Goal: Task Accomplishment & Management: Manage account settings

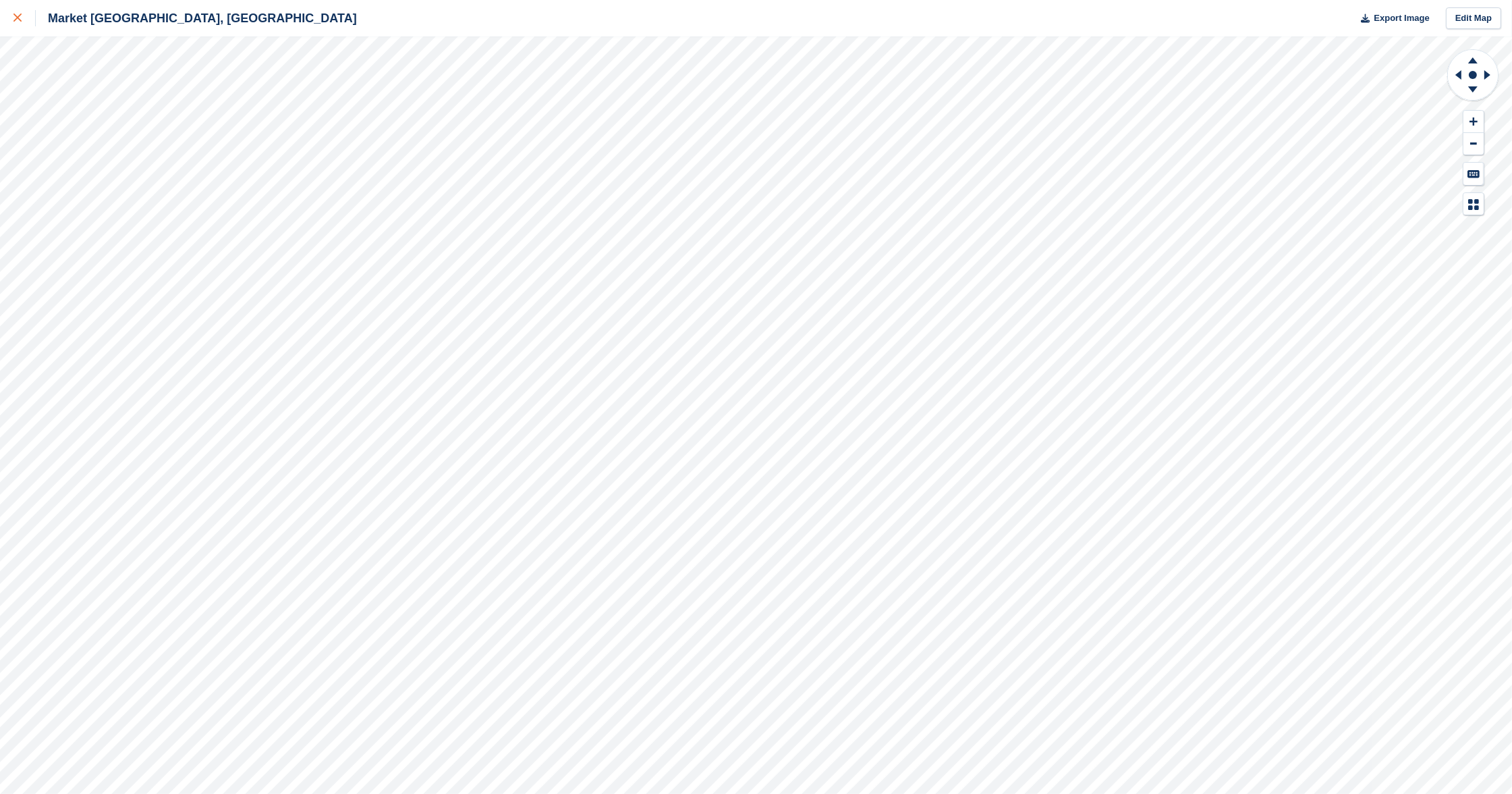
click at [12, 16] on link at bounding box center [18, 18] width 36 height 36
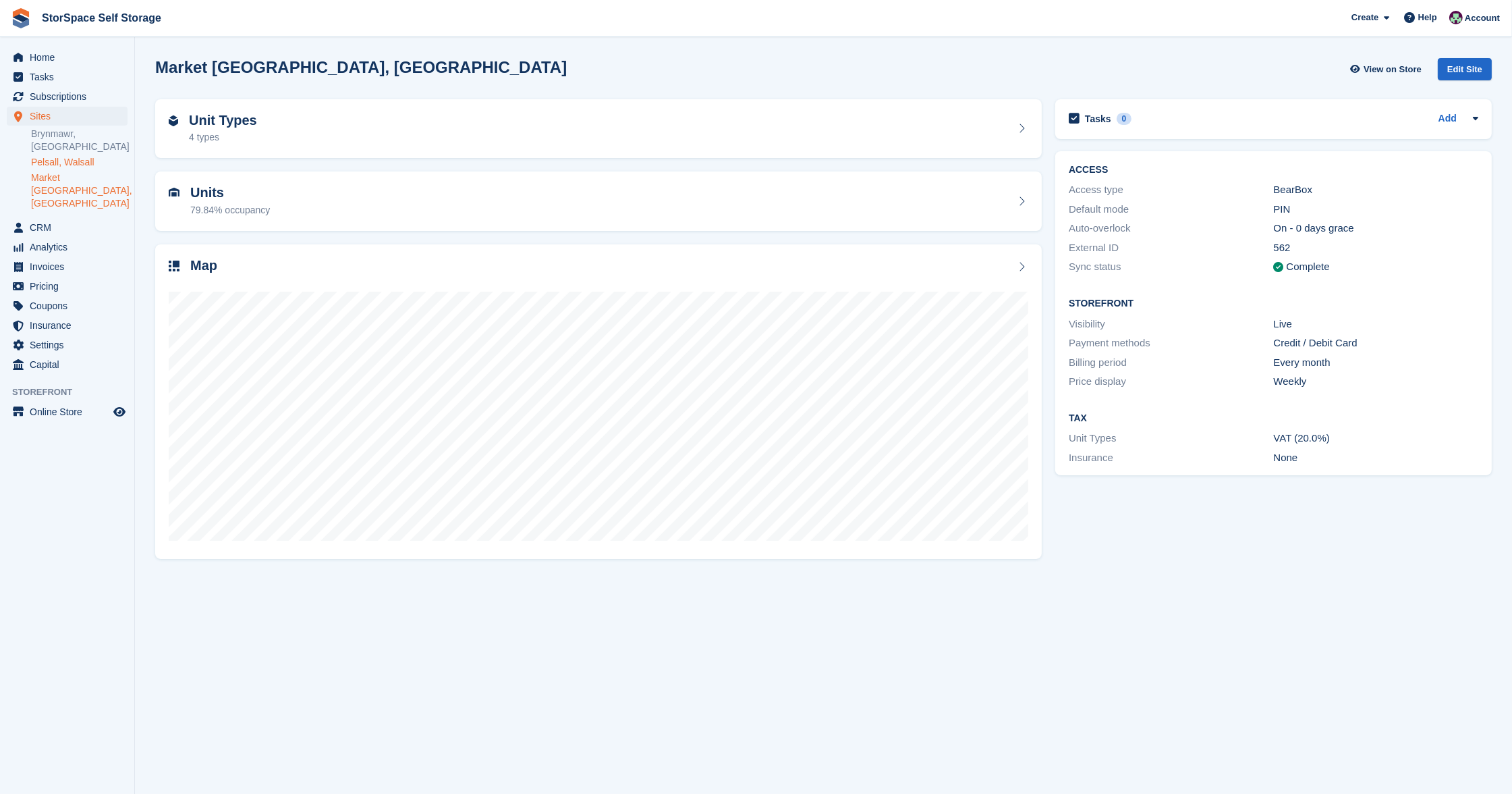
click at [46, 160] on link "Pelsall, Walsall" at bounding box center [79, 162] width 97 height 13
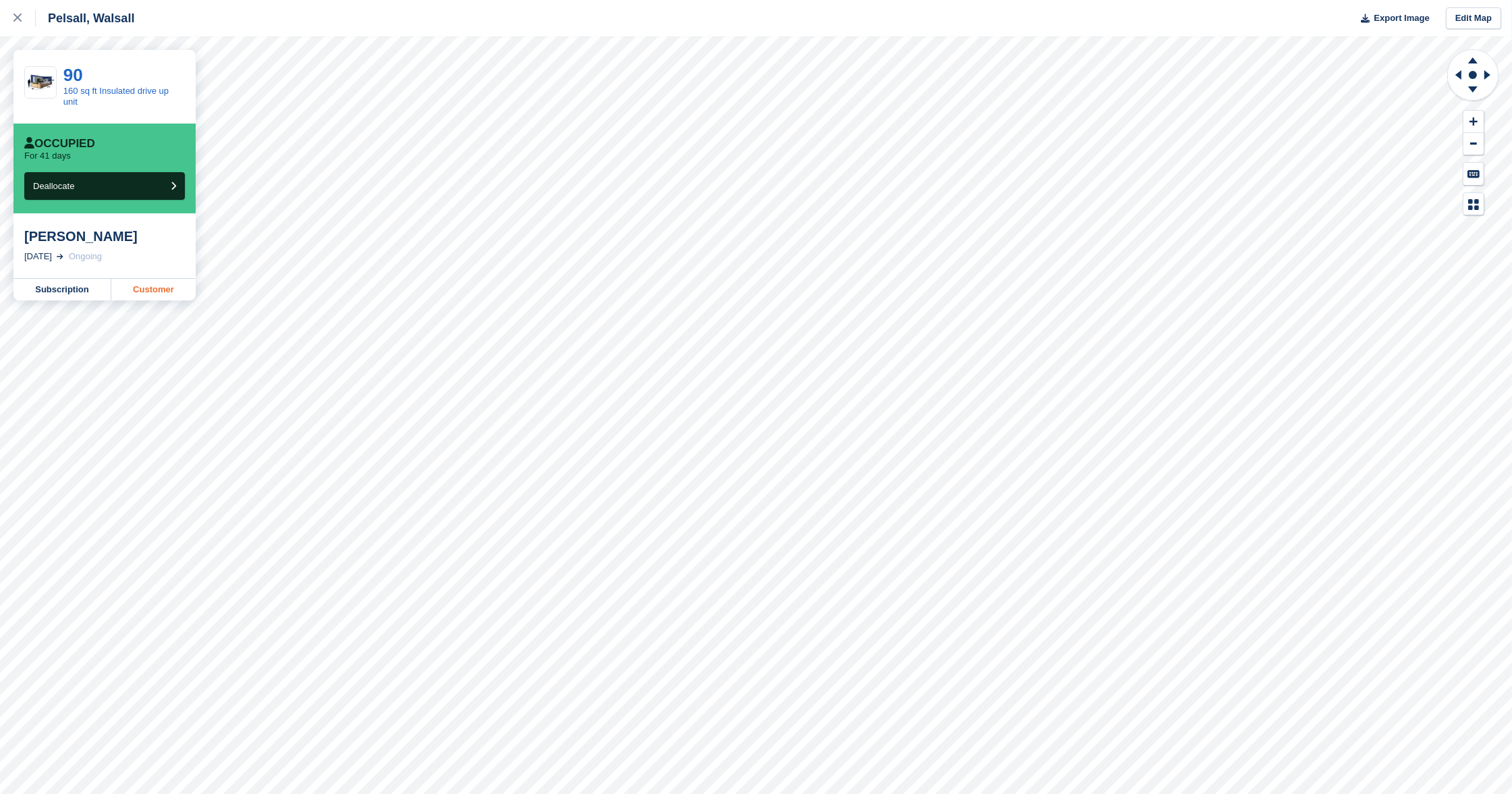
click at [166, 283] on link "Customer" at bounding box center [154, 290] width 84 height 22
click at [15, 21] on icon at bounding box center [18, 18] width 8 height 8
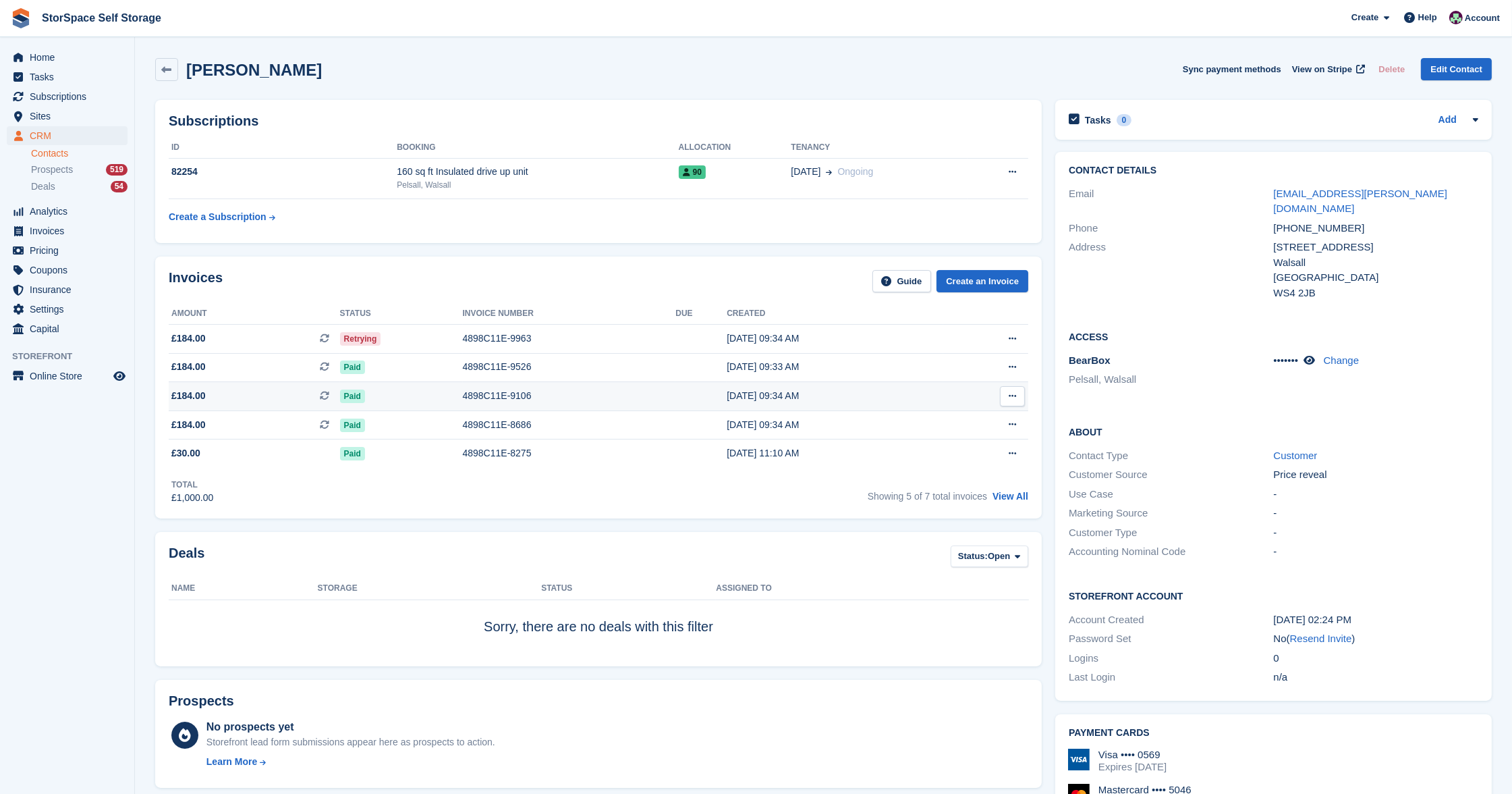
scroll to position [308, 0]
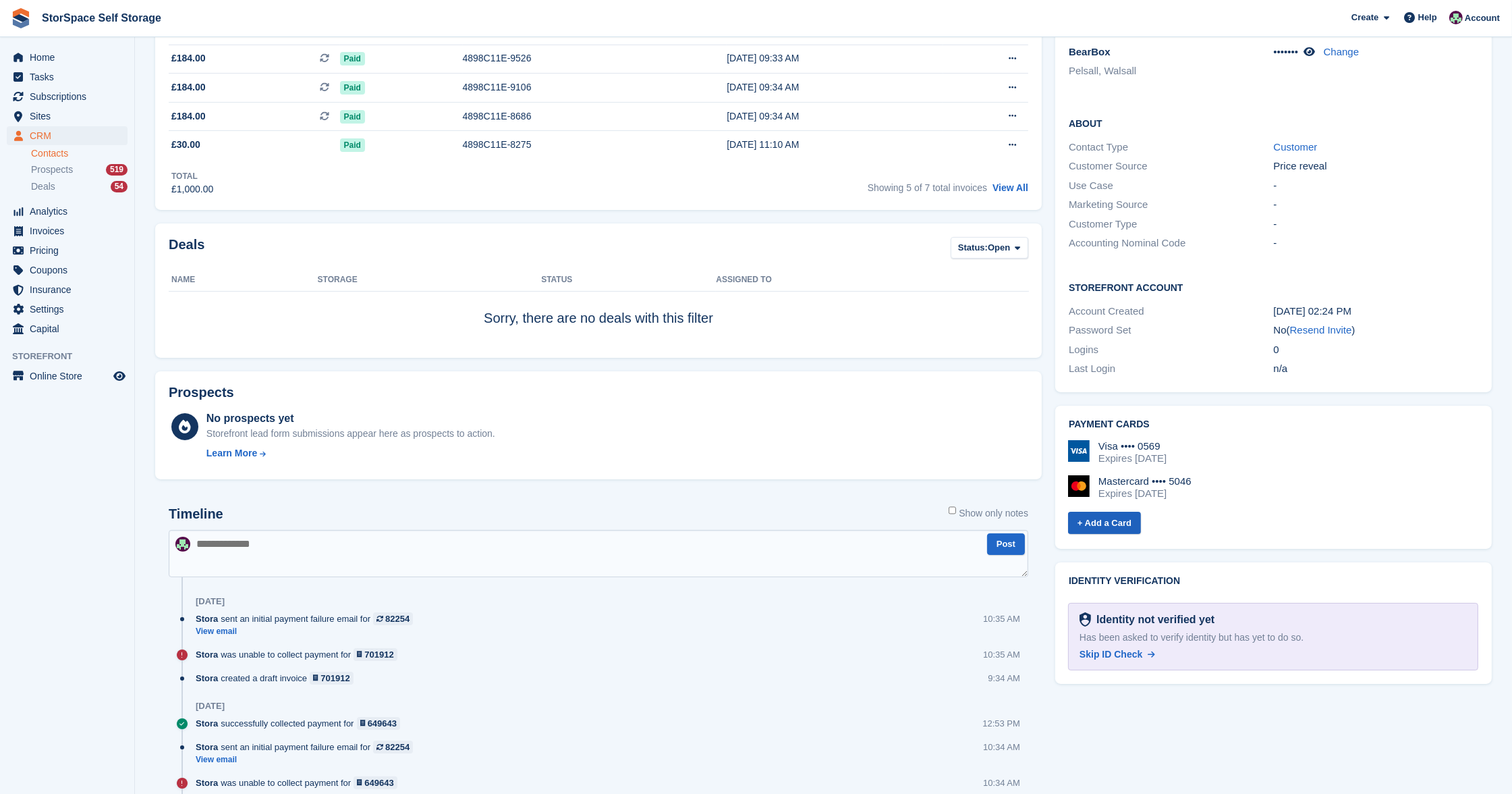
click at [1089, 512] on link "+ Add a Card" at bounding box center [1104, 523] width 72 height 23
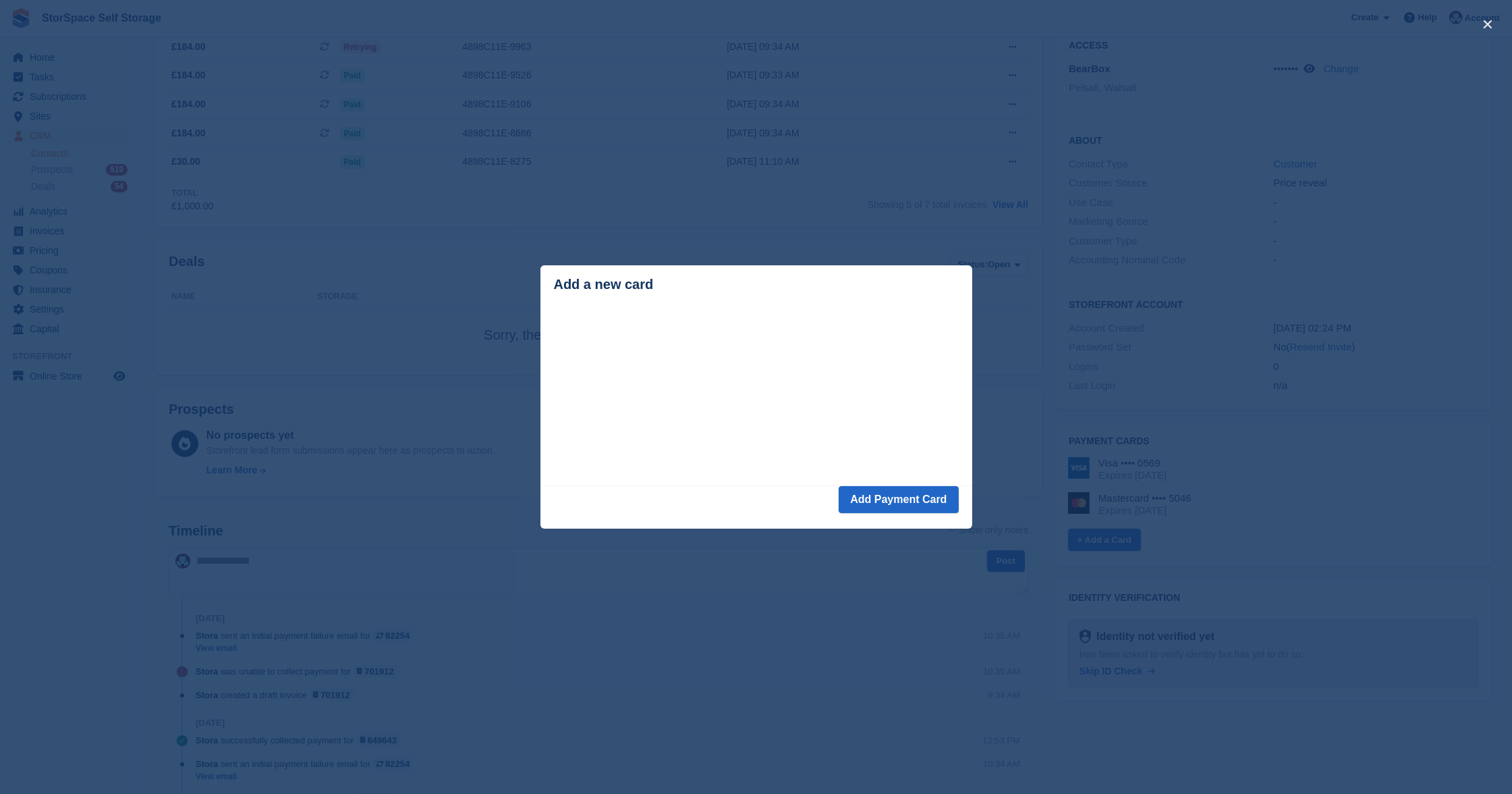
scroll to position [147, 0]
click at [895, 501] on button "Add Payment Card" at bounding box center [898, 499] width 119 height 27
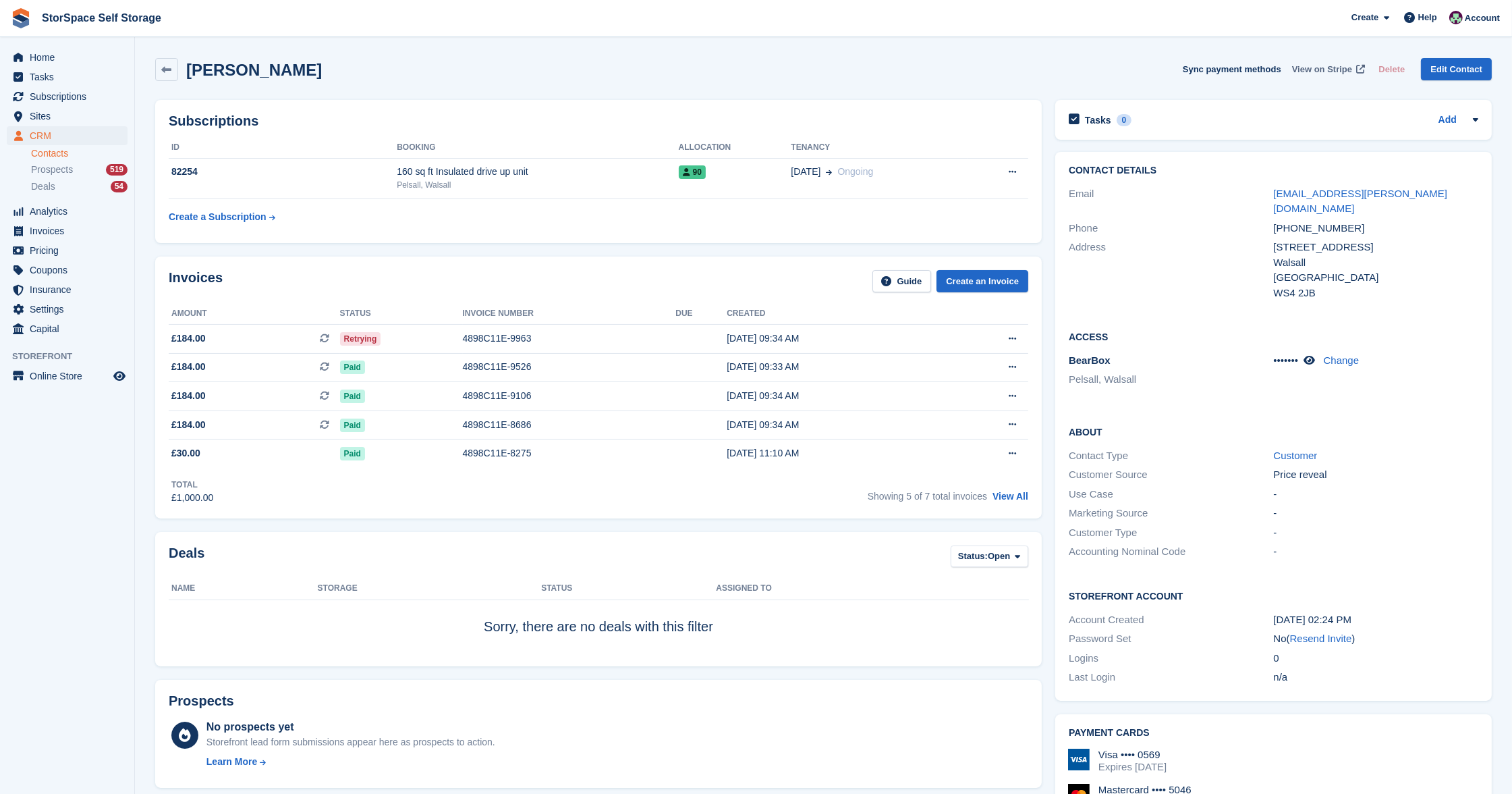
click at [1319, 69] on span "View on Stripe" at bounding box center [1321, 70] width 60 height 14
click at [451, 340] on div "Retrying" at bounding box center [400, 339] width 122 height 14
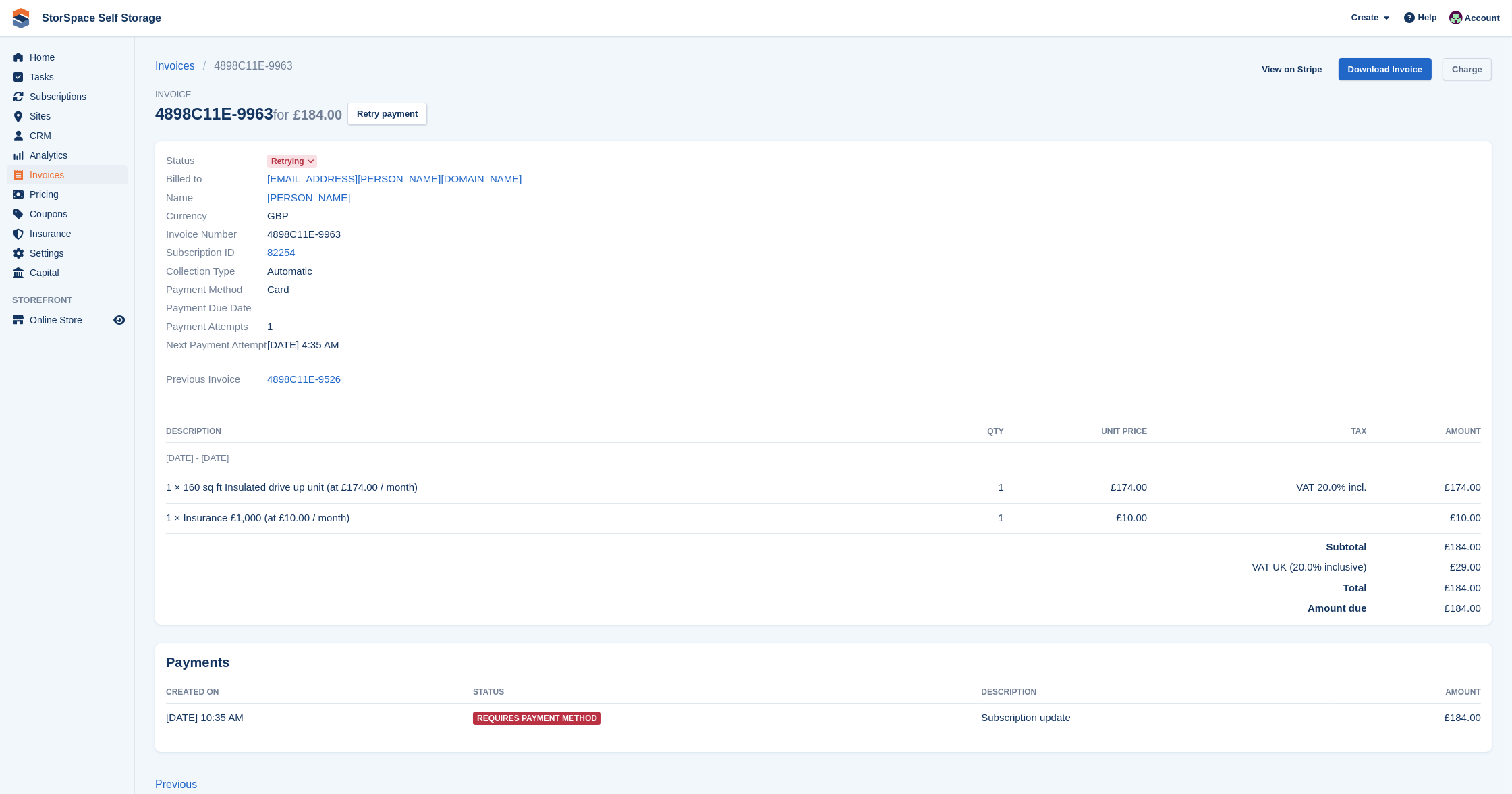
click at [1478, 75] on link "Charge" at bounding box center [1467, 69] width 49 height 23
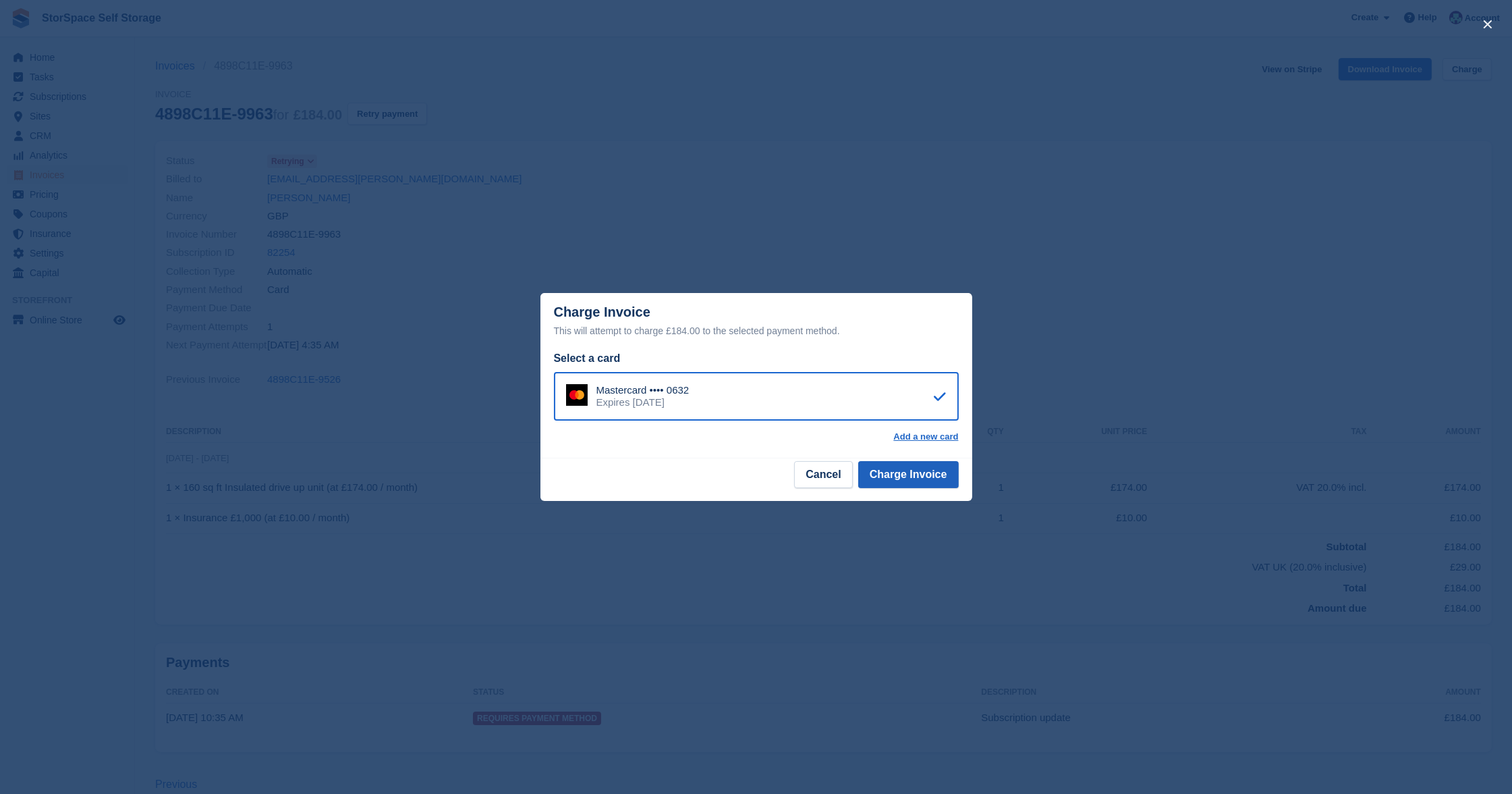
click at [932, 464] on button "Charge Invoice" at bounding box center [908, 475] width 101 height 27
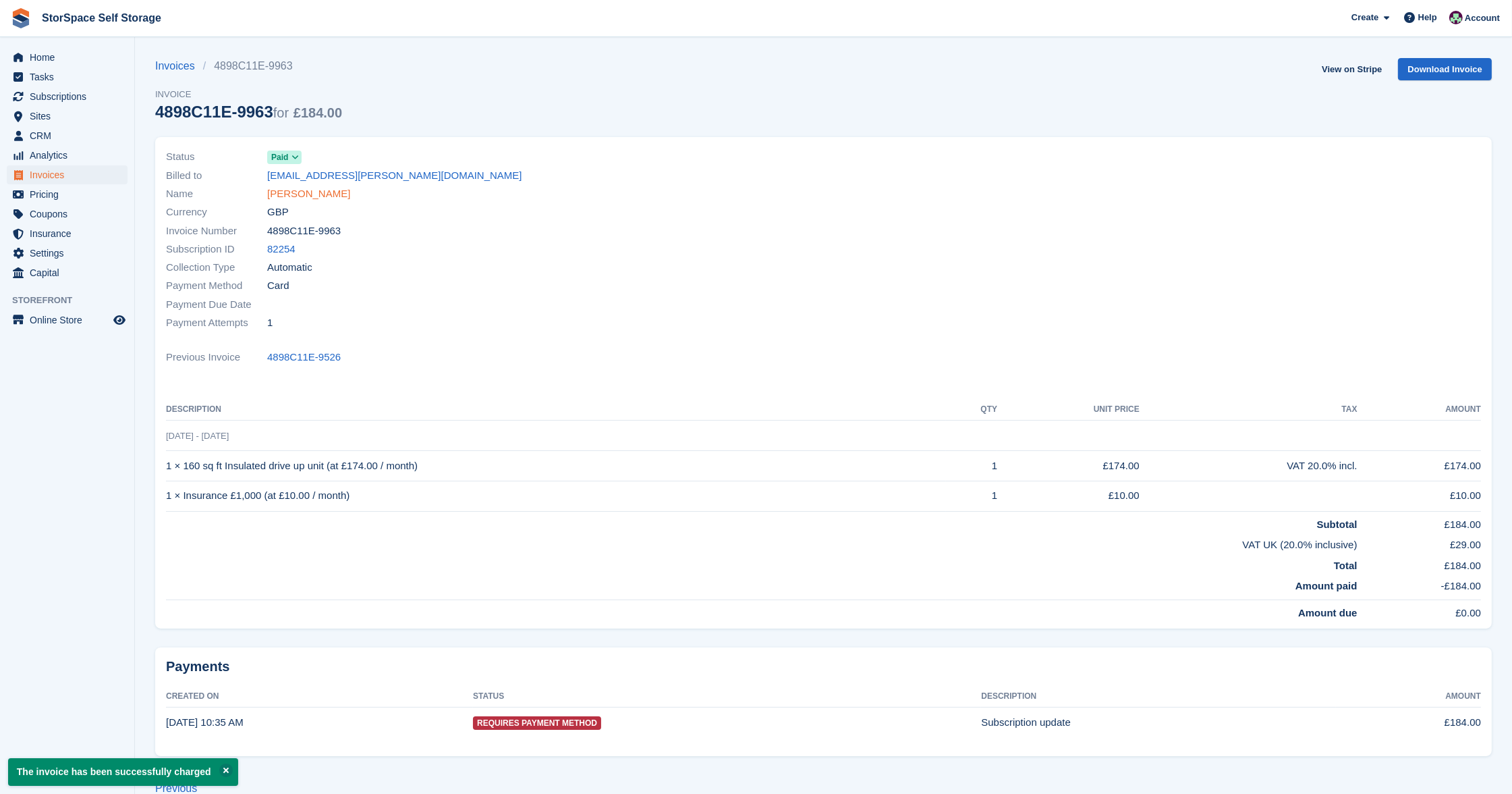
click at [316, 186] on link "Matthew parrish" at bounding box center [308, 194] width 83 height 16
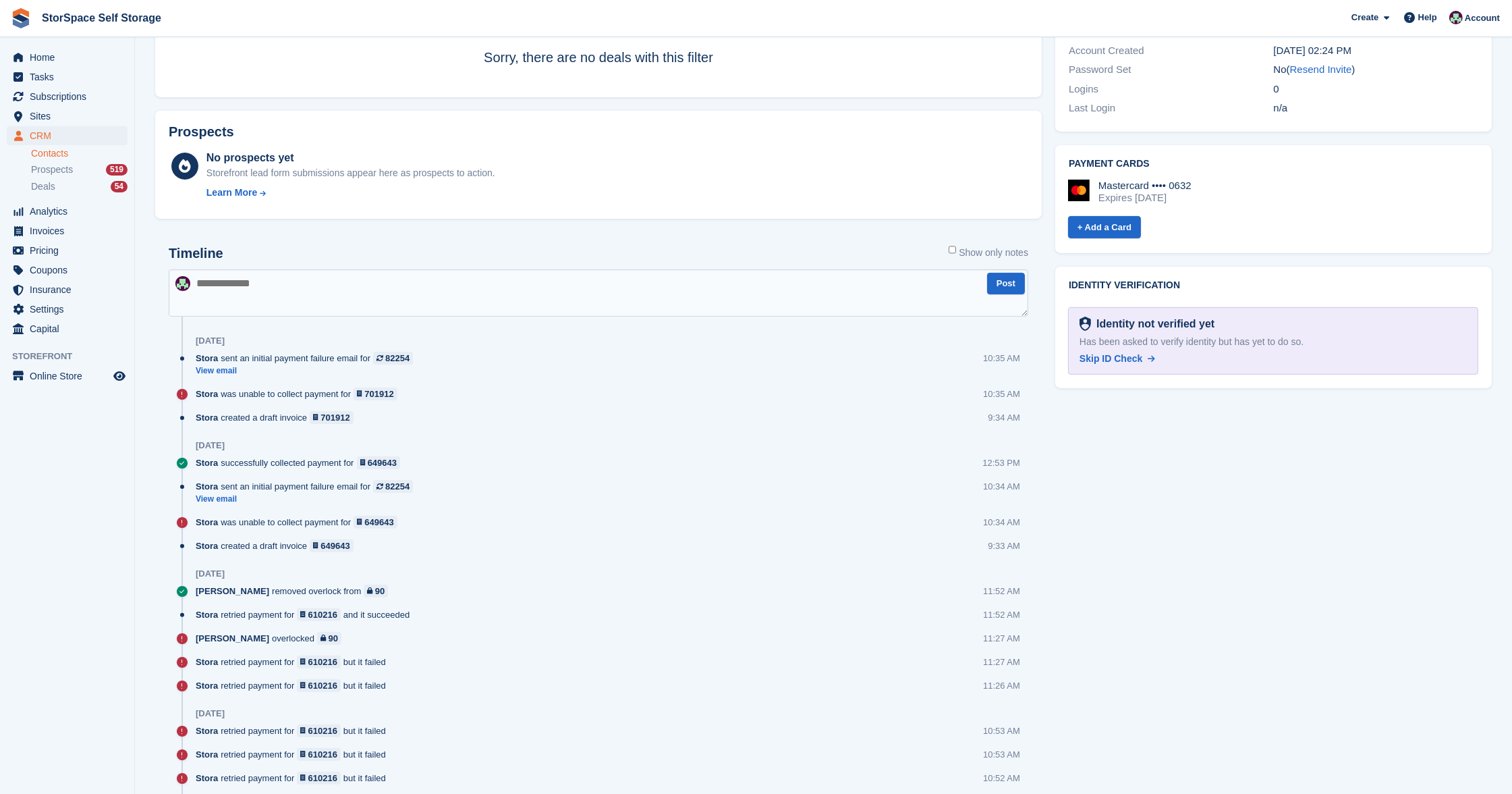
scroll to position [883, 0]
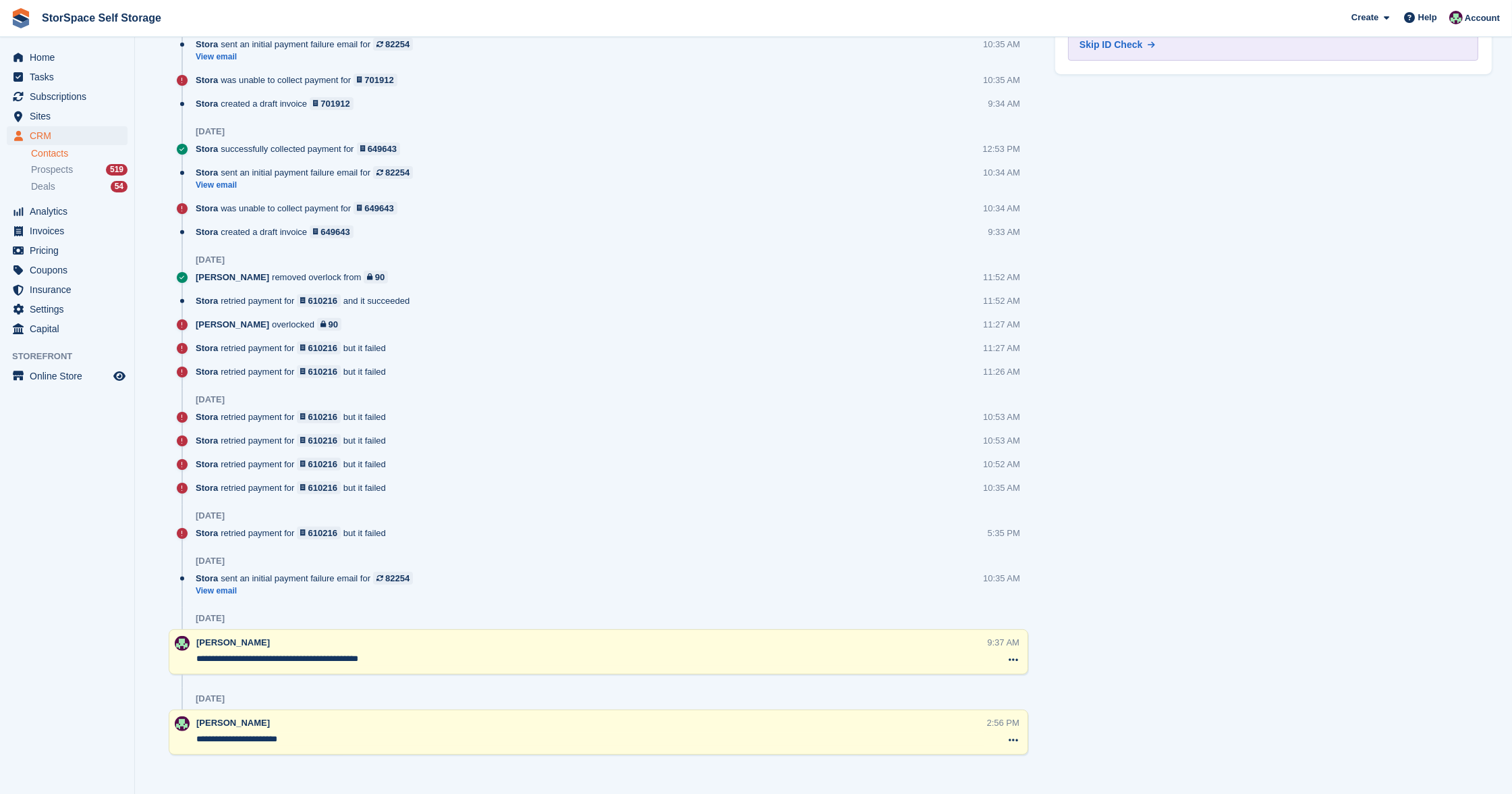
click at [483, 313] on div "Timeline Show only notes Post Yesterday Stora sent an initial payment failure e…" at bounding box center [598, 343] width 859 height 822
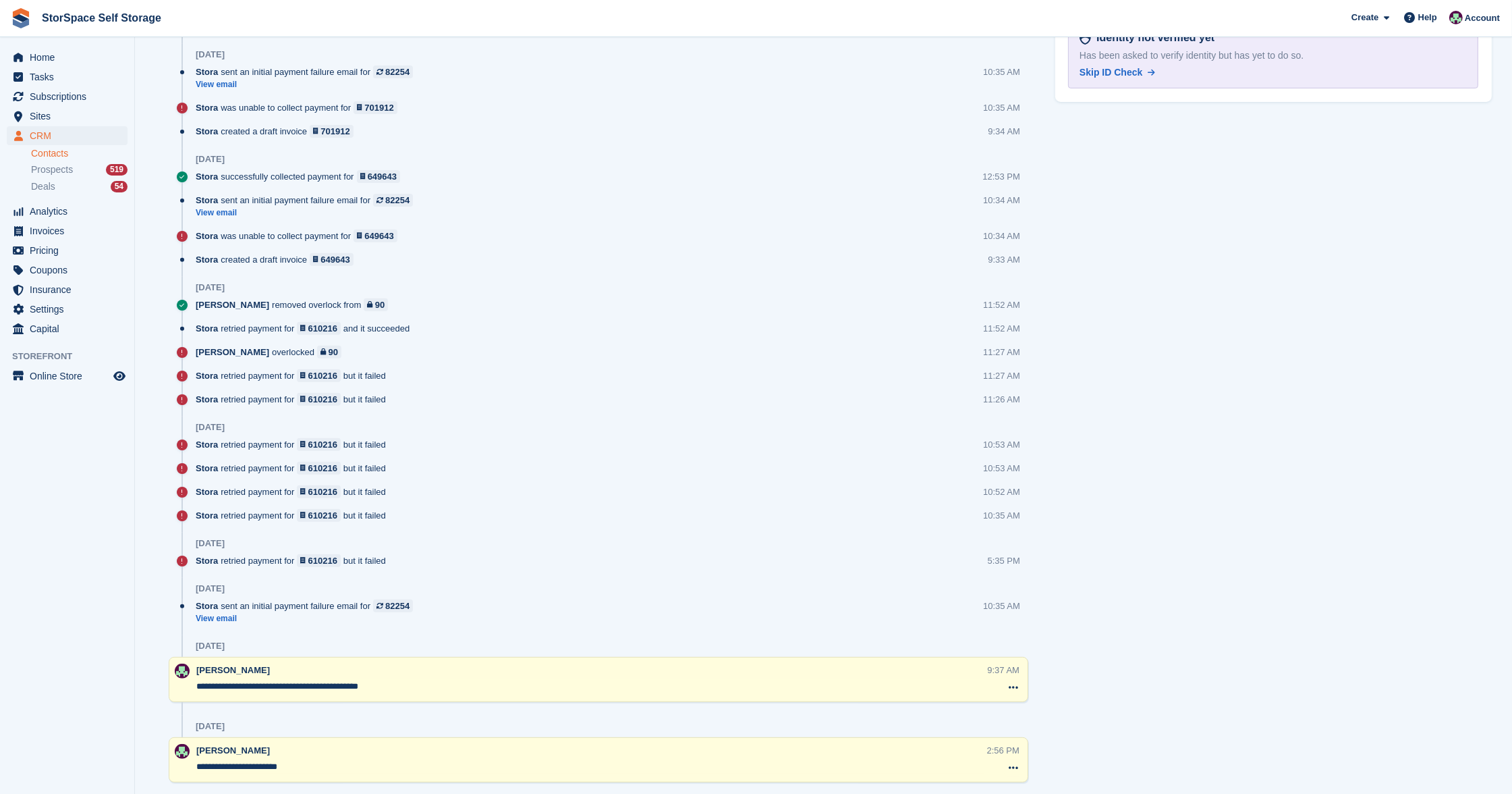
scroll to position [292, 0]
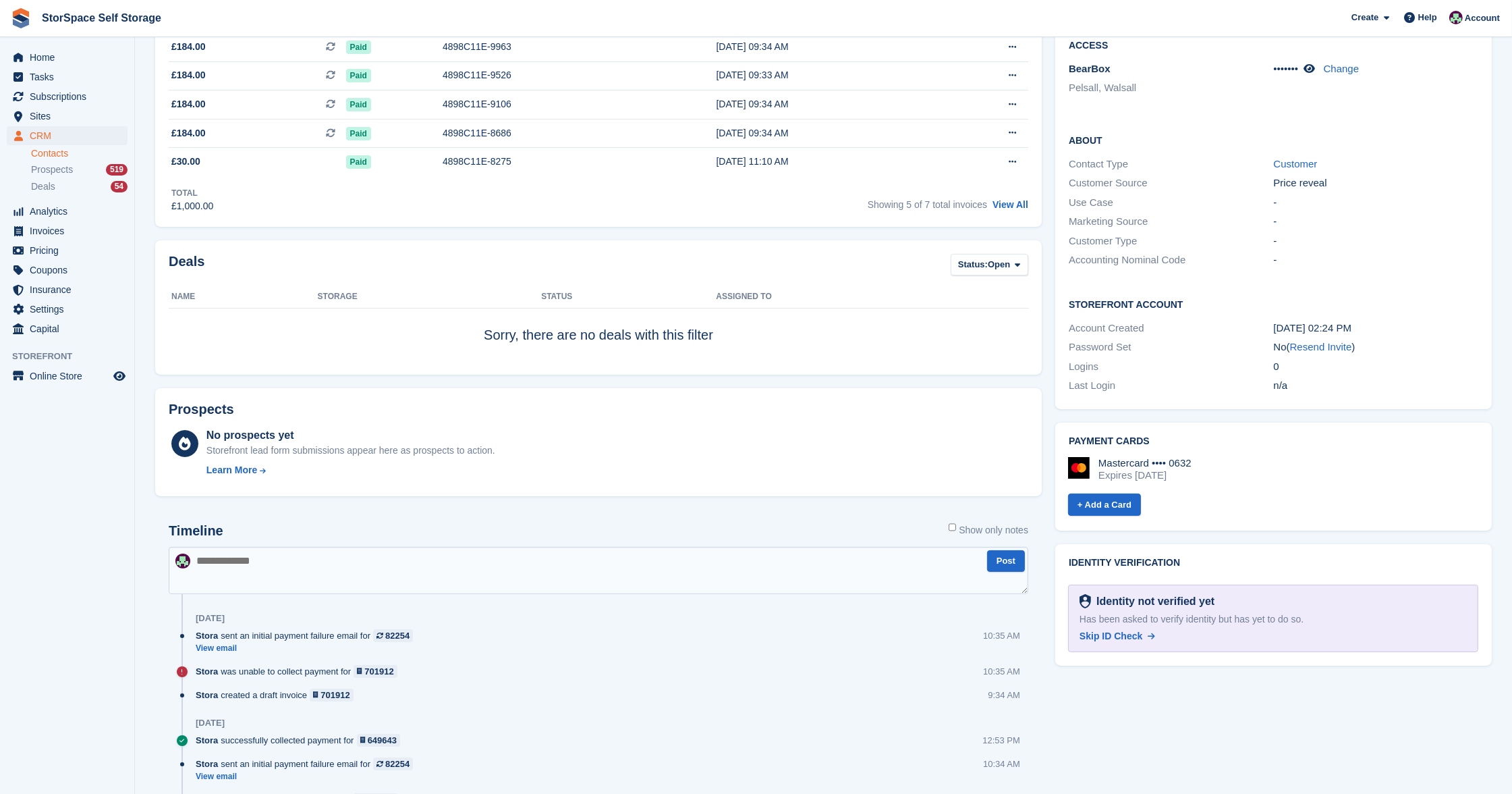
click at [330, 559] on textarea at bounding box center [598, 570] width 859 height 47
click at [725, 559] on textarea "**********" at bounding box center [598, 570] width 859 height 47
type textarea "**********"
click at [1003, 565] on button "Post" at bounding box center [1006, 561] width 38 height 23
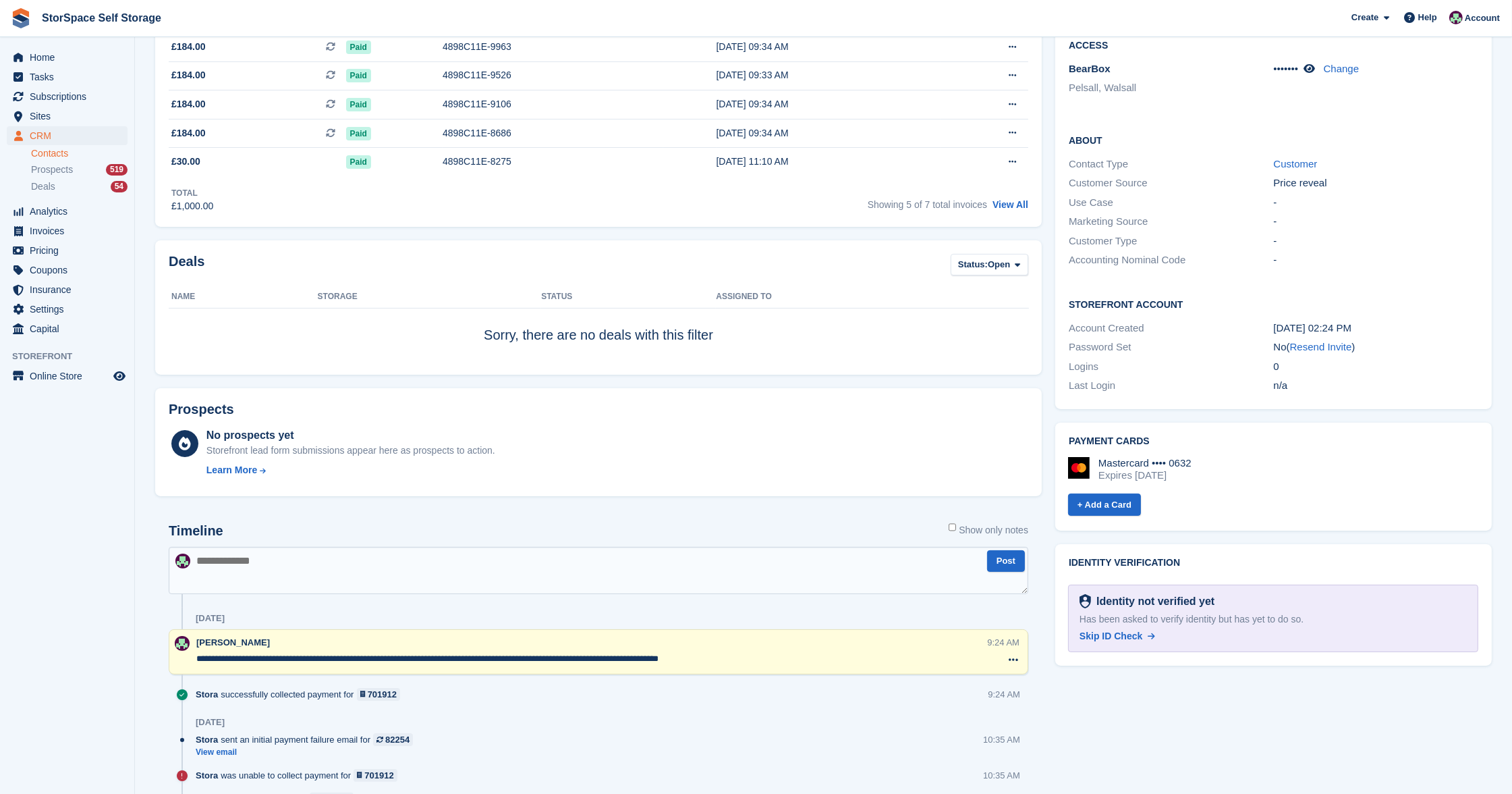
scroll to position [0, 0]
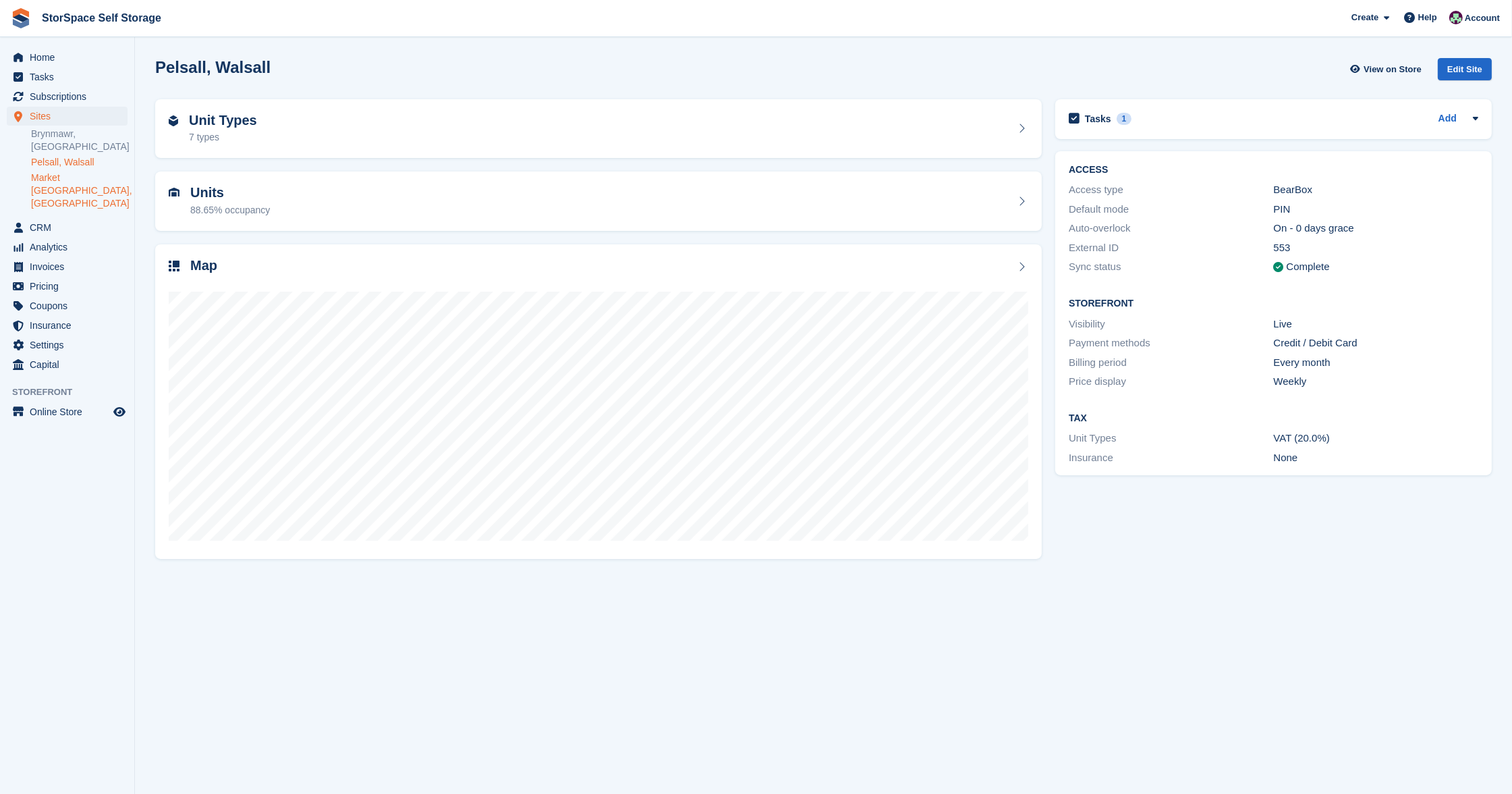
click at [70, 186] on link "Market [GEOGRAPHIC_DATA], [GEOGRAPHIC_DATA]" at bounding box center [79, 190] width 97 height 38
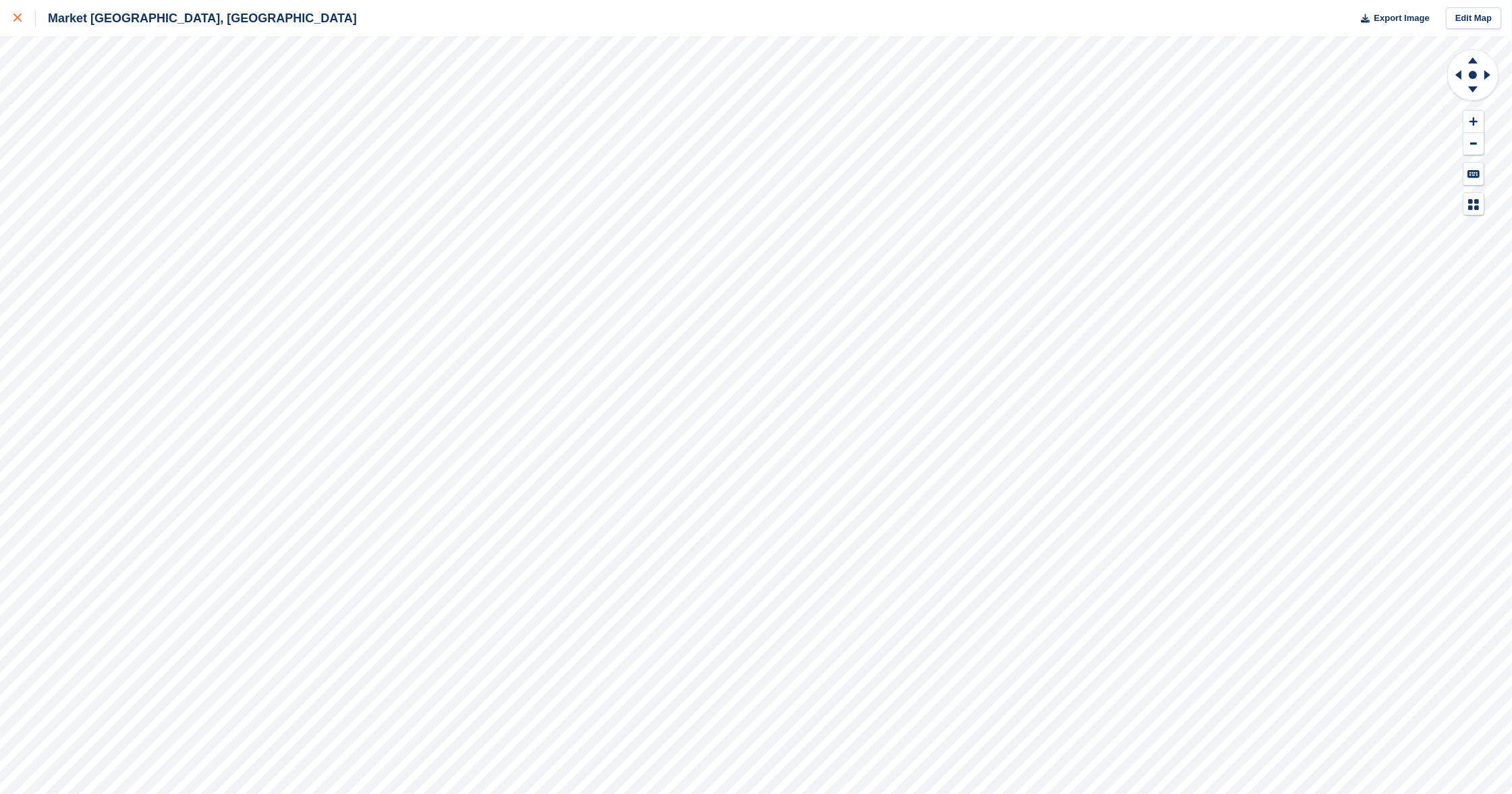
click at [17, 19] on icon at bounding box center [18, 18] width 8 height 8
click at [20, 19] on icon at bounding box center [18, 18] width 8 height 8
click at [3, 17] on link at bounding box center [18, 18] width 36 height 36
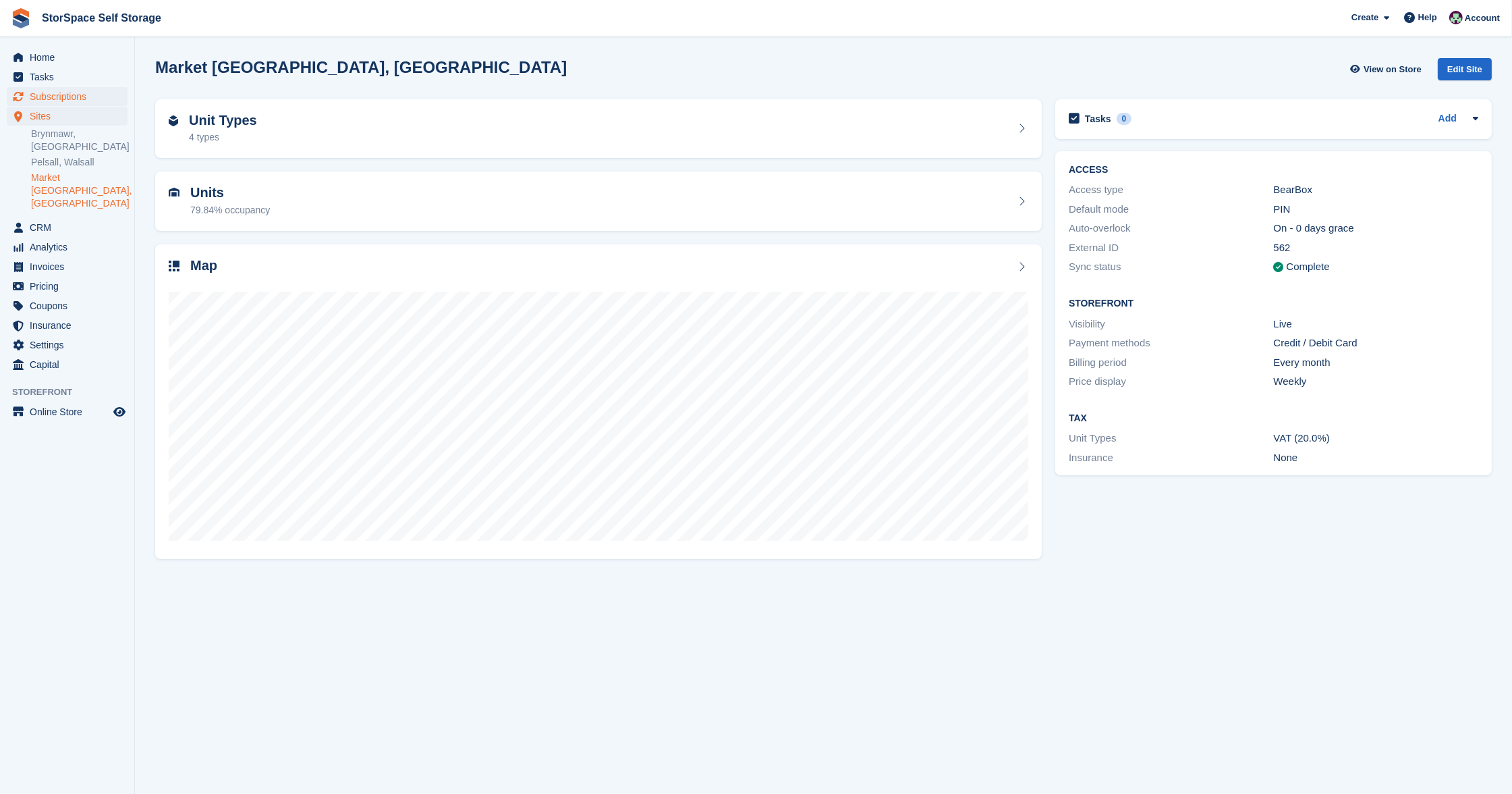
click at [66, 97] on span "Subscriptions" at bounding box center [69, 96] width 81 height 19
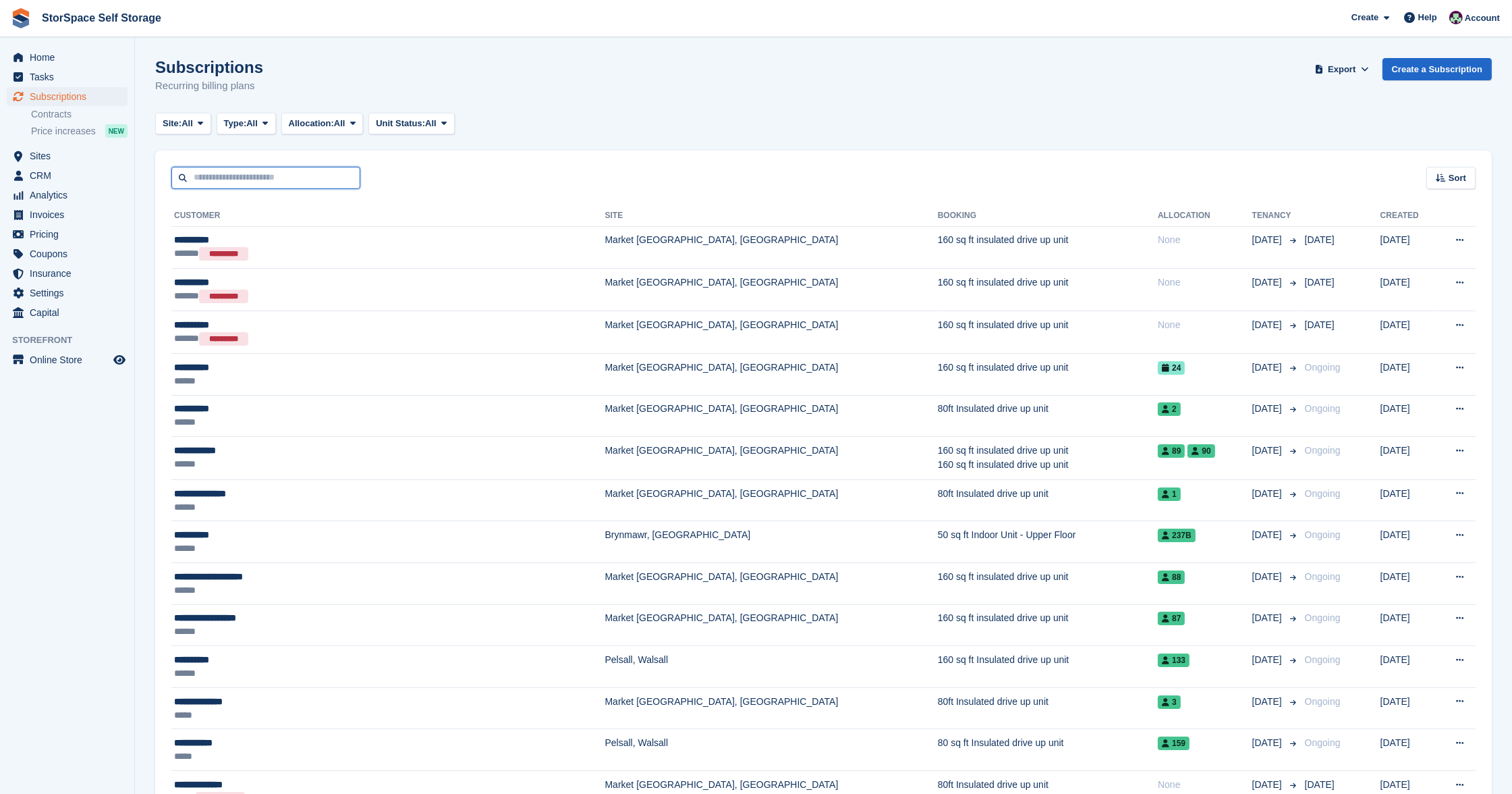
click at [250, 168] on input "text" at bounding box center [265, 177] width 189 height 23
type input "*******"
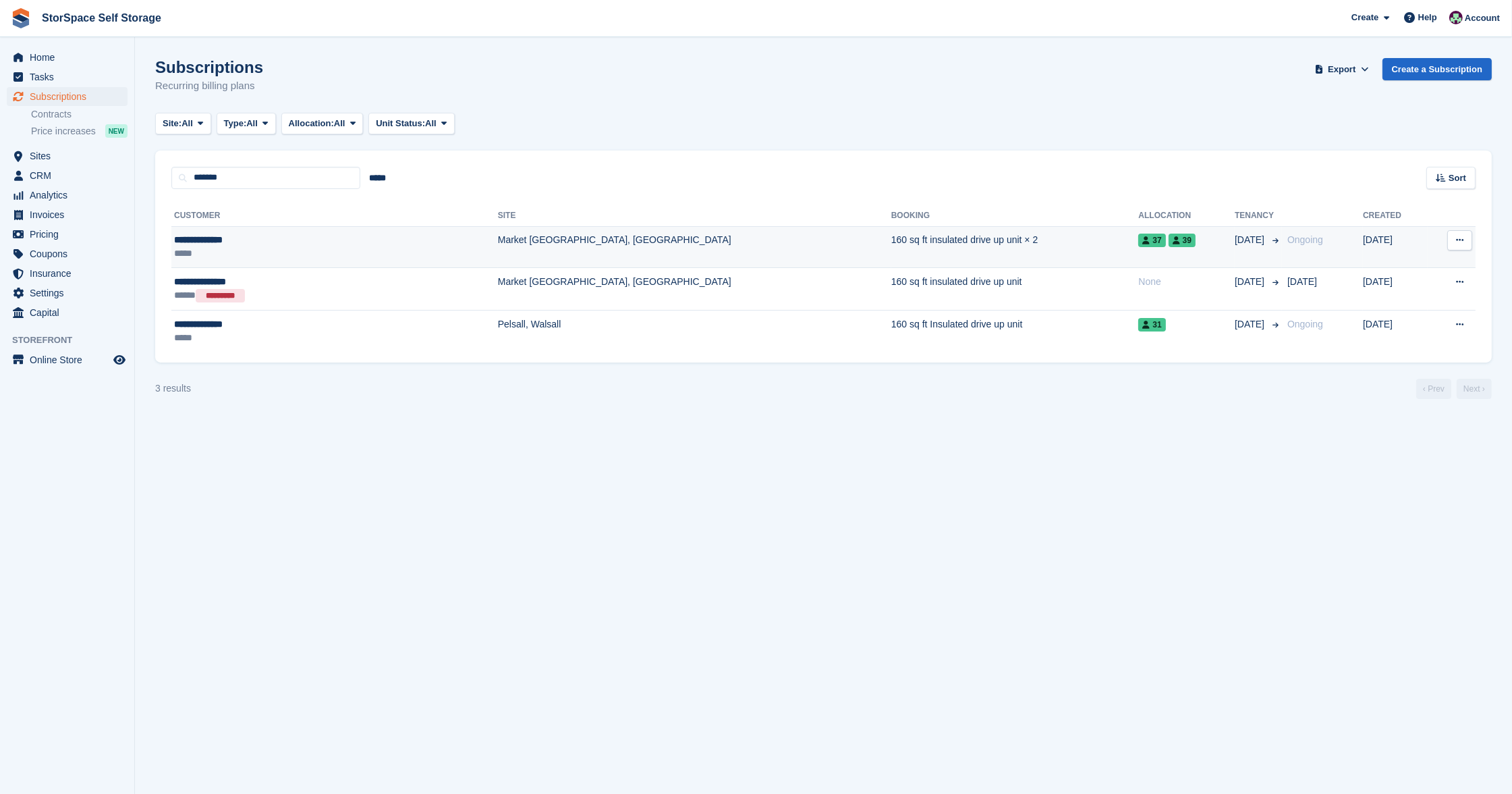
click at [261, 241] on div "**********" at bounding box center [269, 240] width 191 height 14
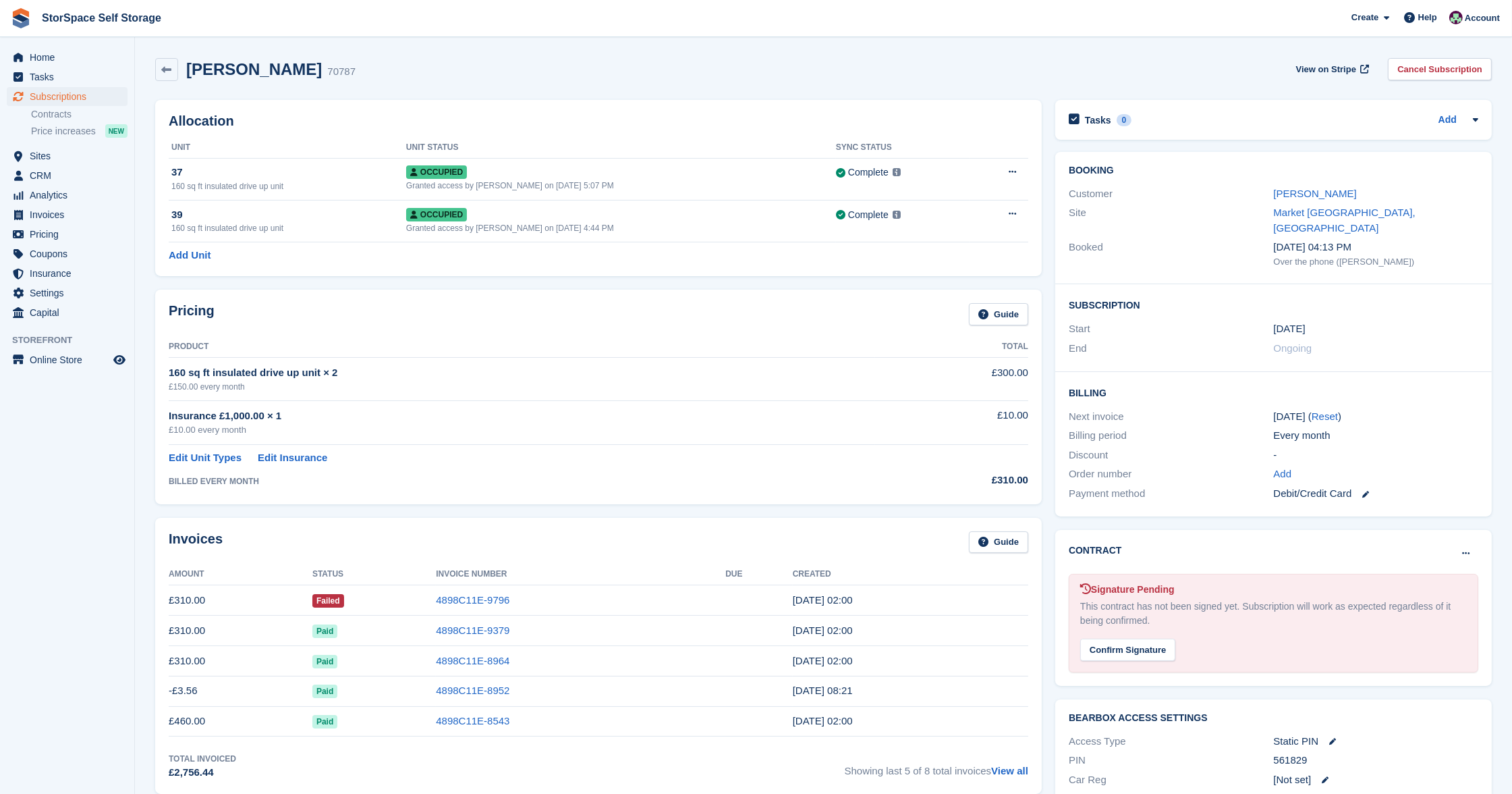
click at [1469, 79] on div "View on Stripe Cancel Subscription" at bounding box center [1391, 71] width 201 height 27
click at [1460, 62] on link "Cancel Subscription" at bounding box center [1440, 69] width 104 height 23
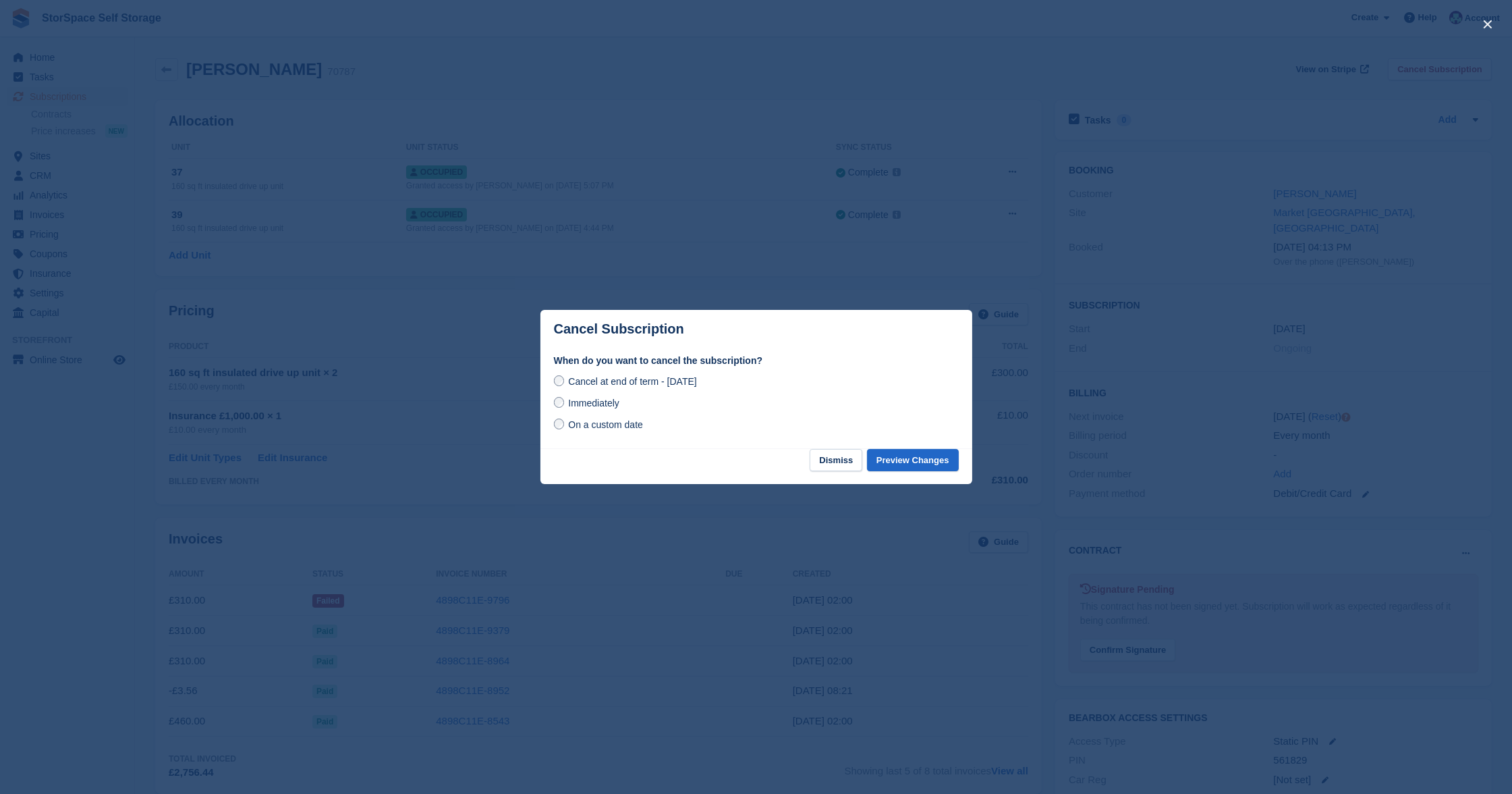
click at [608, 403] on span "Immediately" at bounding box center [593, 402] width 51 height 11
click at [934, 458] on button "Preview Changes" at bounding box center [913, 459] width 92 height 23
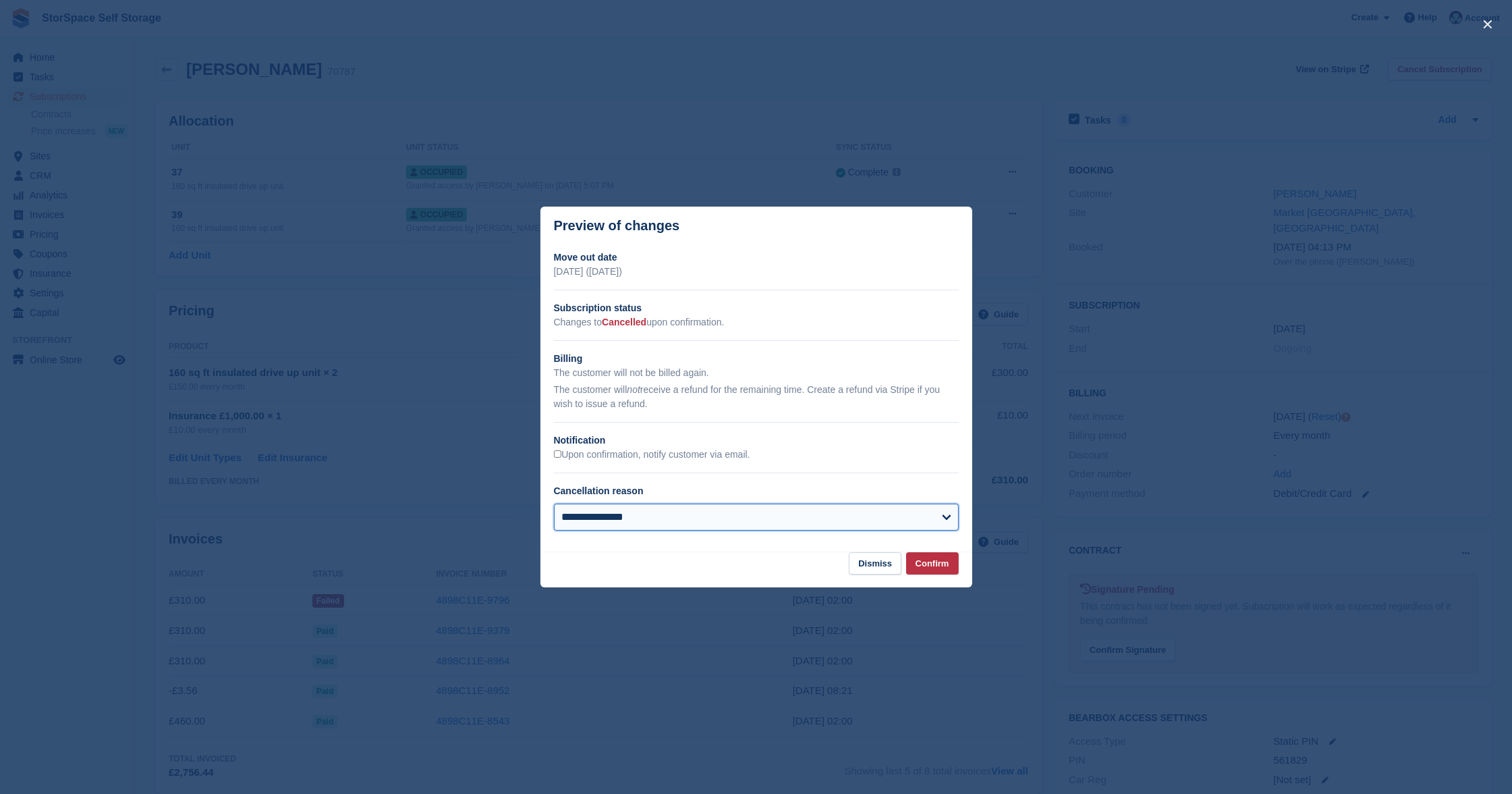
select select "**********"
click at [932, 559] on button "Confirm" at bounding box center [933, 563] width 53 height 23
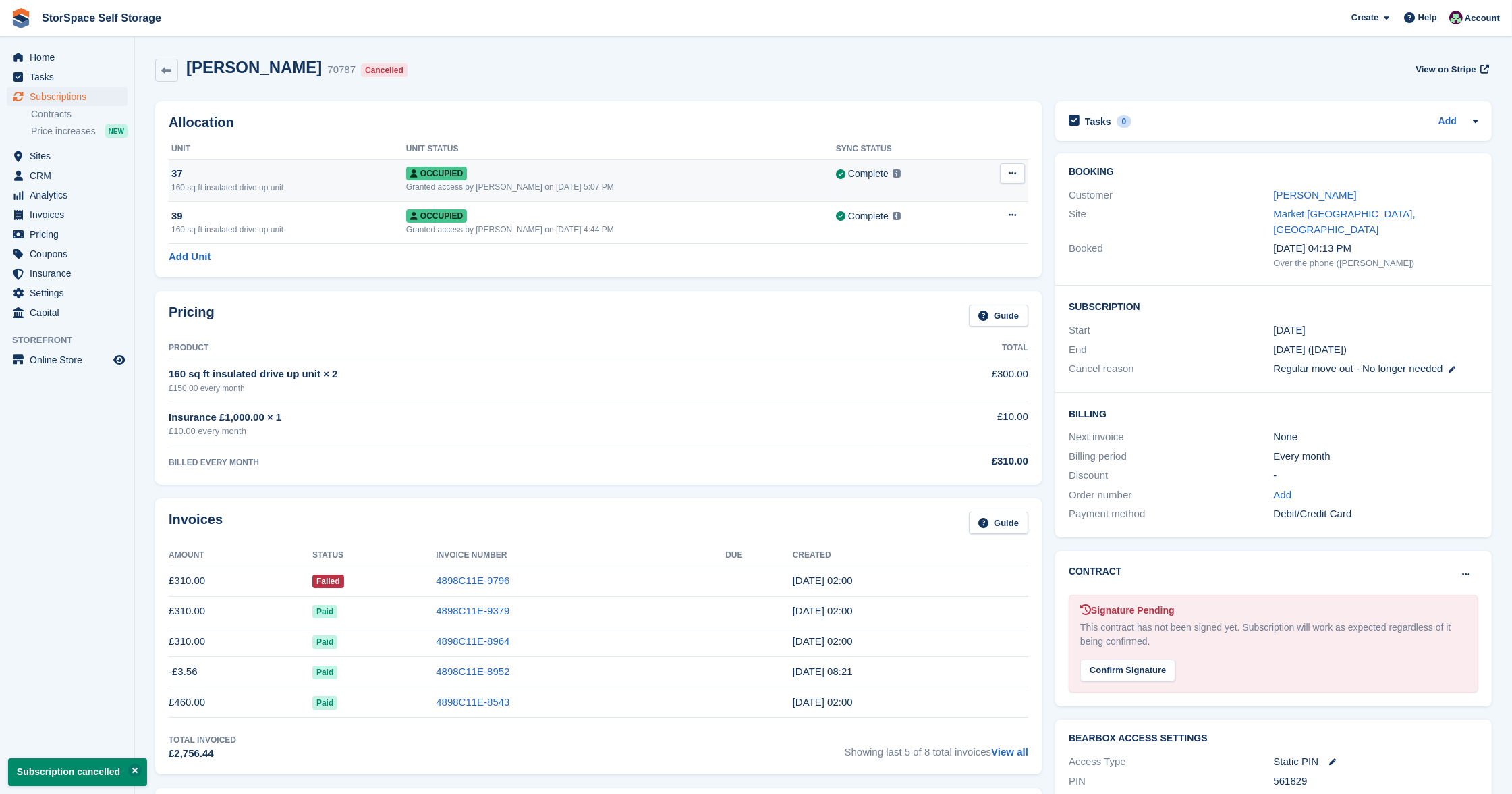
click at [1000, 172] on button at bounding box center [1013, 173] width 25 height 21
click at [971, 226] on p "Deallocate" at bounding box center [960, 229] width 117 height 18
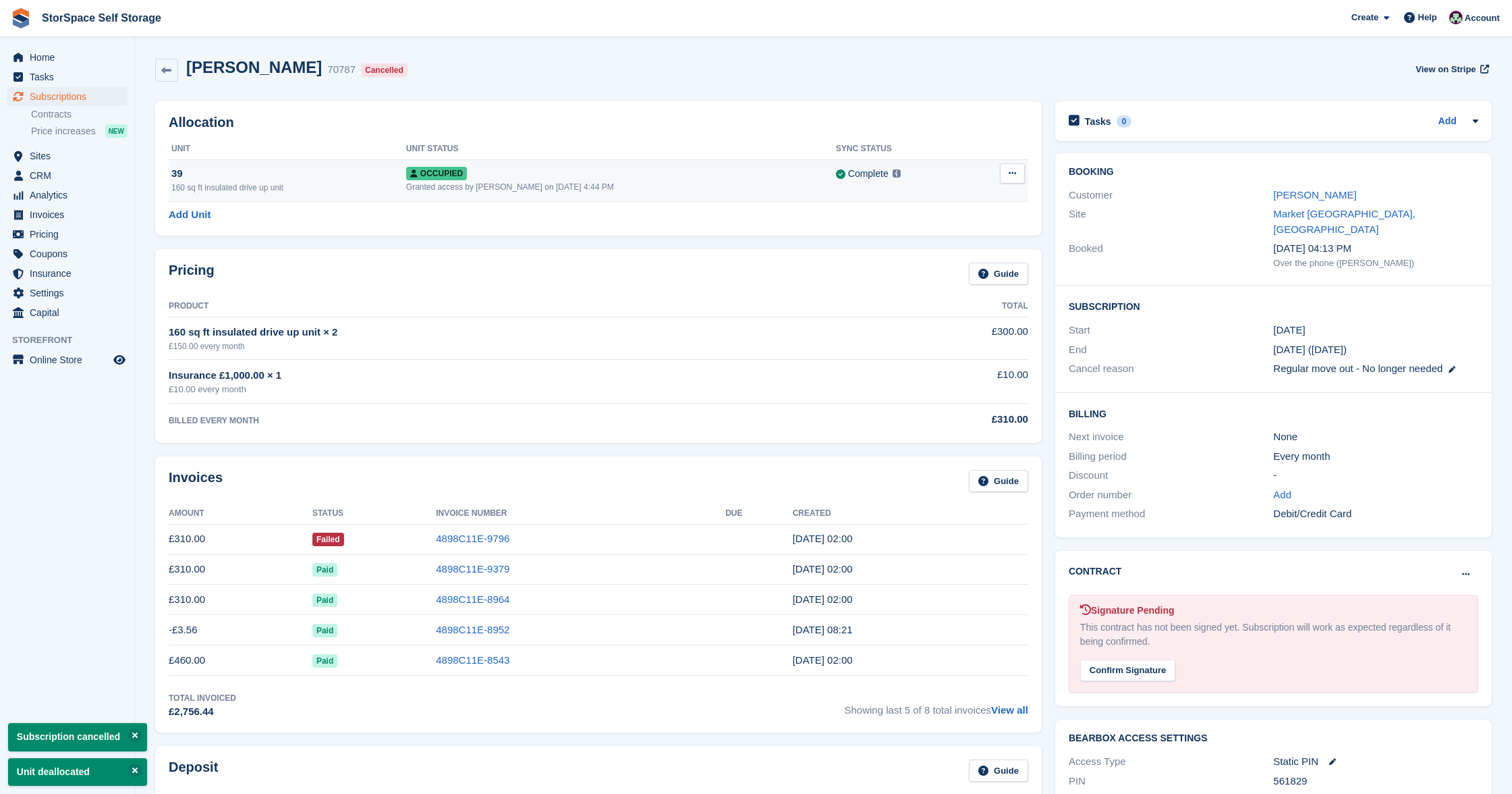
click at [1014, 177] on icon at bounding box center [1013, 172] width 8 height 9
click at [1005, 220] on p "Deallocate" at bounding box center [960, 229] width 117 height 18
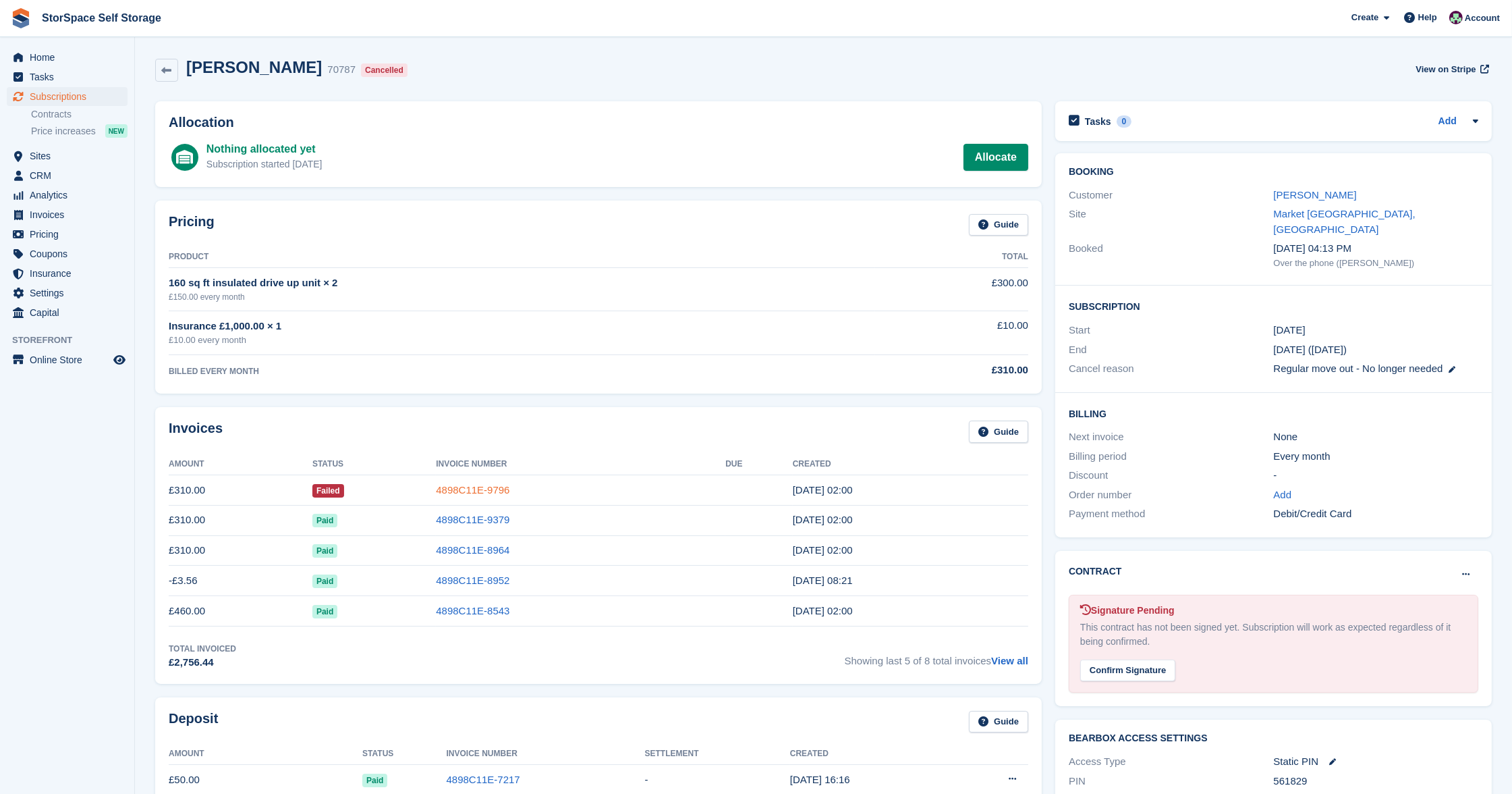
click at [479, 490] on link "4898C11E-9796" at bounding box center [472, 490] width 73 height 12
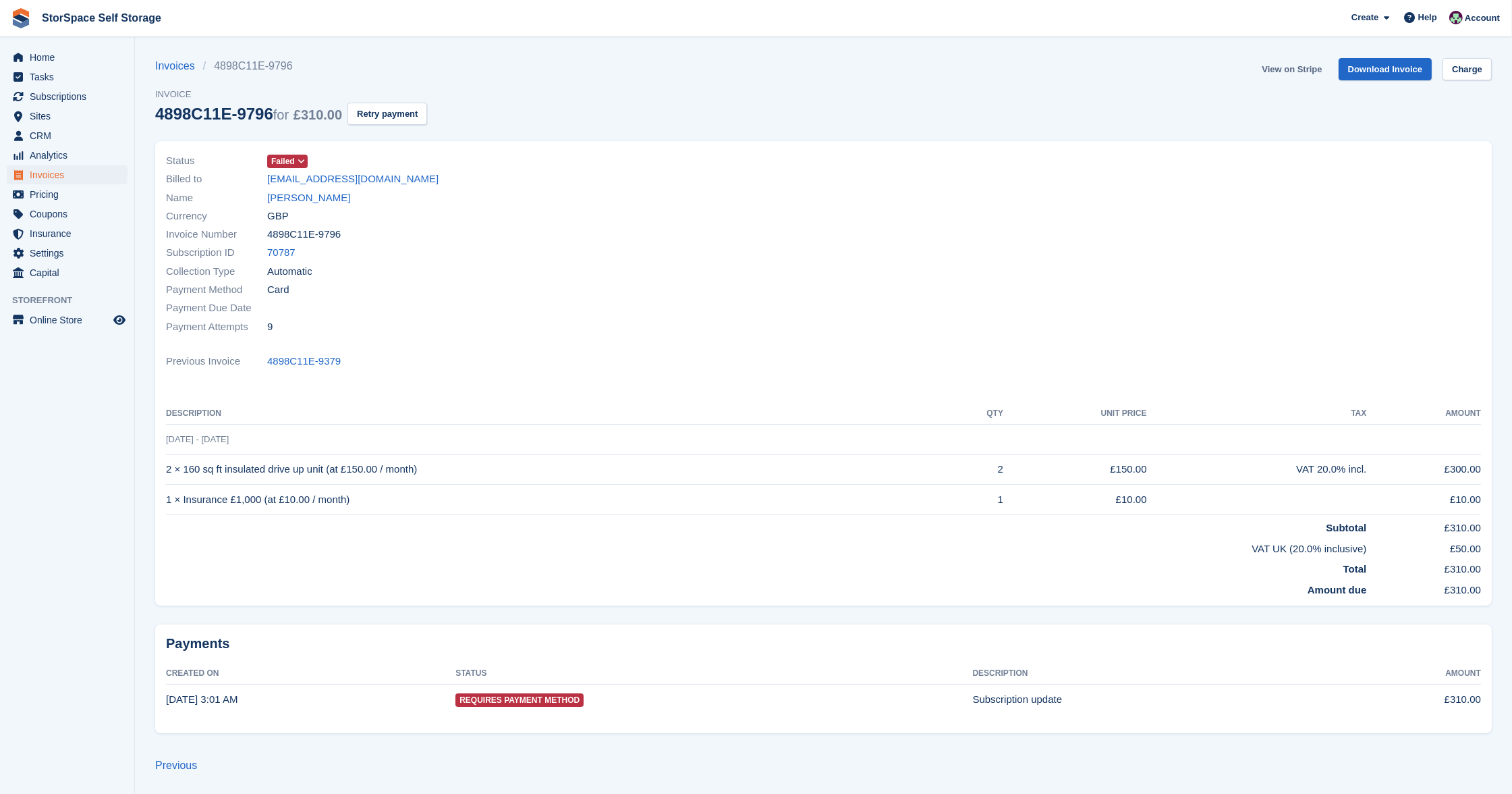
click at [1283, 70] on link "View on Stripe" at bounding box center [1292, 69] width 70 height 23
click at [47, 177] on span "Invoices" at bounding box center [69, 174] width 81 height 19
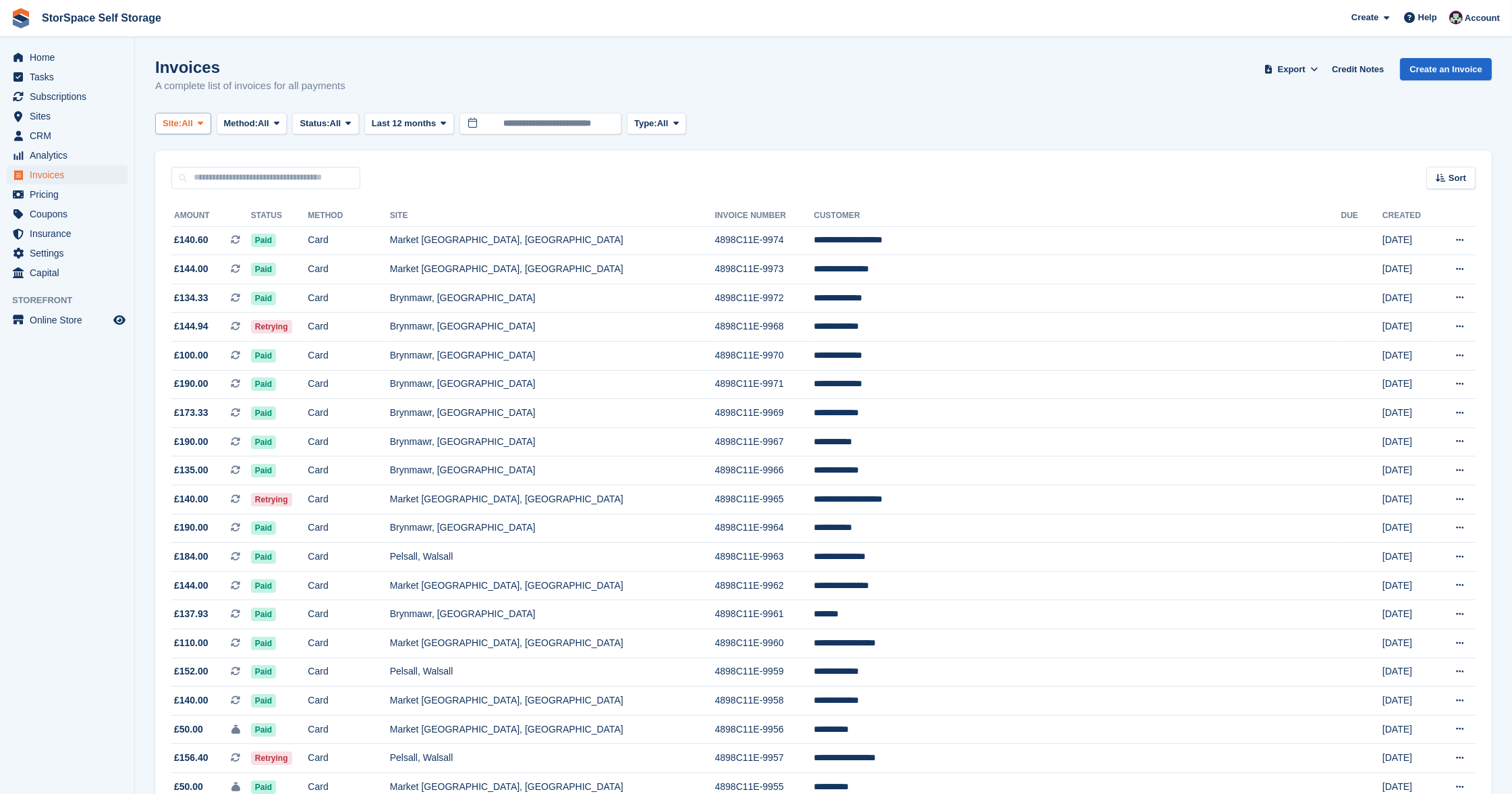
click at [200, 120] on button "Site: All" at bounding box center [183, 123] width 56 height 23
click at [201, 206] on link "Pelsall, Walsall" at bounding box center [295, 204] width 266 height 24
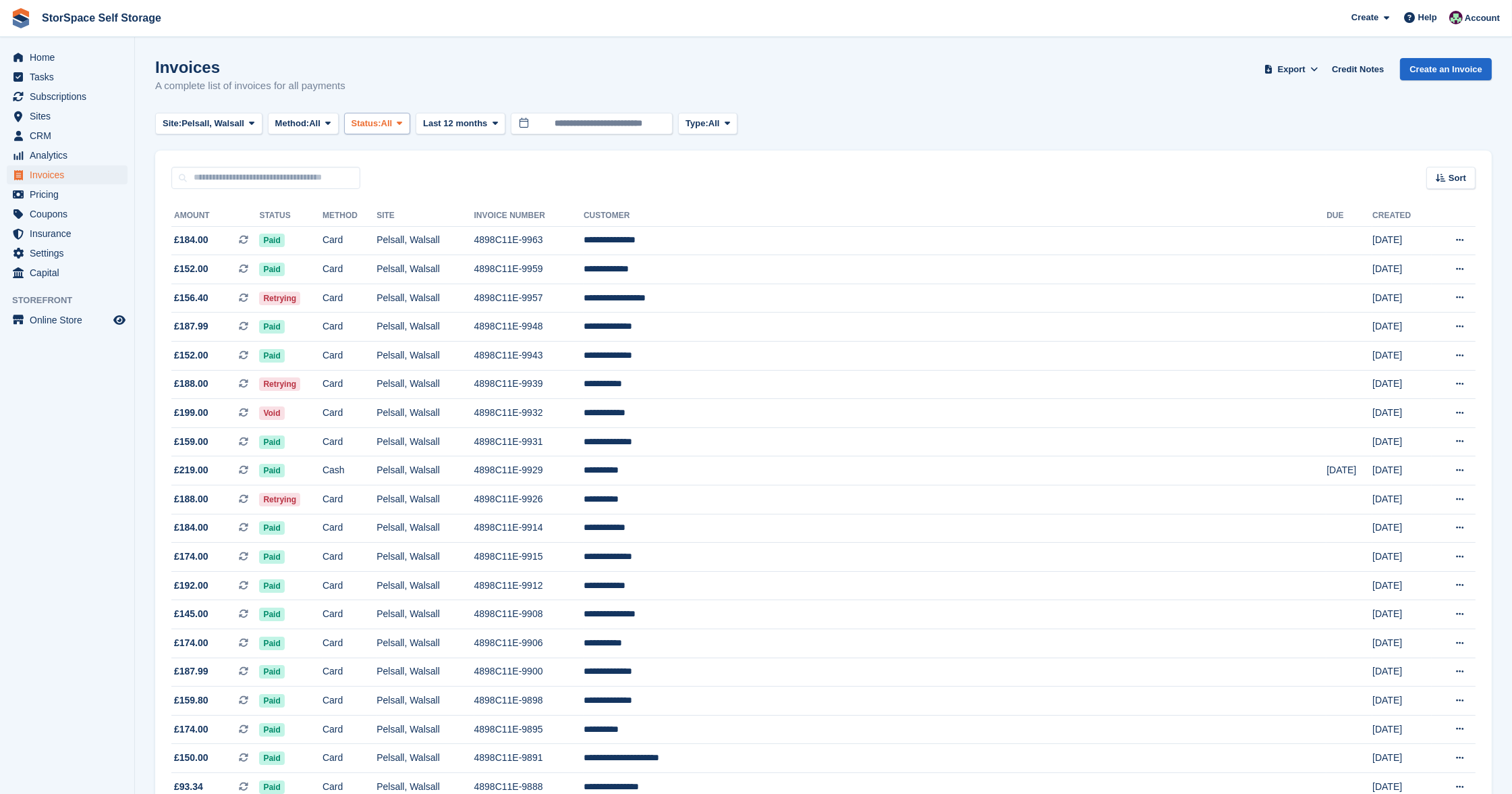
click at [405, 122] on span at bounding box center [399, 123] width 11 height 11
click at [425, 224] on link "Open" at bounding box center [409, 228] width 117 height 24
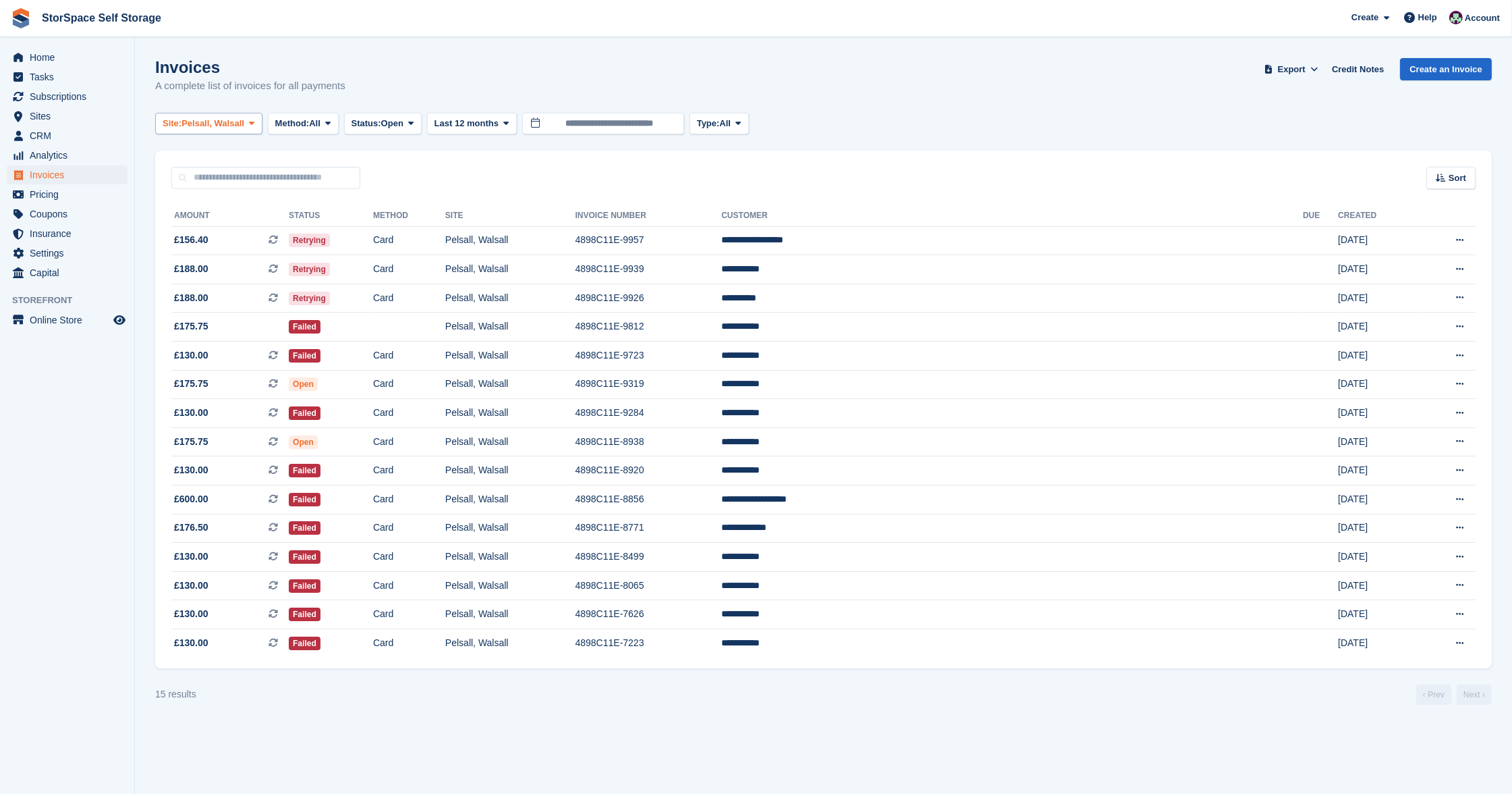
click at [195, 114] on button "Site: Pelsall, Walsall" at bounding box center [209, 123] width 108 height 23
click at [226, 228] on link "Market [GEOGRAPHIC_DATA], [GEOGRAPHIC_DATA]" at bounding box center [295, 228] width 266 height 24
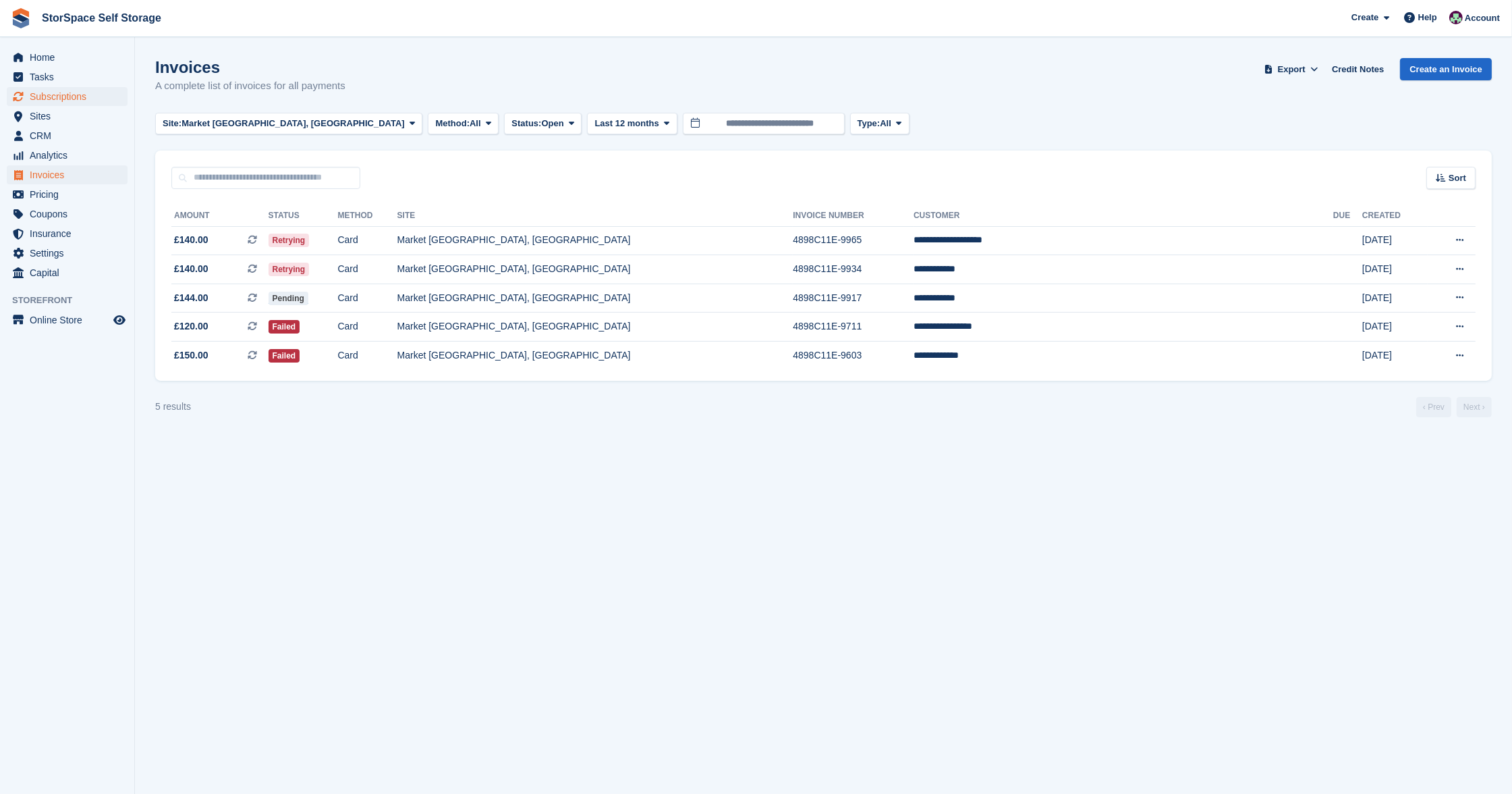
click at [65, 103] on span "Subscriptions" at bounding box center [69, 96] width 81 height 19
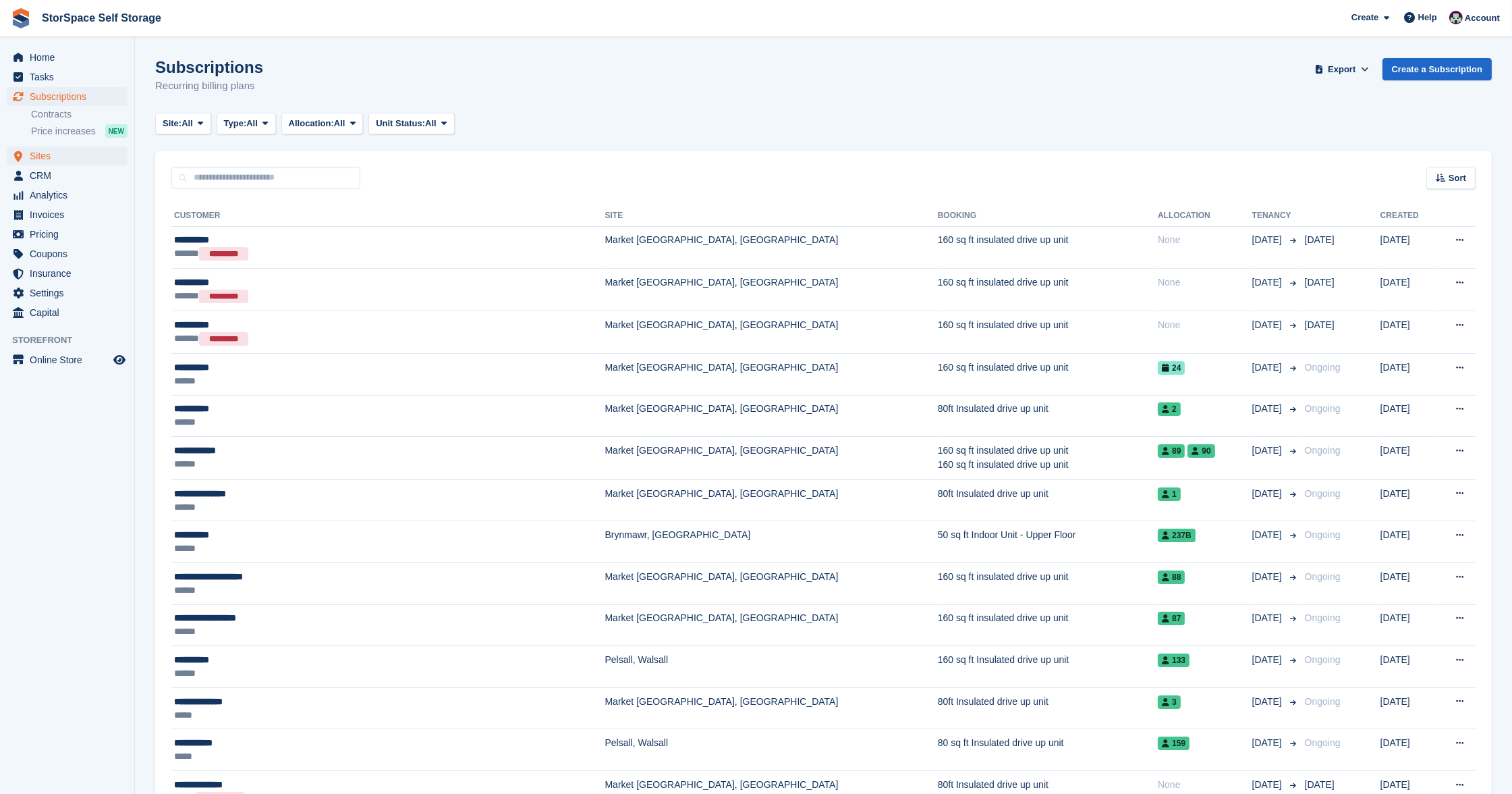
click at [44, 151] on span "Sites" at bounding box center [69, 156] width 81 height 19
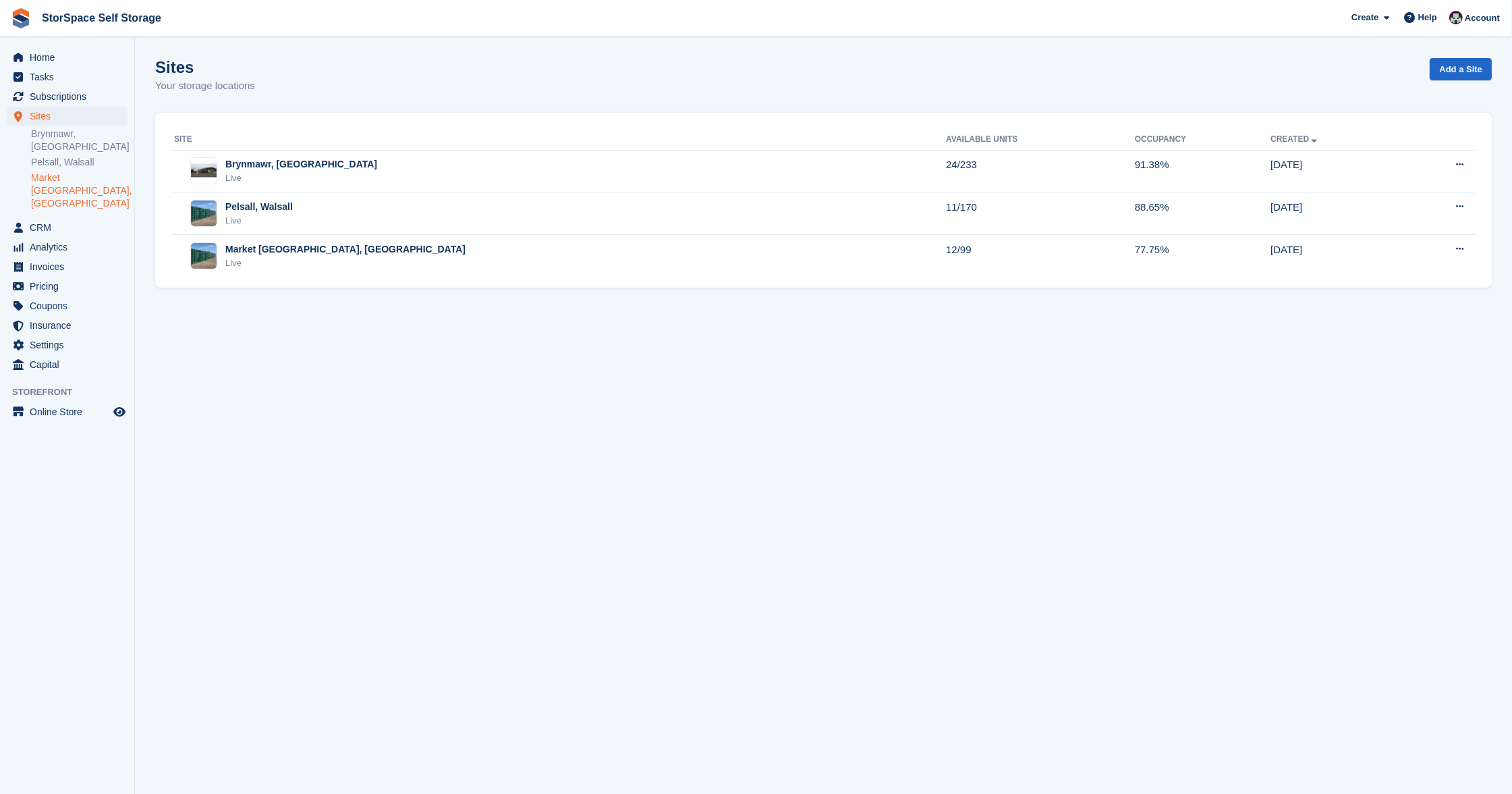
click at [69, 174] on link "Market [GEOGRAPHIC_DATA], [GEOGRAPHIC_DATA]" at bounding box center [79, 190] width 97 height 38
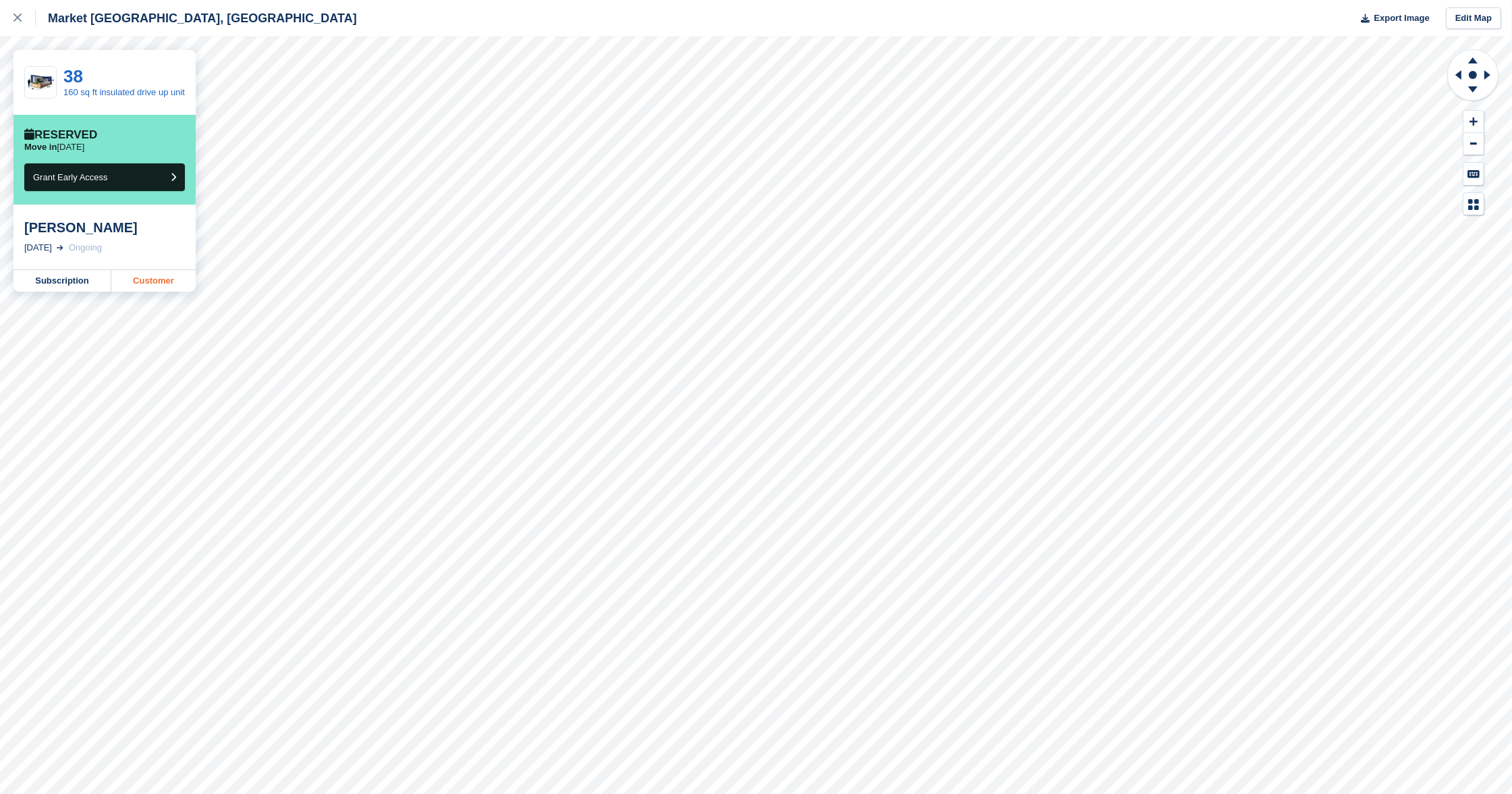
click at [195, 285] on link "Customer" at bounding box center [154, 281] width 84 height 22
click at [21, 17] on icon at bounding box center [18, 18] width 8 height 8
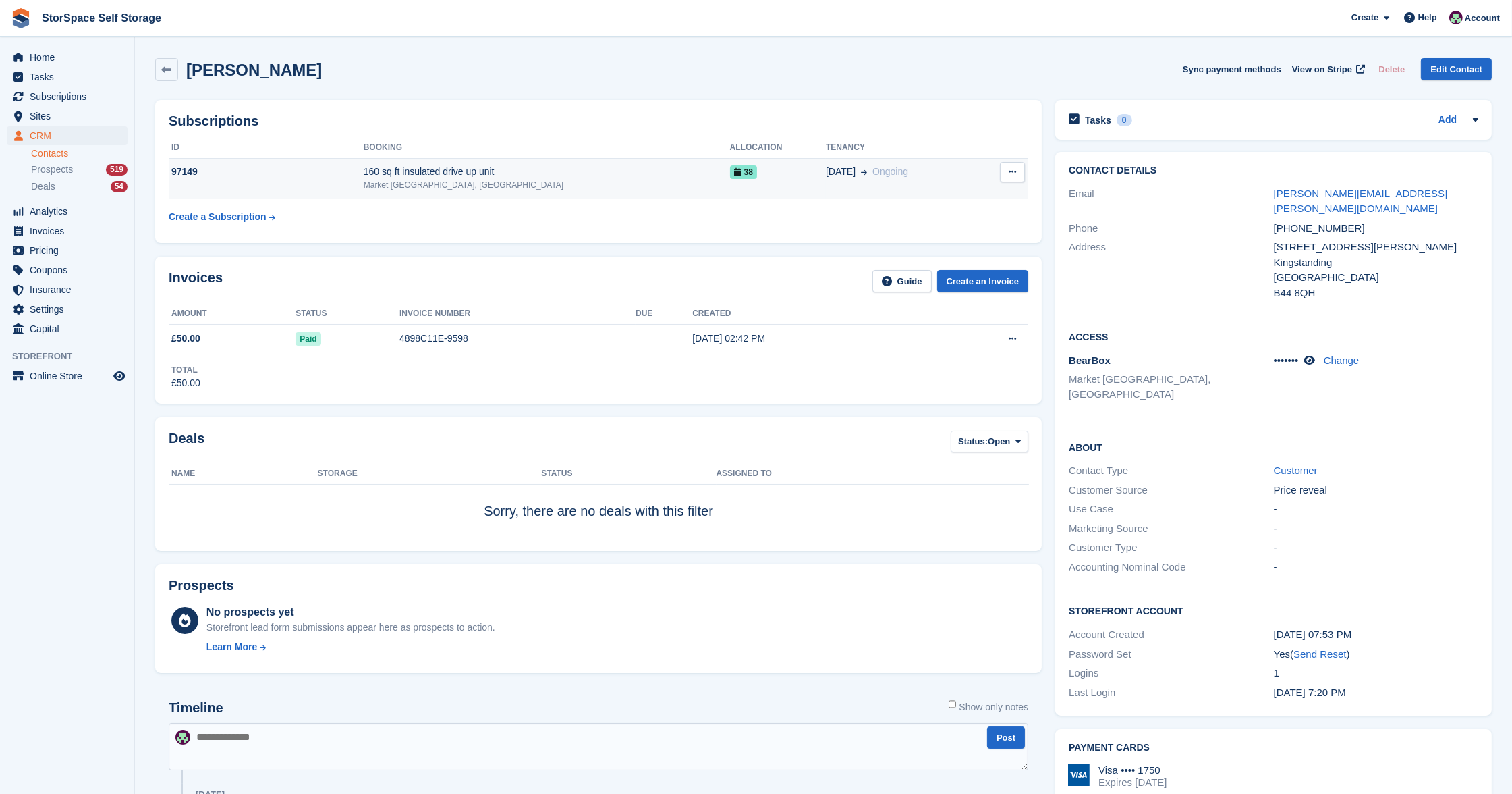
click at [660, 170] on div "160 sq ft insulated drive up unit" at bounding box center [547, 171] width 366 height 14
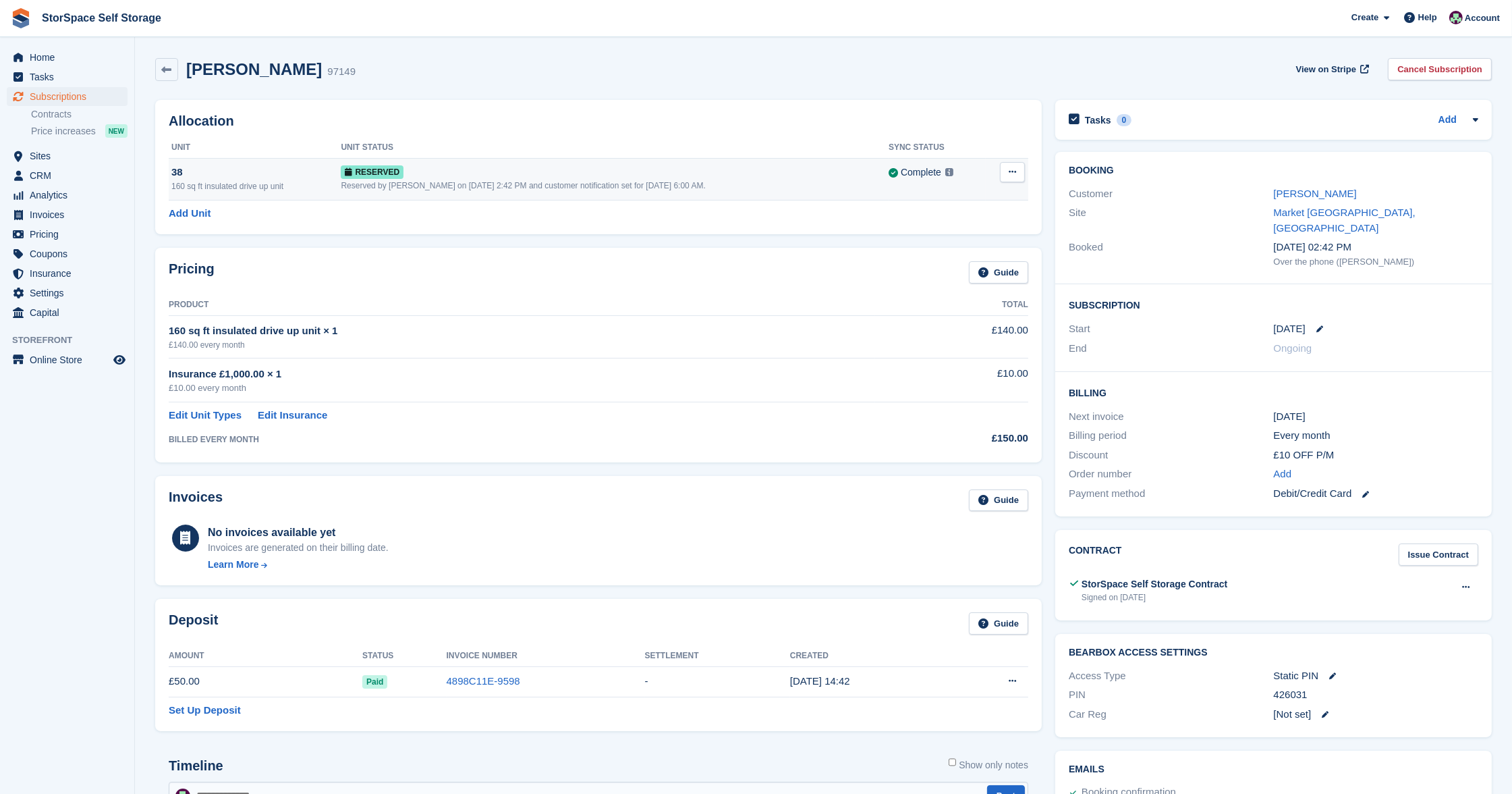
click at [1016, 170] on icon at bounding box center [1013, 171] width 8 height 9
click at [979, 220] on p "Deallocate" at bounding box center [960, 227] width 117 height 18
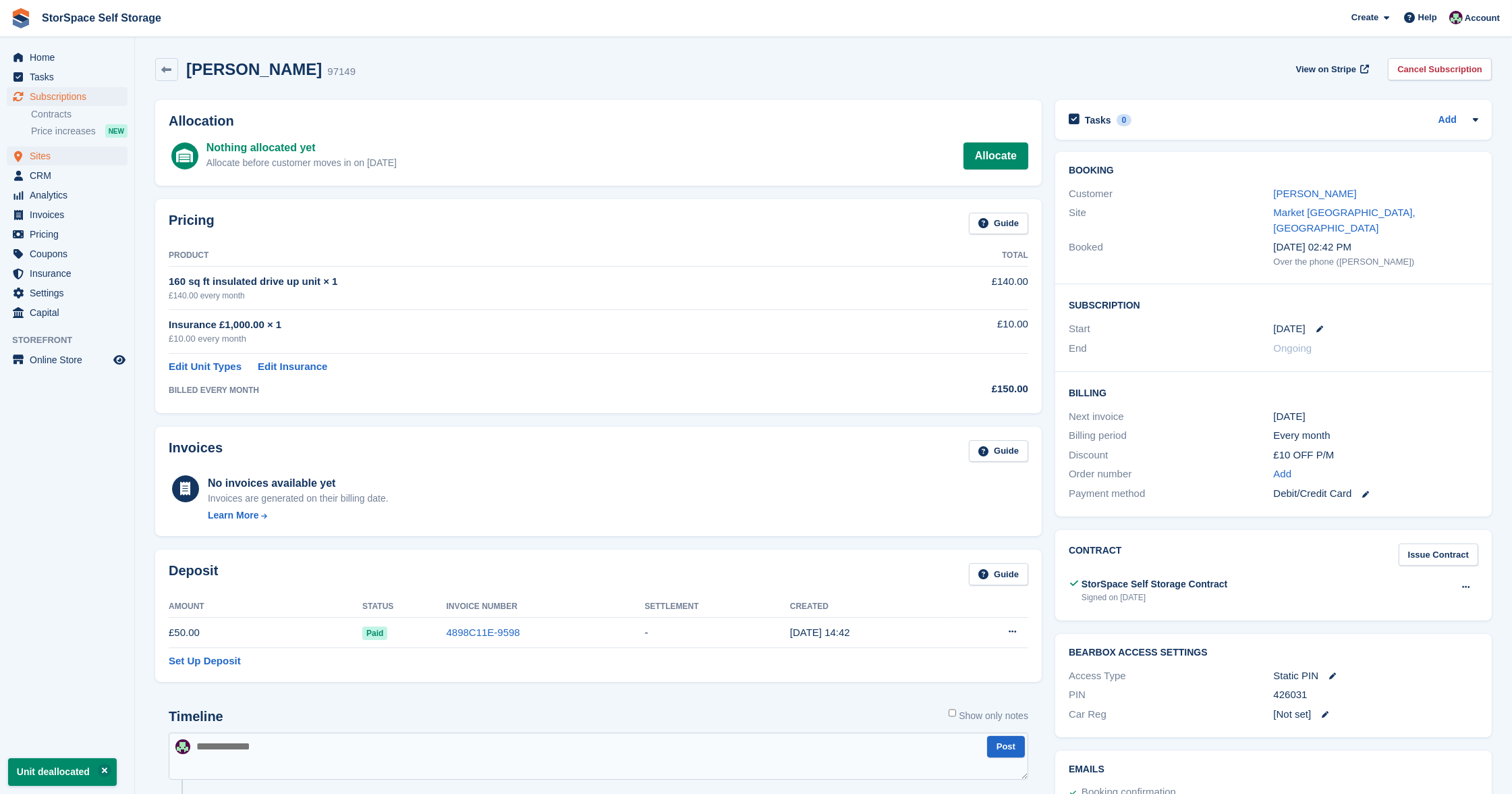
click at [58, 156] on span "Sites" at bounding box center [69, 156] width 81 height 19
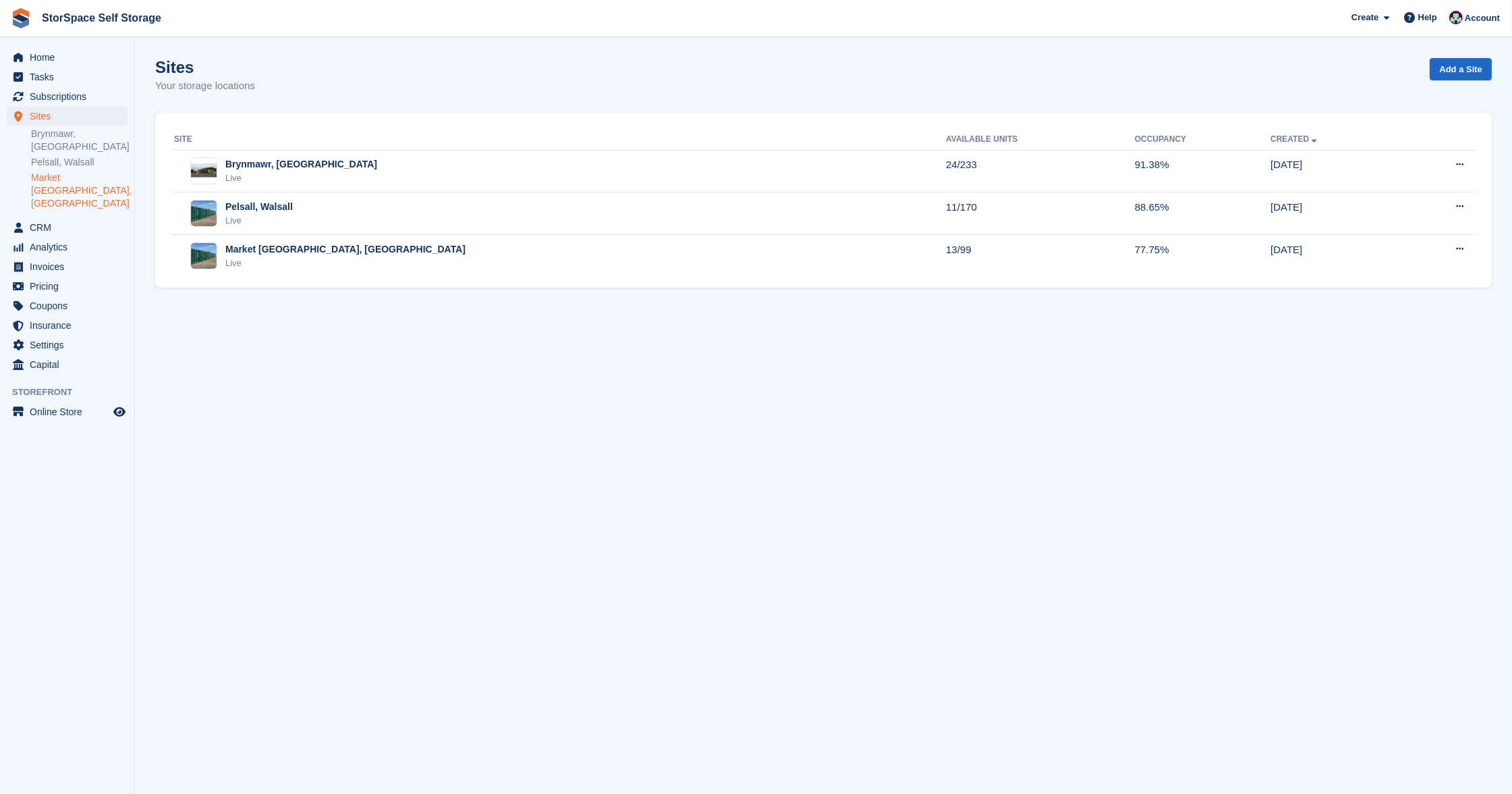
click at [67, 188] on link "Market [GEOGRAPHIC_DATA], [GEOGRAPHIC_DATA]" at bounding box center [79, 190] width 97 height 38
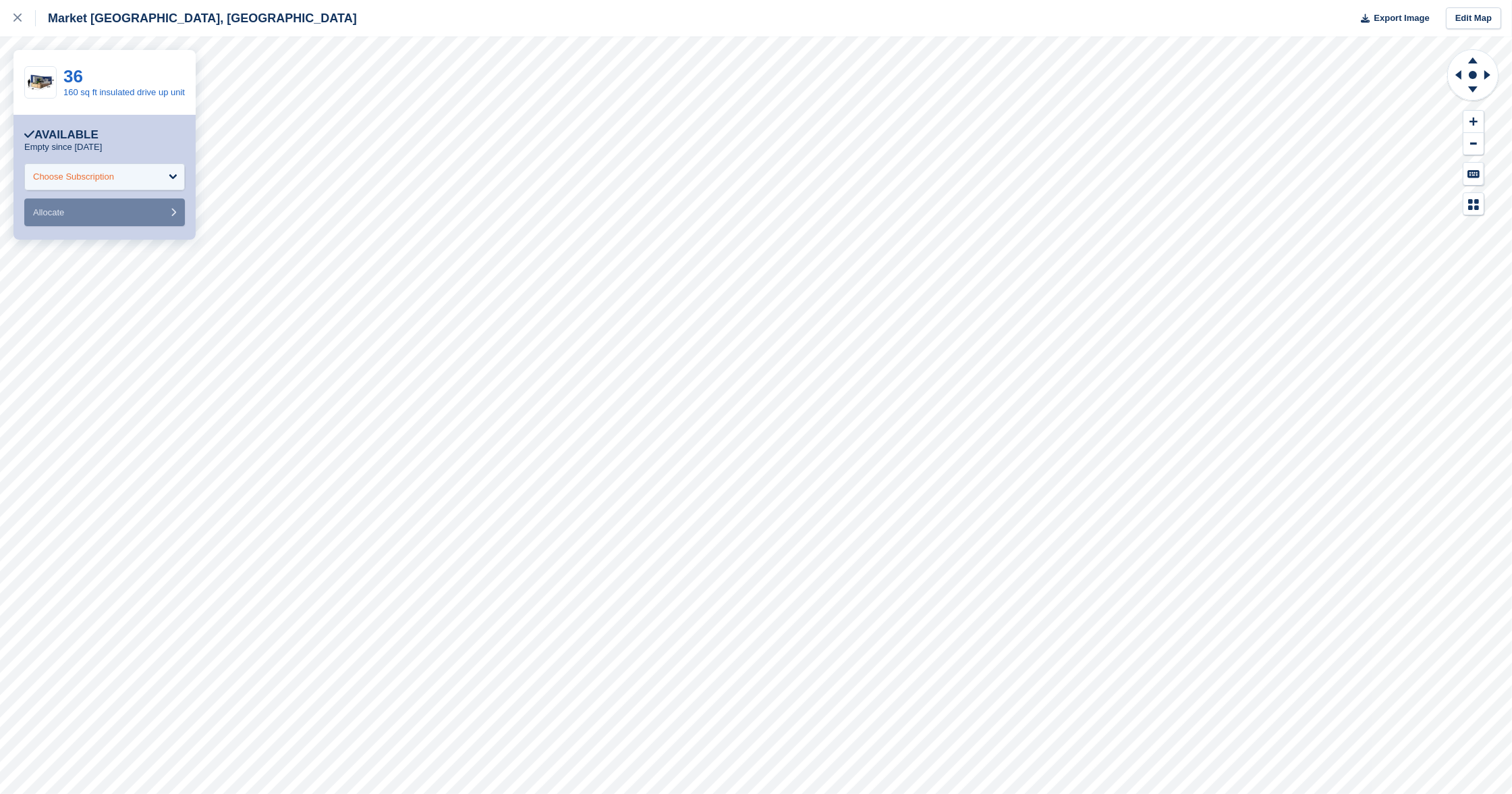
click at [120, 175] on div "Choose Subscription" at bounding box center [105, 177] width 160 height 27
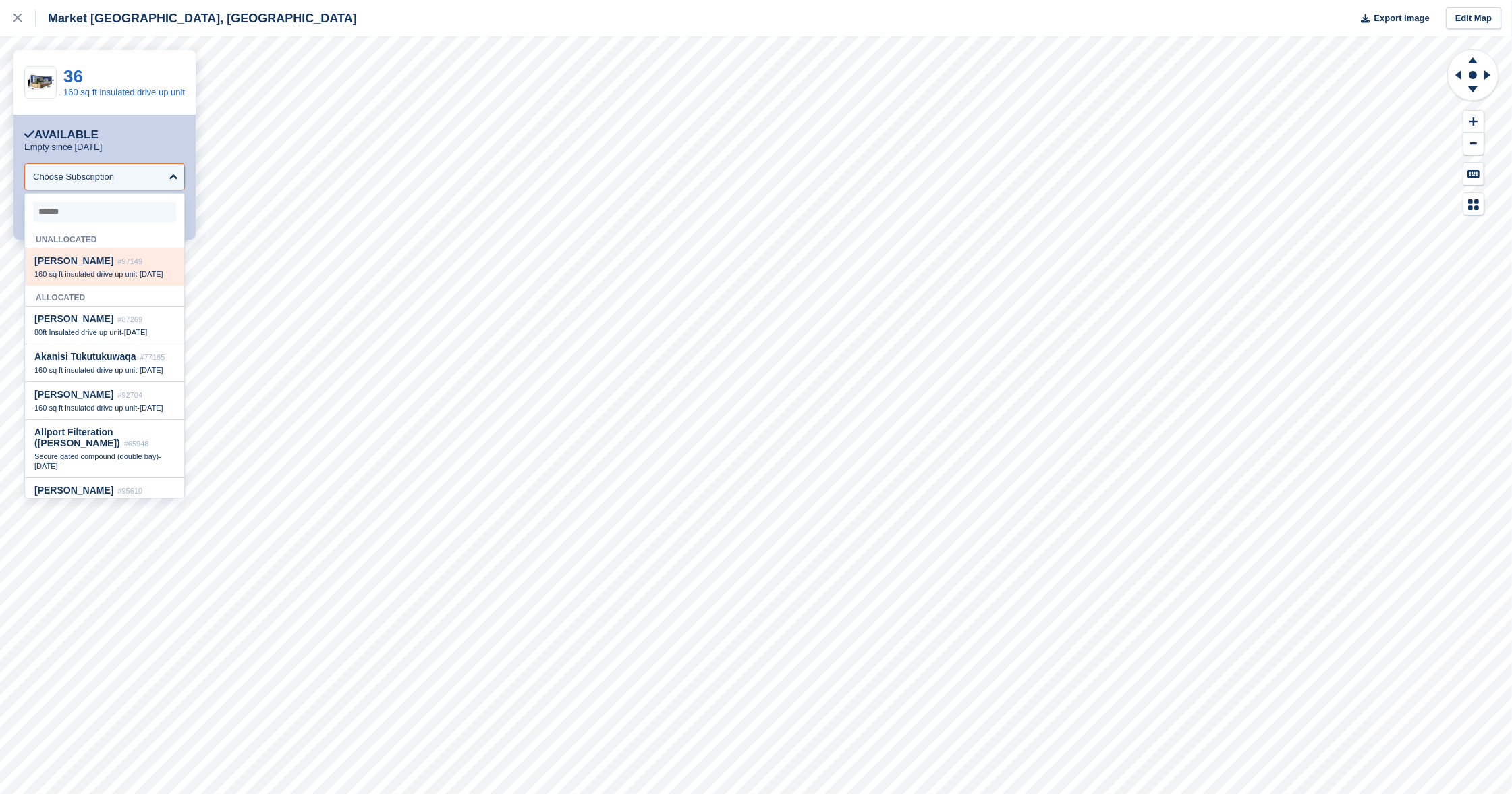
click at [117, 265] on span "#97149" at bounding box center [130, 261] width 25 height 8
select select "*****"
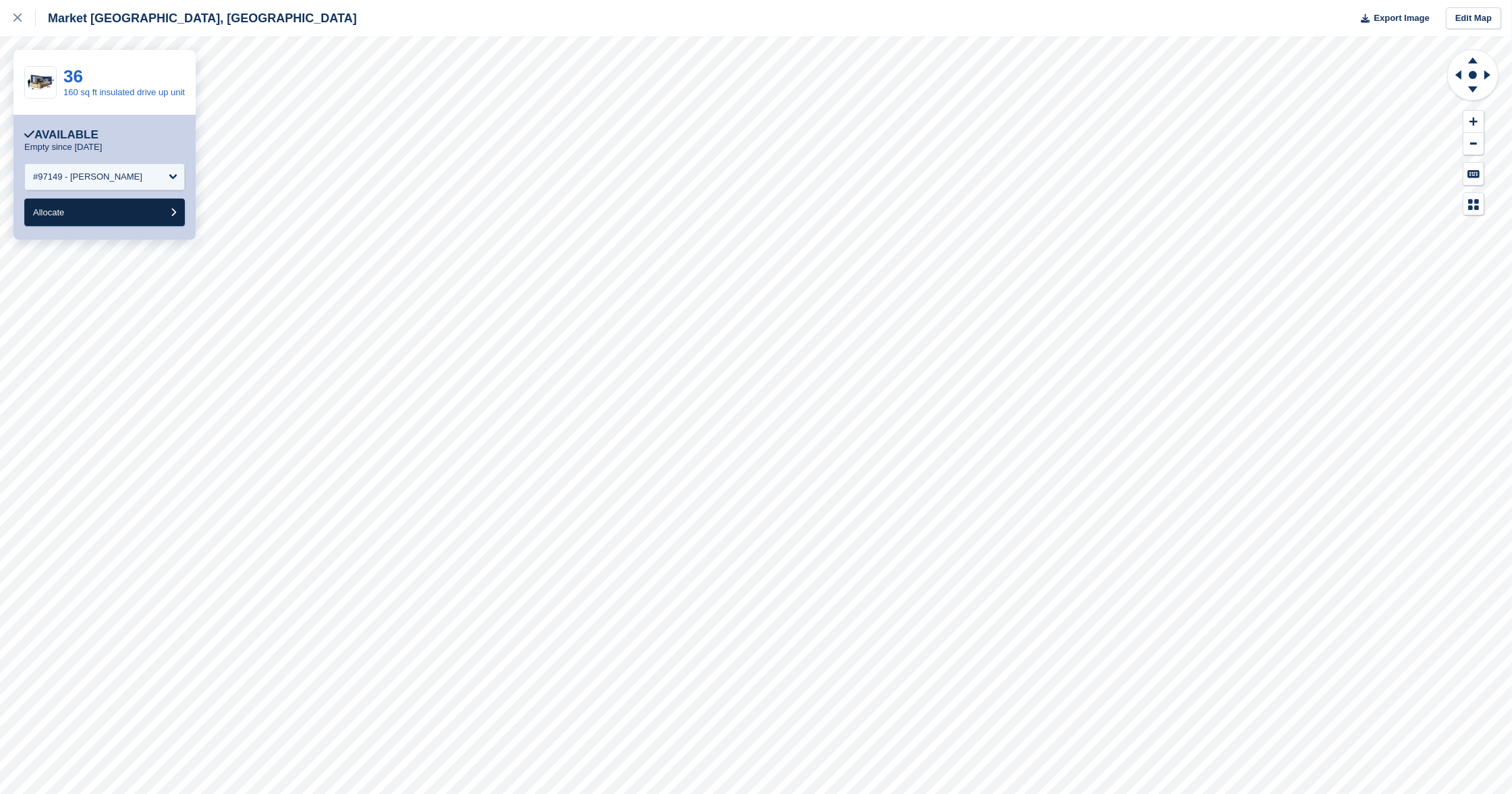
click at [109, 216] on button "Allocate" at bounding box center [105, 212] width 160 height 27
click at [17, 17] on icon at bounding box center [18, 18] width 8 height 8
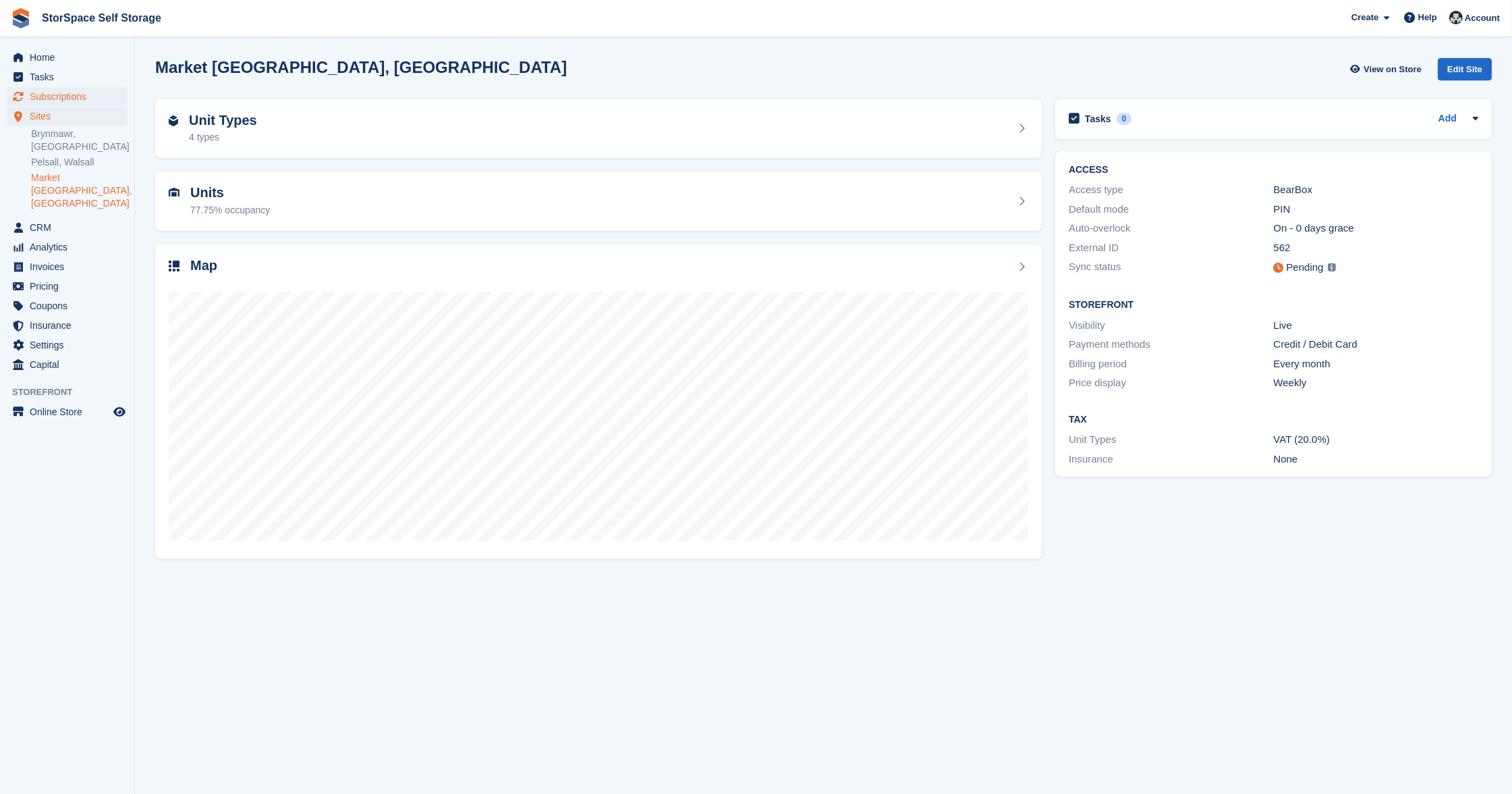
click at [74, 97] on span "Subscriptions" at bounding box center [69, 96] width 81 height 19
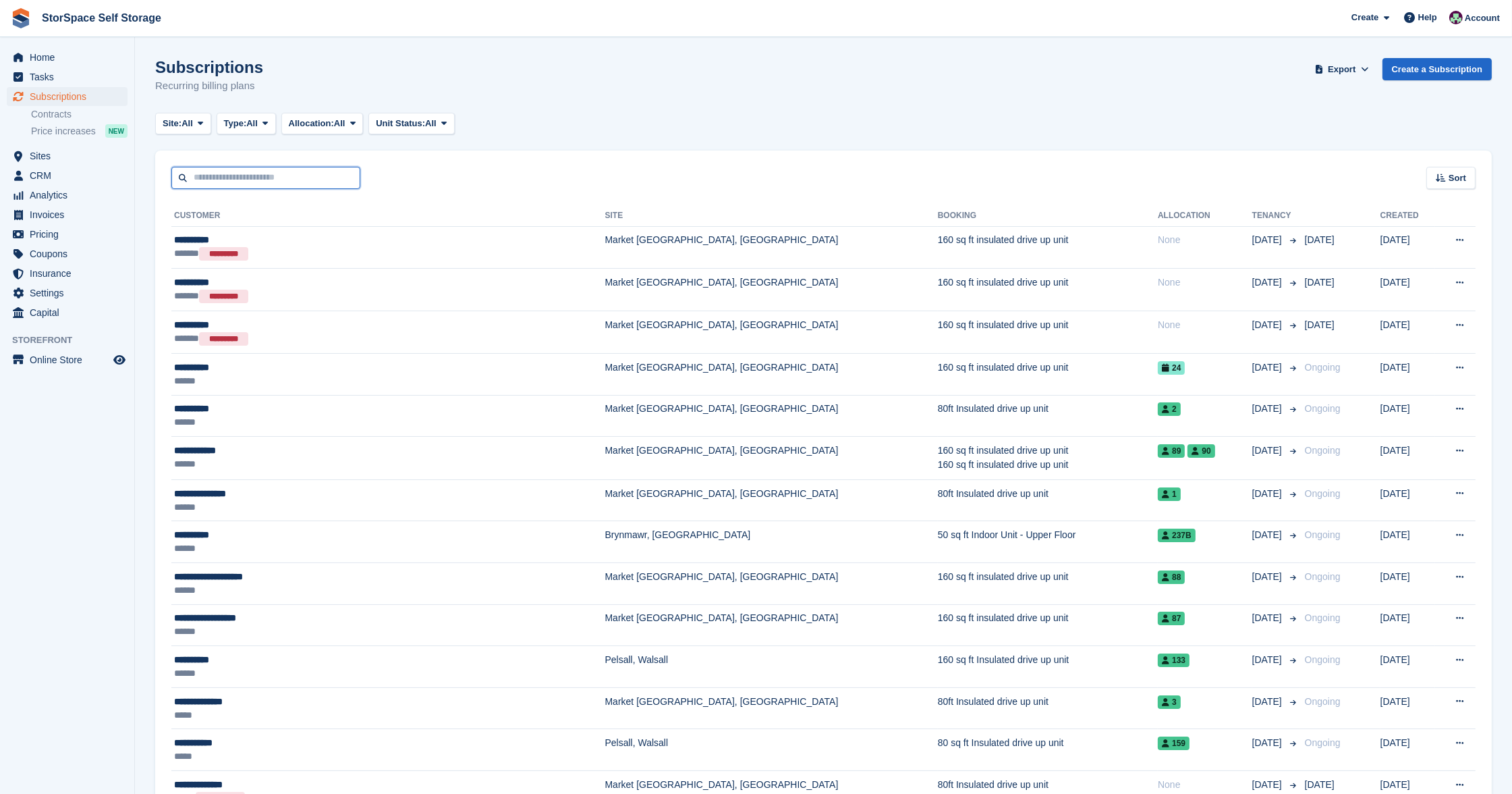
click at [237, 183] on input "text" at bounding box center [265, 177] width 189 height 23
type input "******"
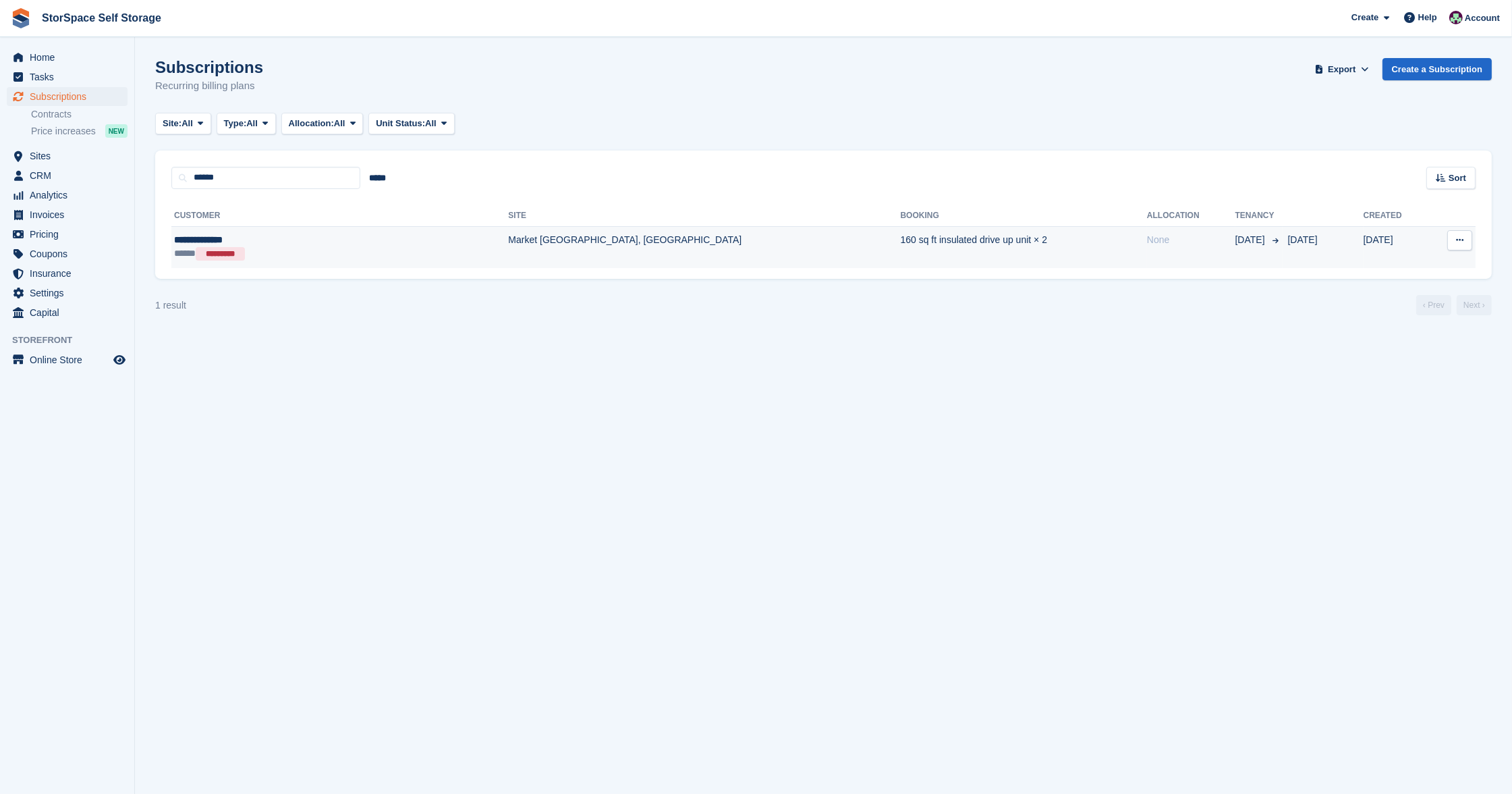
click at [321, 240] on div "**********" at bounding box center [273, 240] width 198 height 14
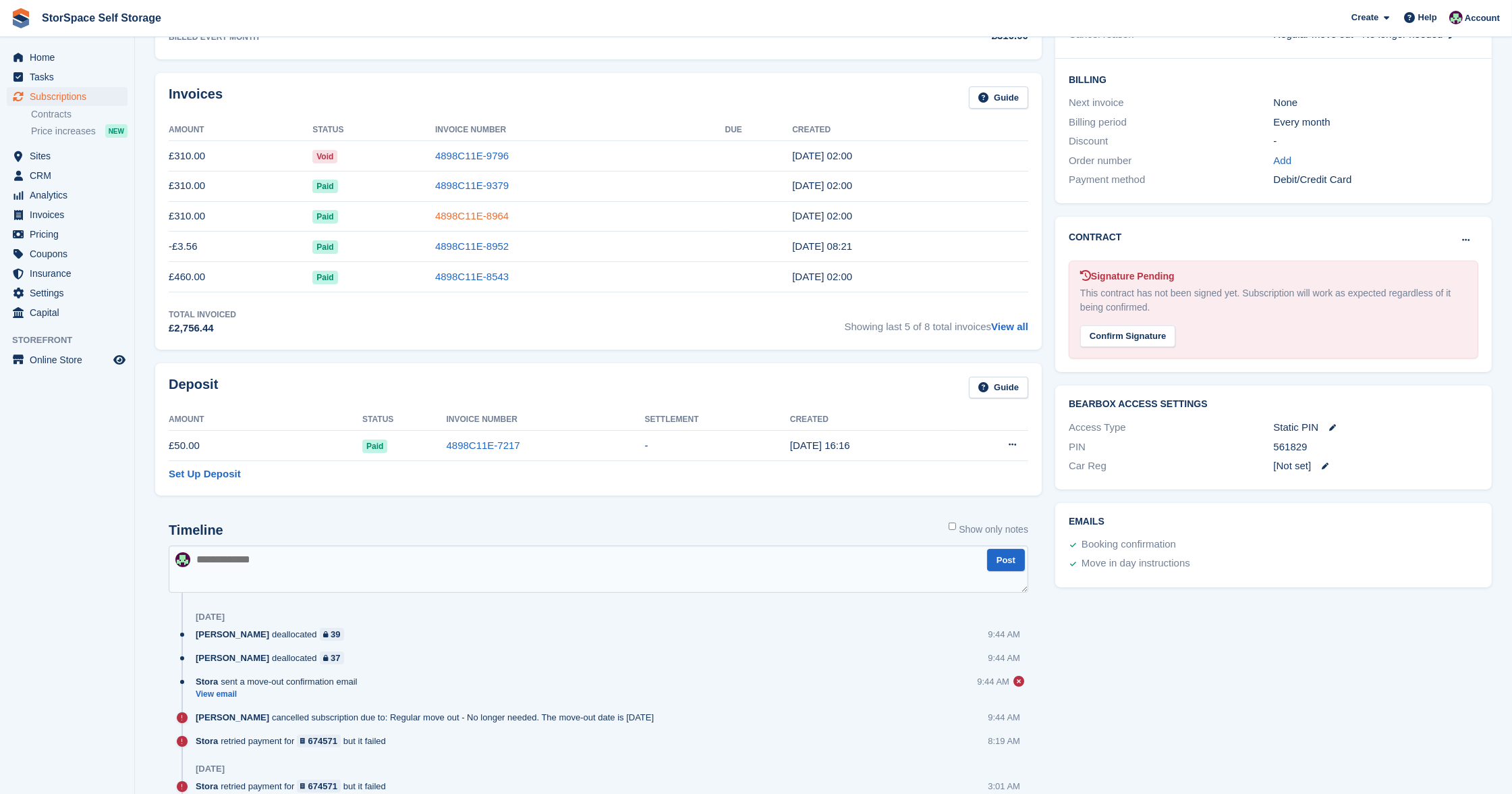
scroll to position [338, 0]
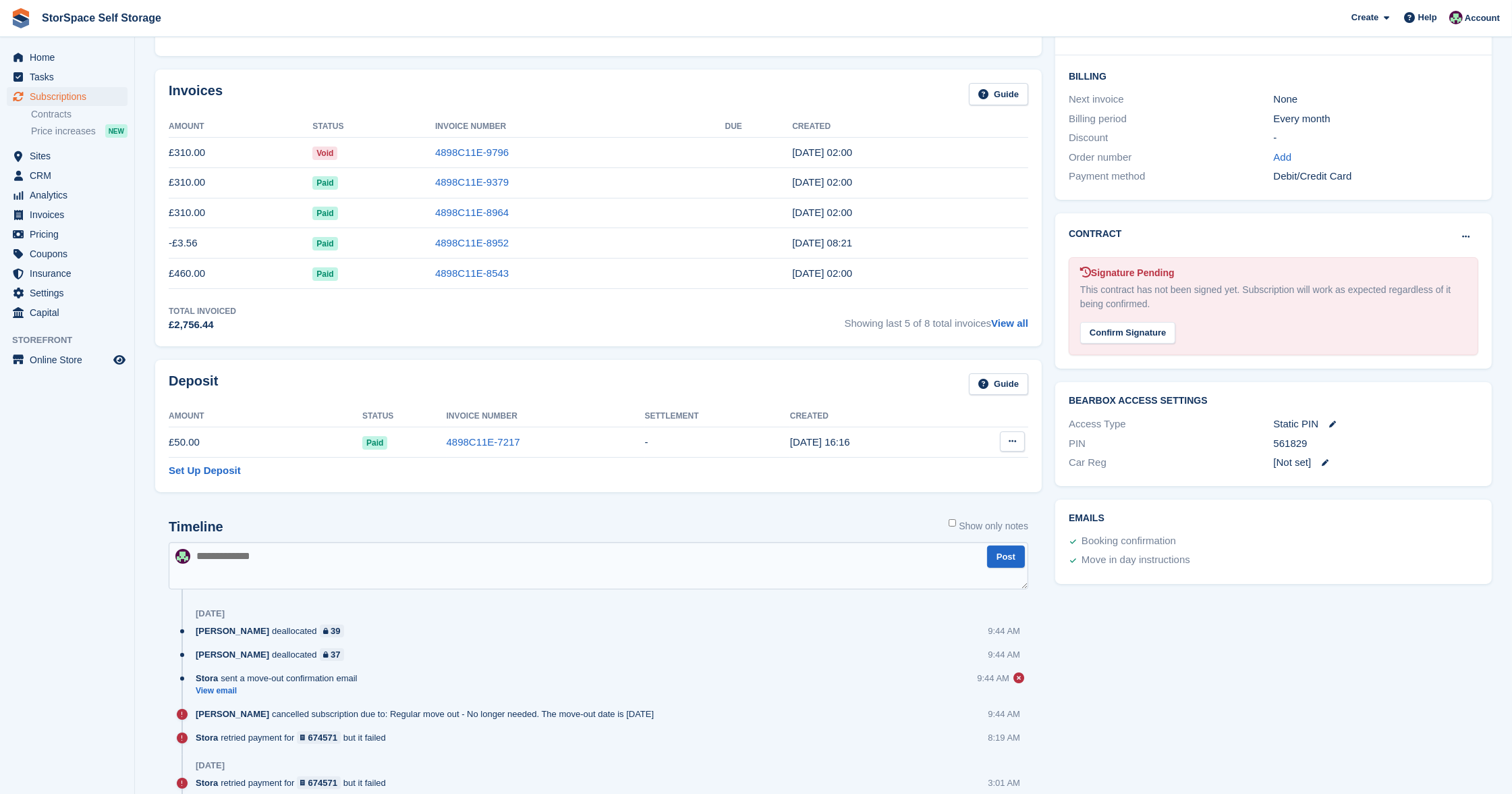
click at [1007, 434] on button at bounding box center [1013, 442] width 25 height 21
click at [940, 464] on p "Settle deposit" at bounding box center [960, 468] width 117 height 18
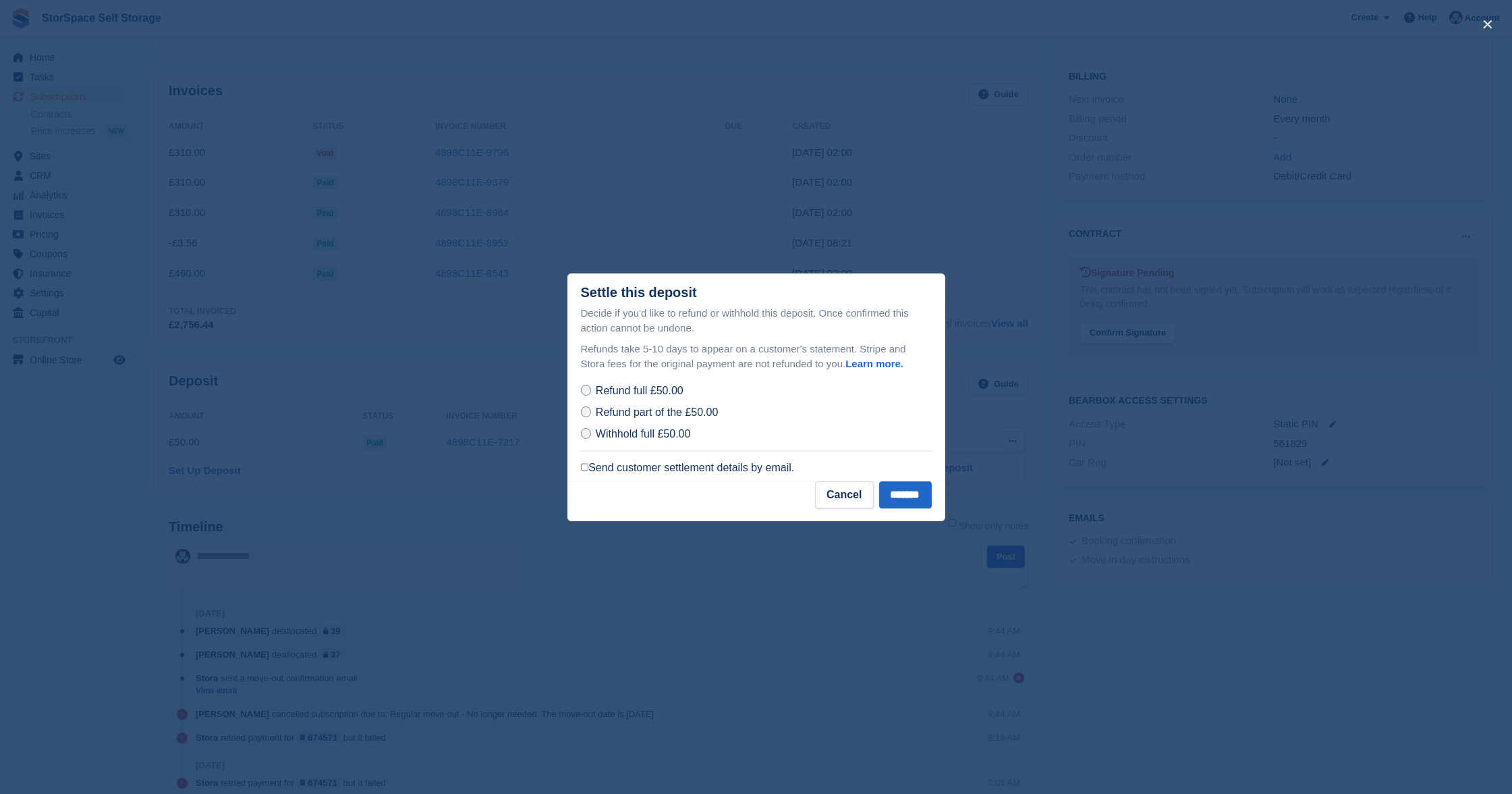
click at [622, 461] on label "Send customer settlement details by email." at bounding box center [688, 468] width 214 height 14
click at [931, 490] on input "*******" at bounding box center [905, 495] width 53 height 27
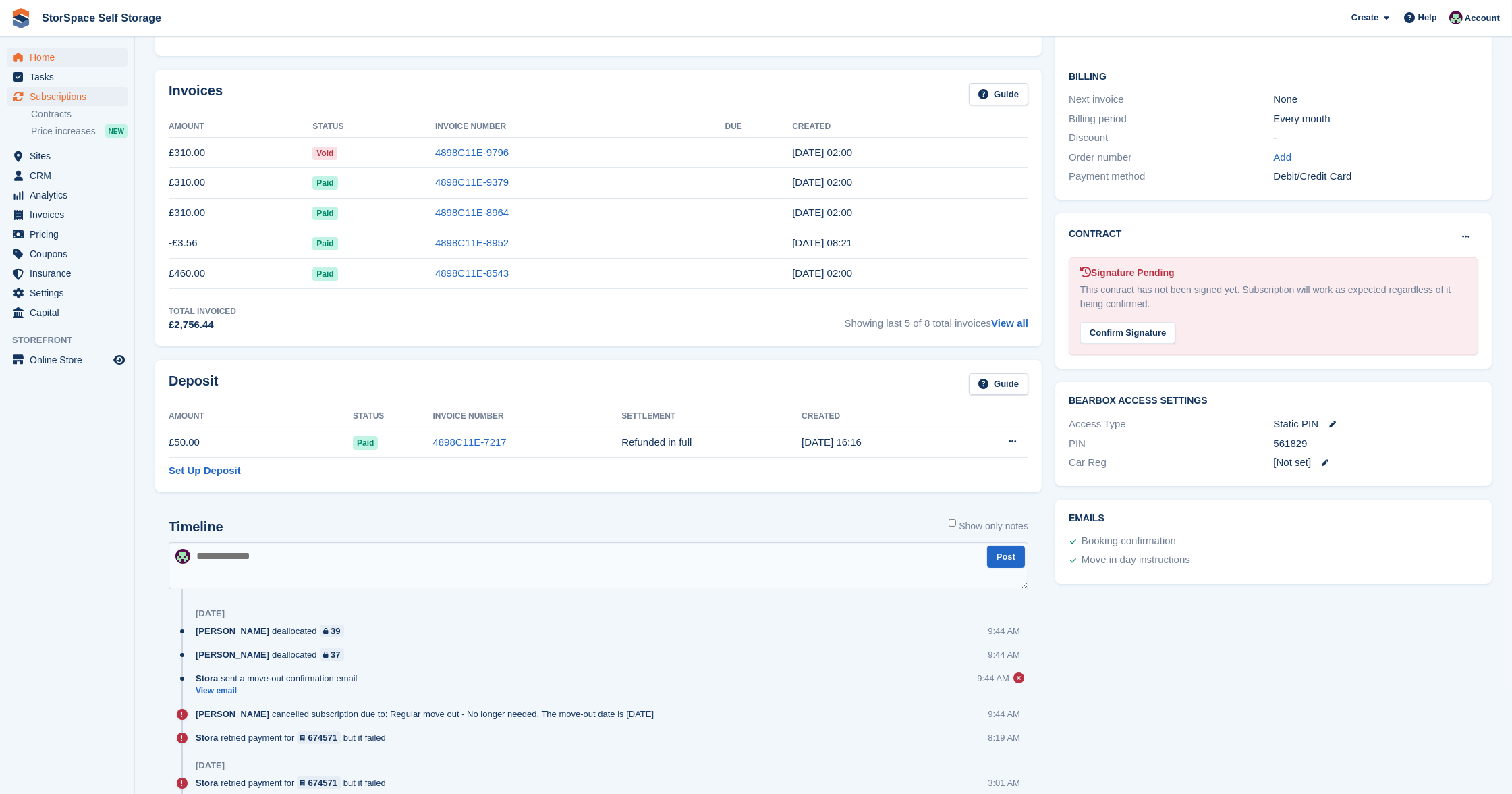
click at [33, 52] on span "Home" at bounding box center [69, 57] width 81 height 19
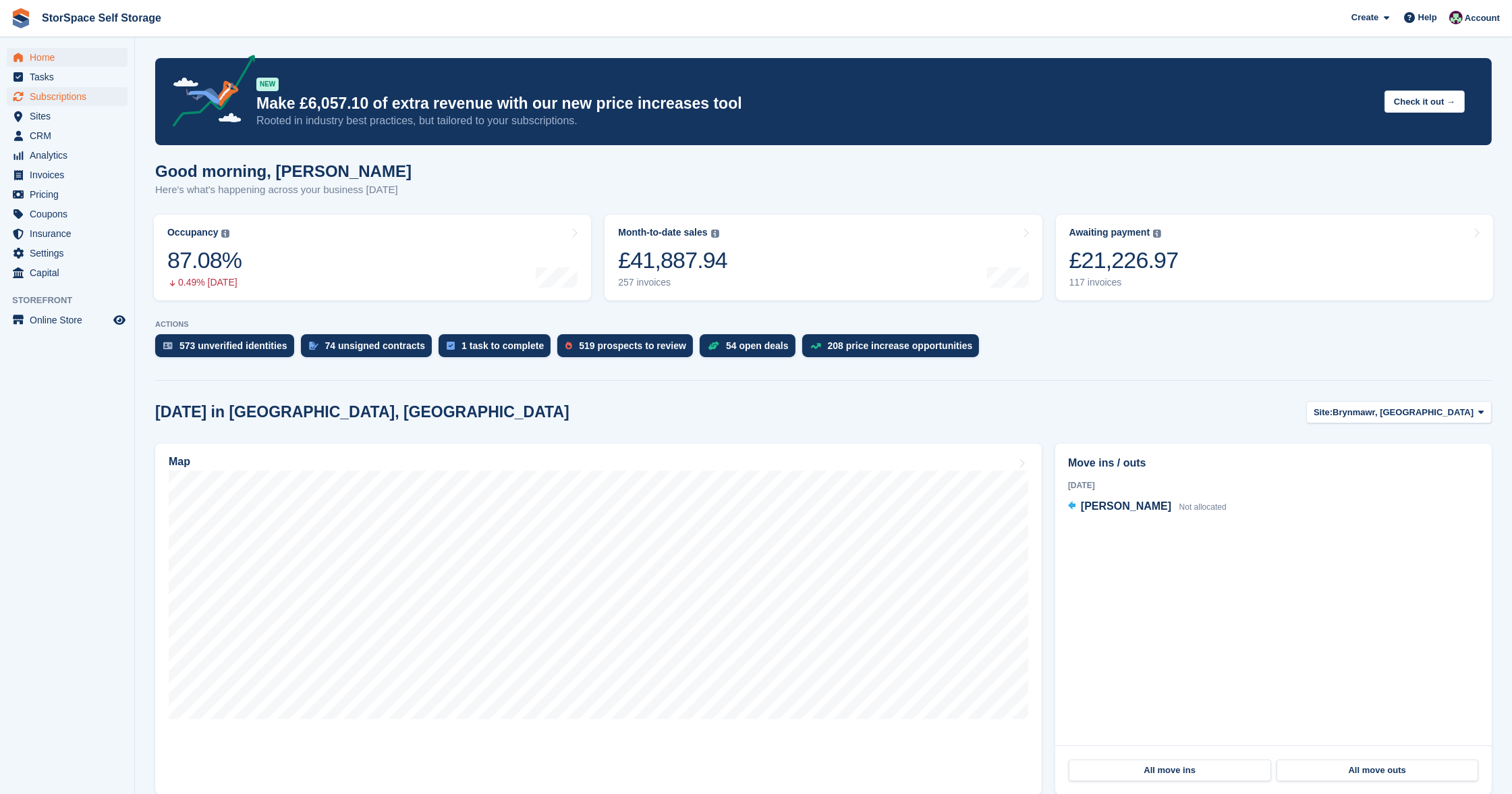
click at [56, 101] on span "Subscriptions" at bounding box center [69, 96] width 81 height 19
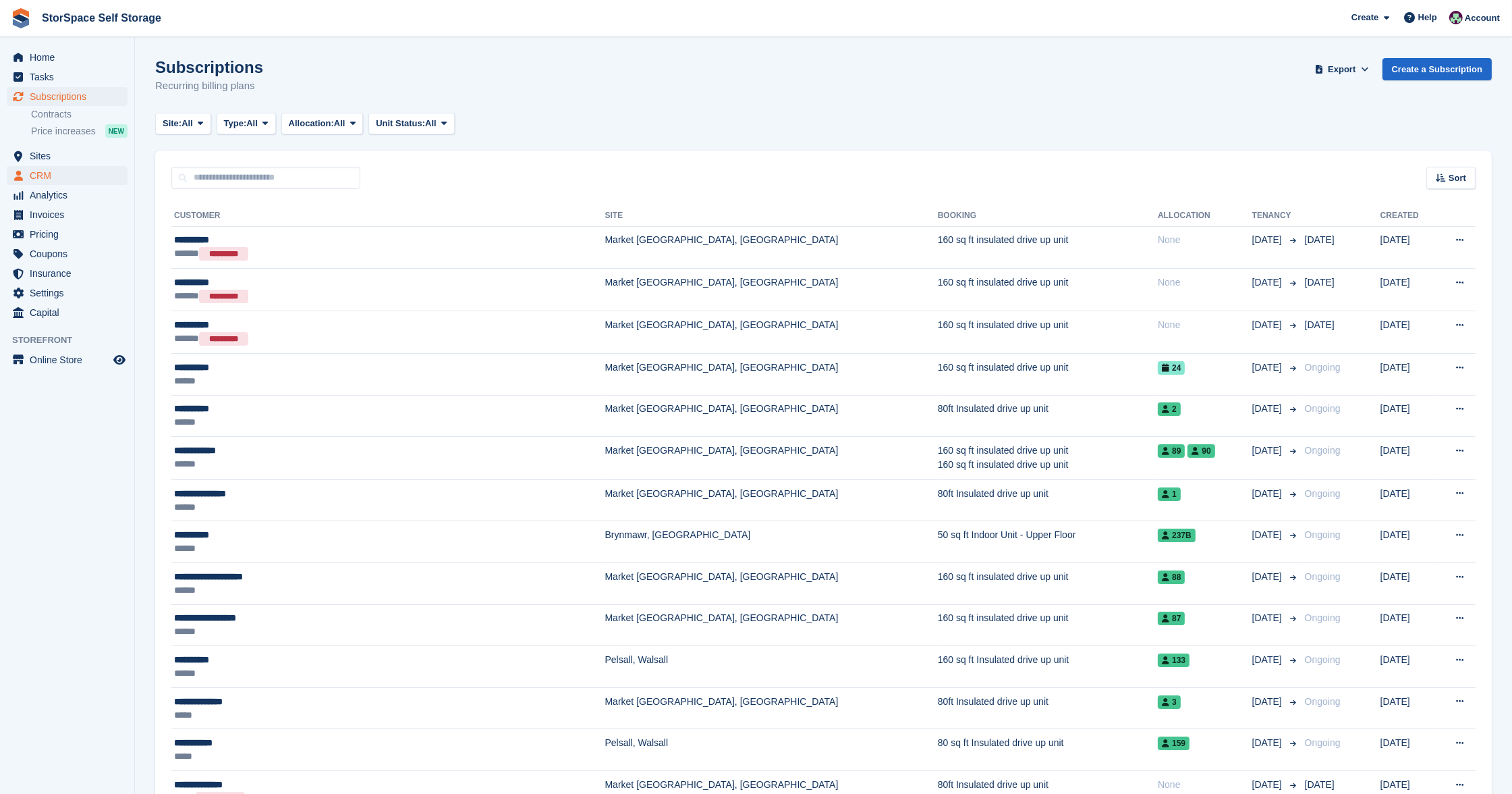
click at [38, 166] on span "CRM" at bounding box center [69, 175] width 81 height 19
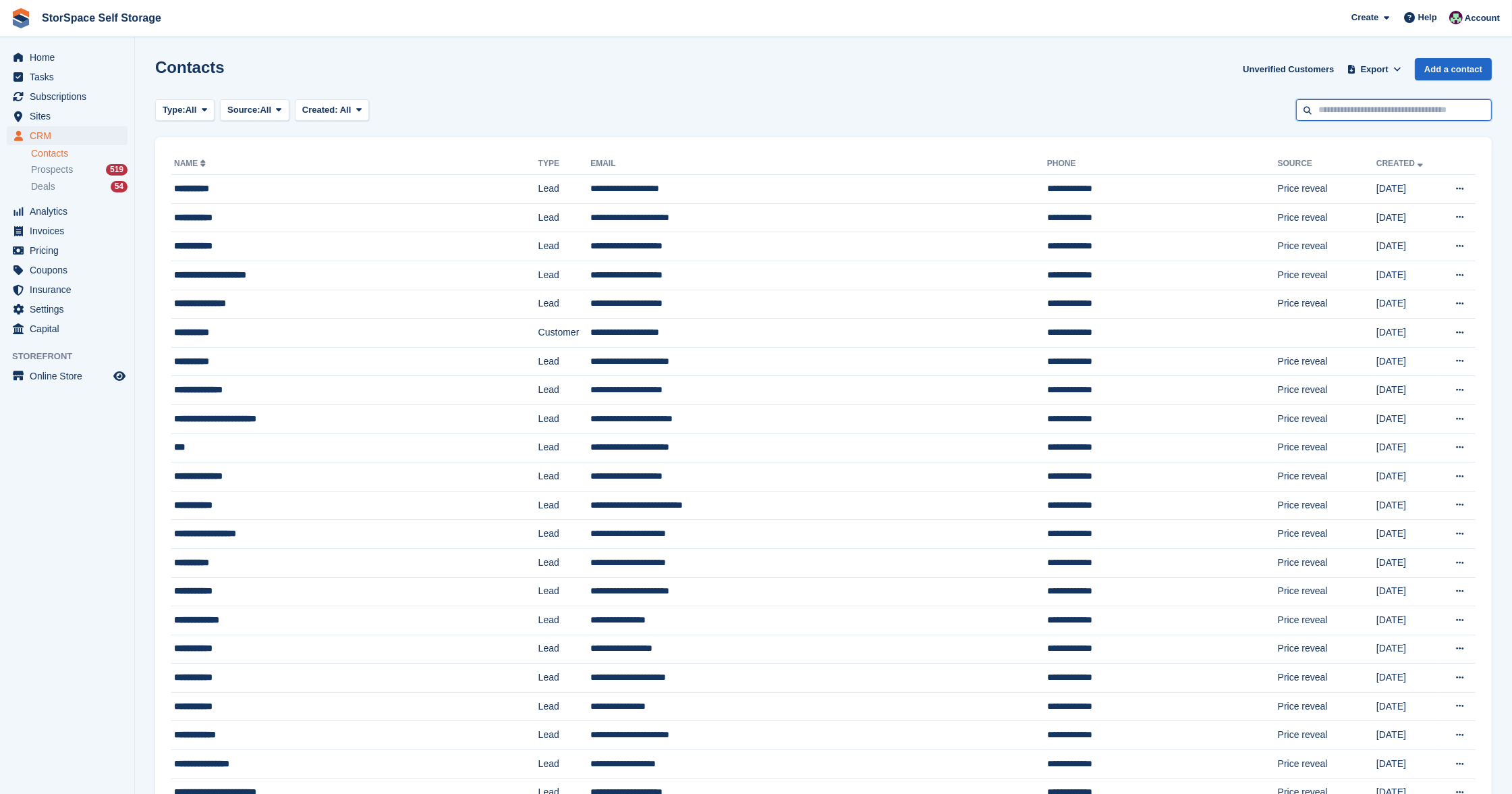
click at [1354, 111] on input "text" at bounding box center [1394, 110] width 196 height 23
type input "*****"
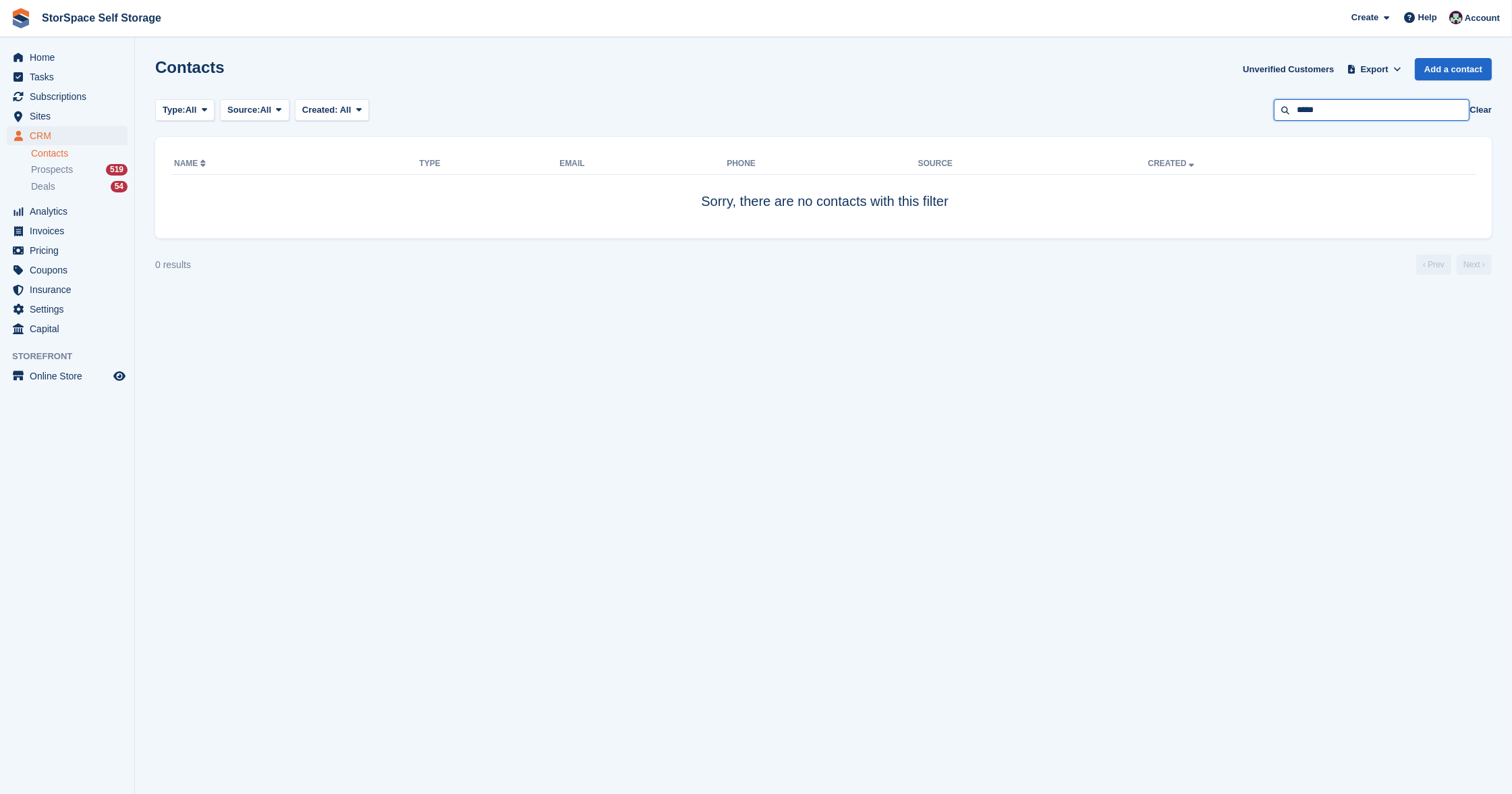
click at [1312, 112] on input "*****" at bounding box center [1372, 110] width 196 height 23
type input "******"
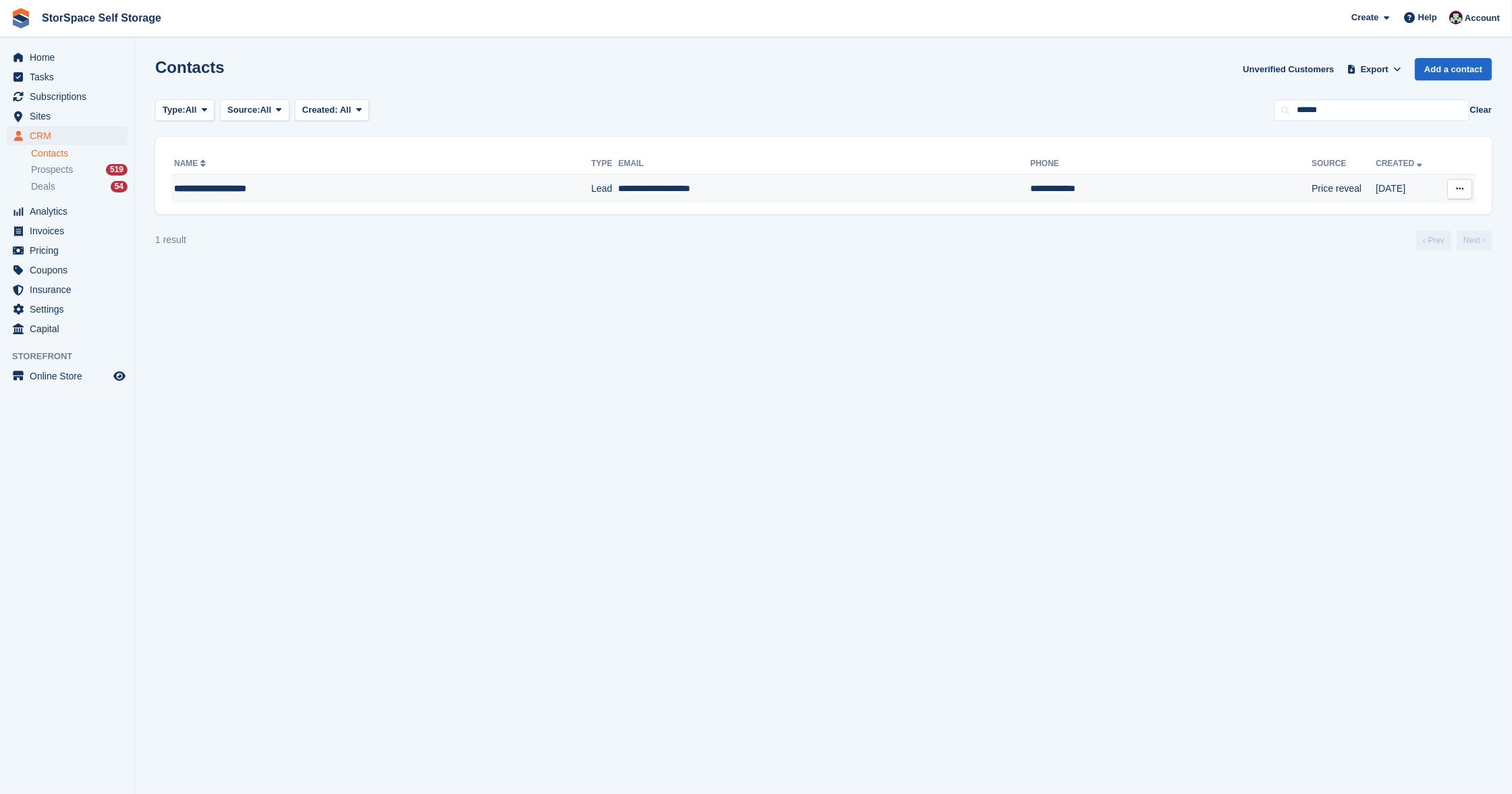
click at [302, 181] on div "**********" at bounding box center [336, 188] width 324 height 14
click at [1363, 103] on input "******" at bounding box center [1372, 110] width 196 height 23
type input "*"
type input "******"
click at [351, 187] on div "**********" at bounding box center [319, 188] width 290 height 14
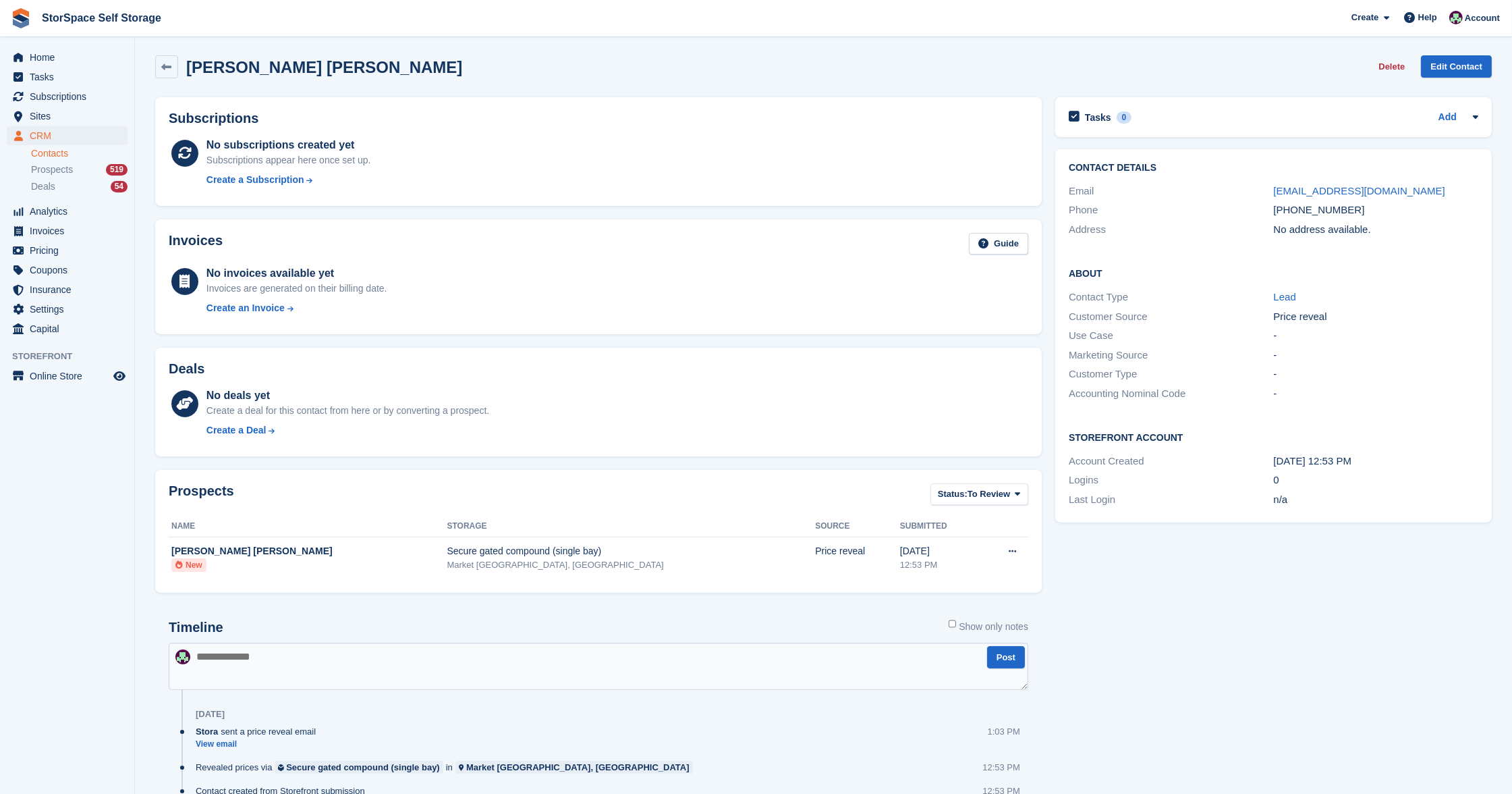
scroll to position [58, 0]
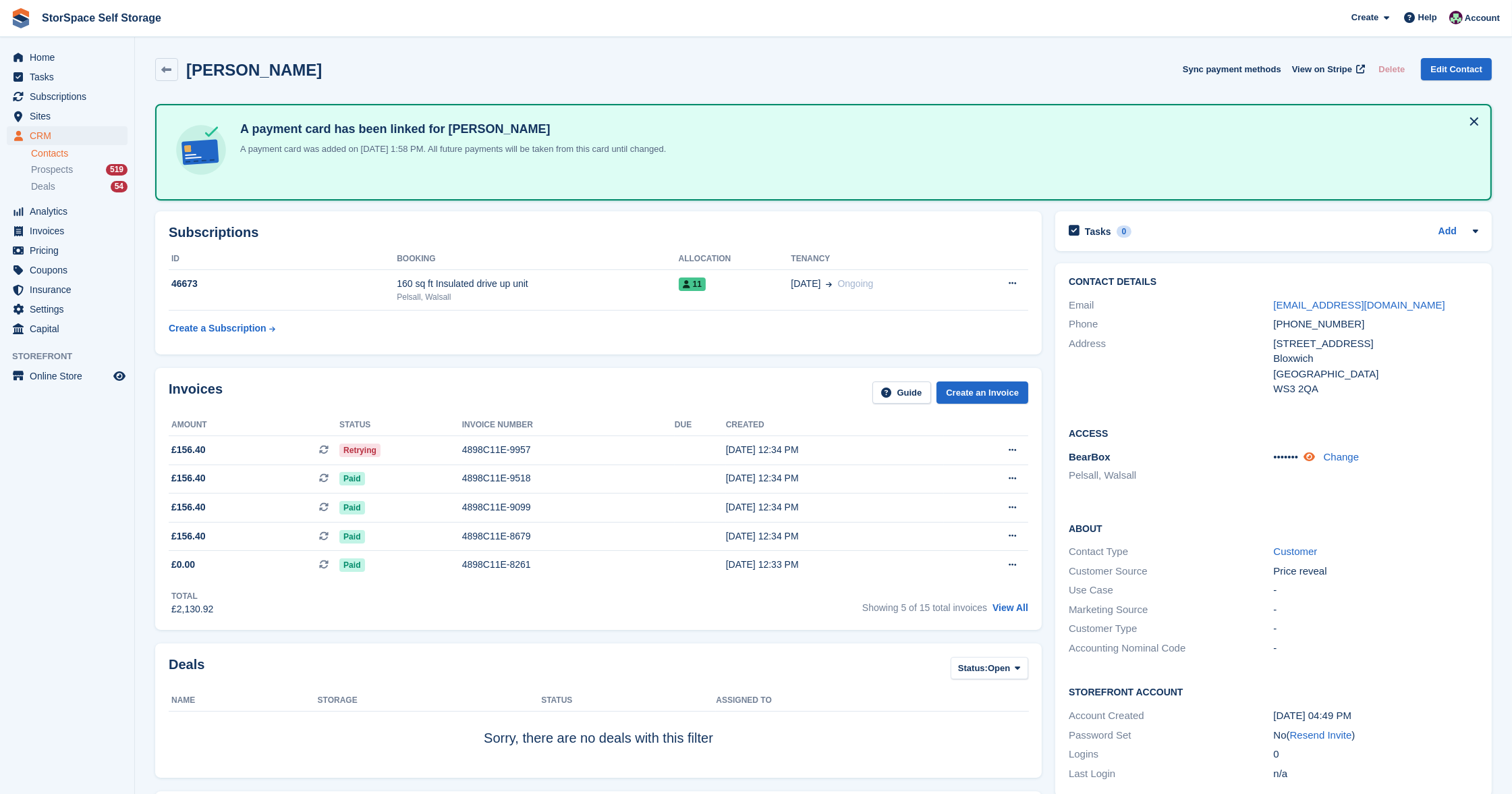
click at [1315, 453] on icon at bounding box center [1309, 456] width 12 height 10
click at [55, 62] on span "Home" at bounding box center [69, 57] width 81 height 19
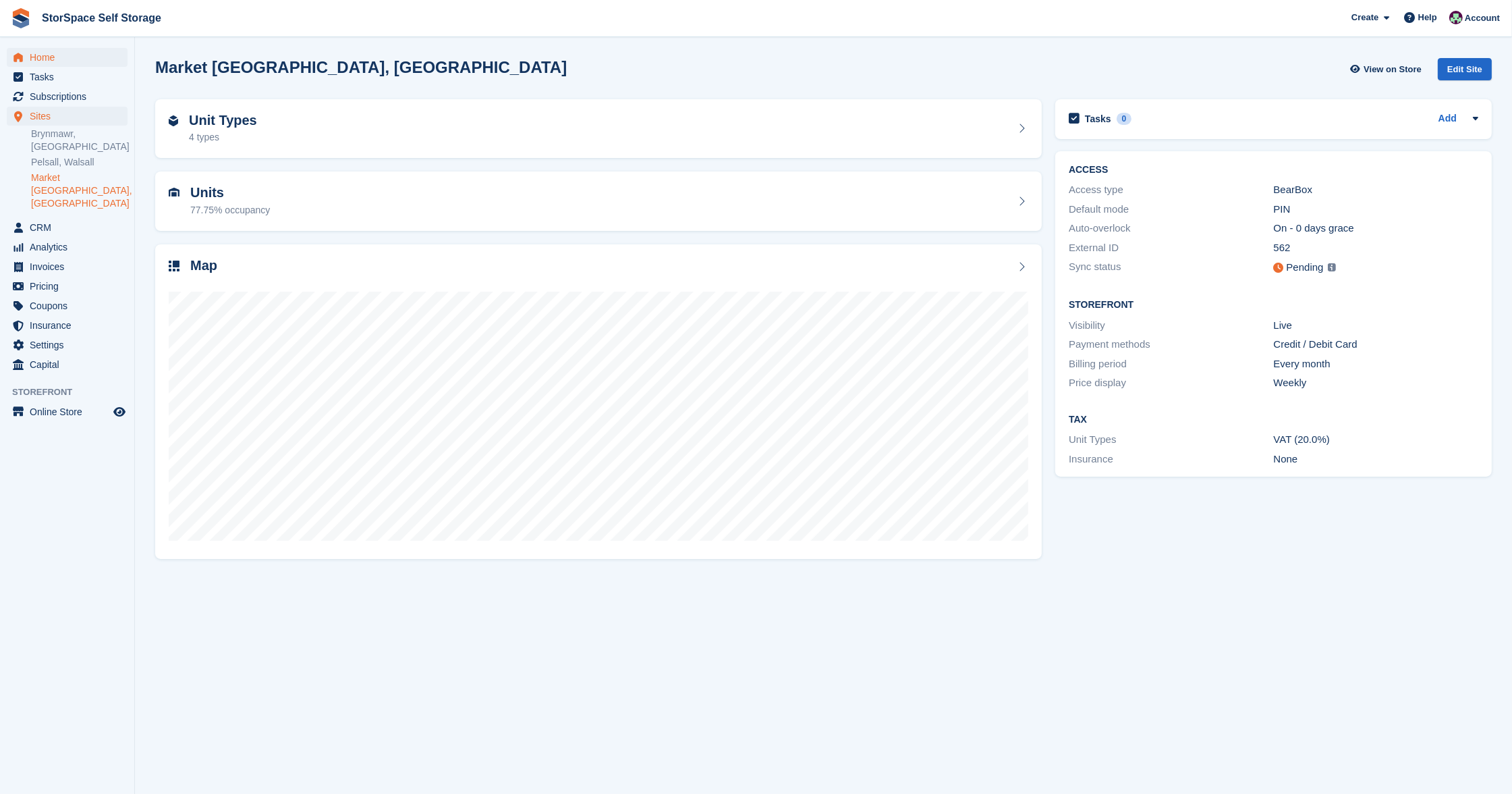
click at [32, 56] on span "Home" at bounding box center [69, 57] width 81 height 19
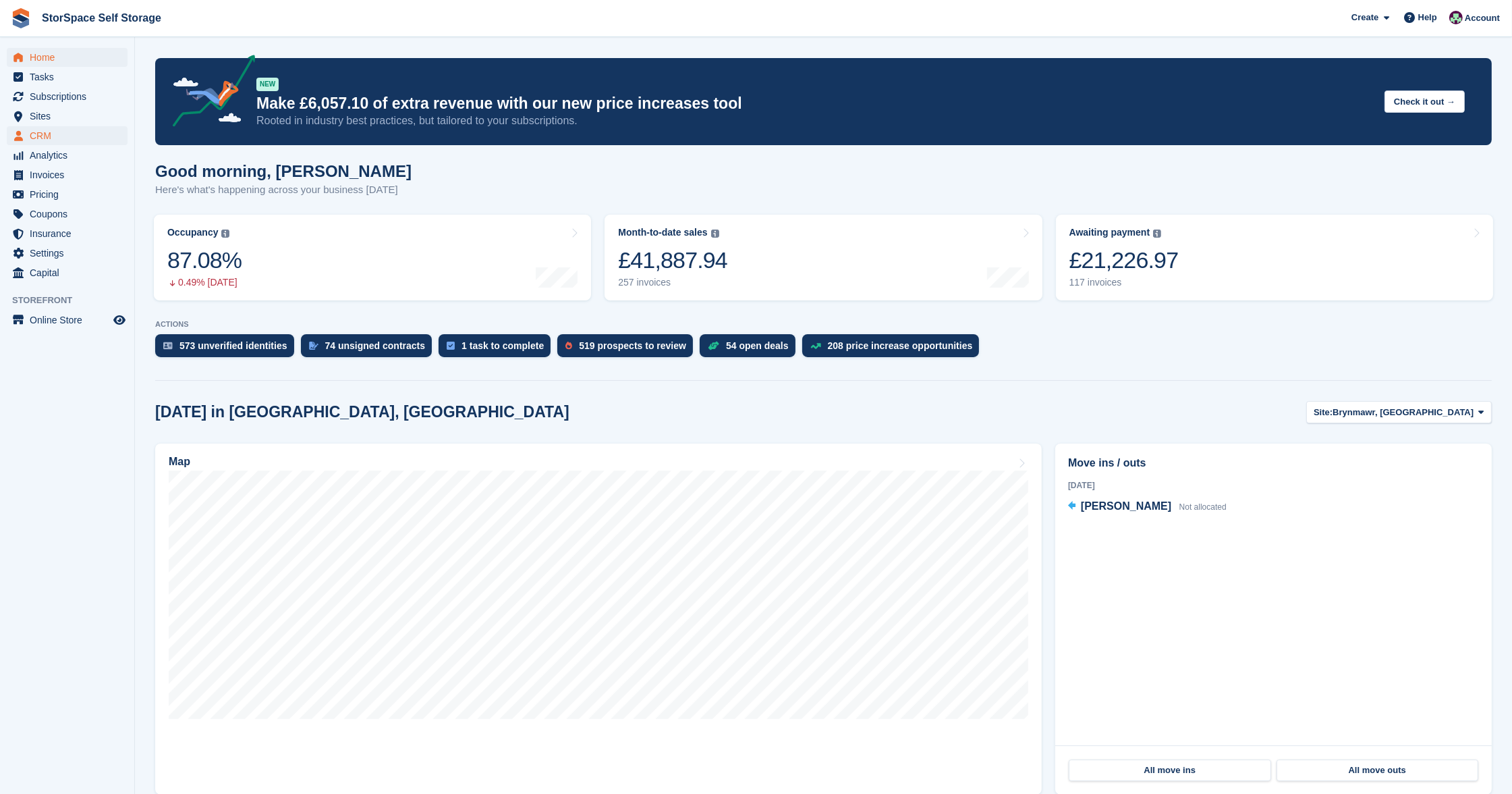
click at [47, 133] on span "CRM" at bounding box center [69, 135] width 81 height 19
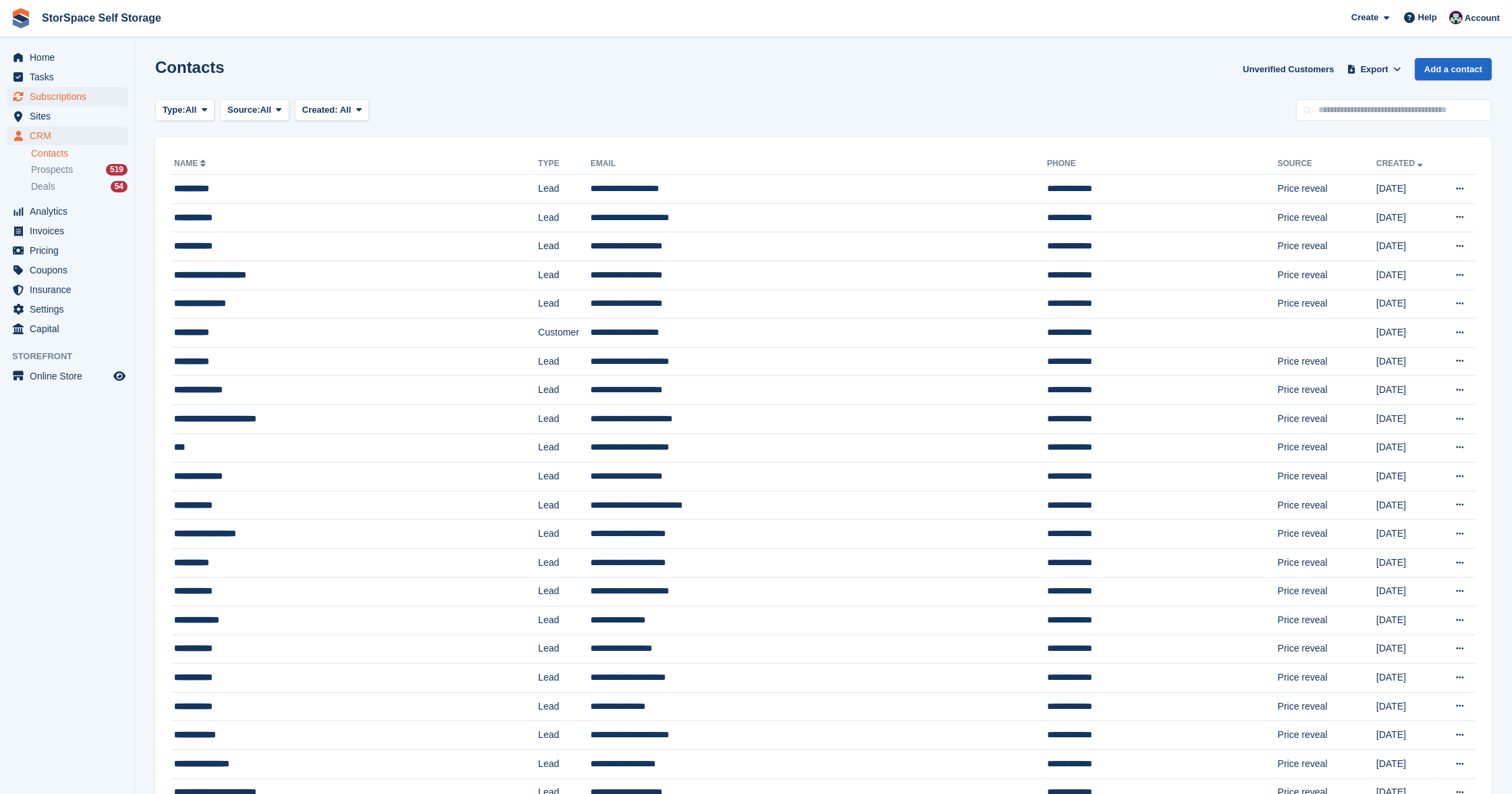
click at [70, 104] on span "Subscriptions" at bounding box center [69, 96] width 81 height 19
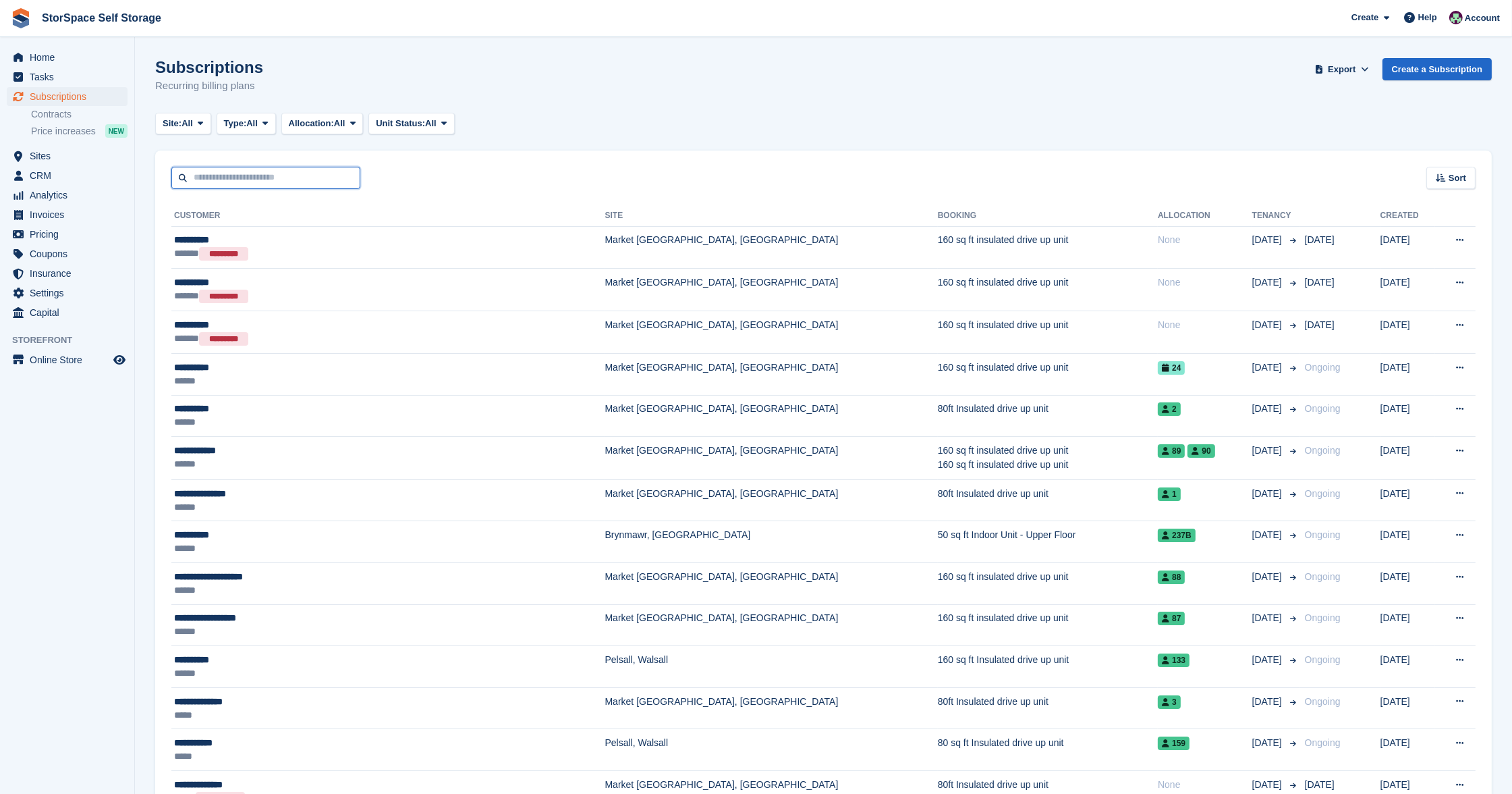
click at [257, 173] on input "text" at bounding box center [265, 177] width 189 height 23
type input "*******"
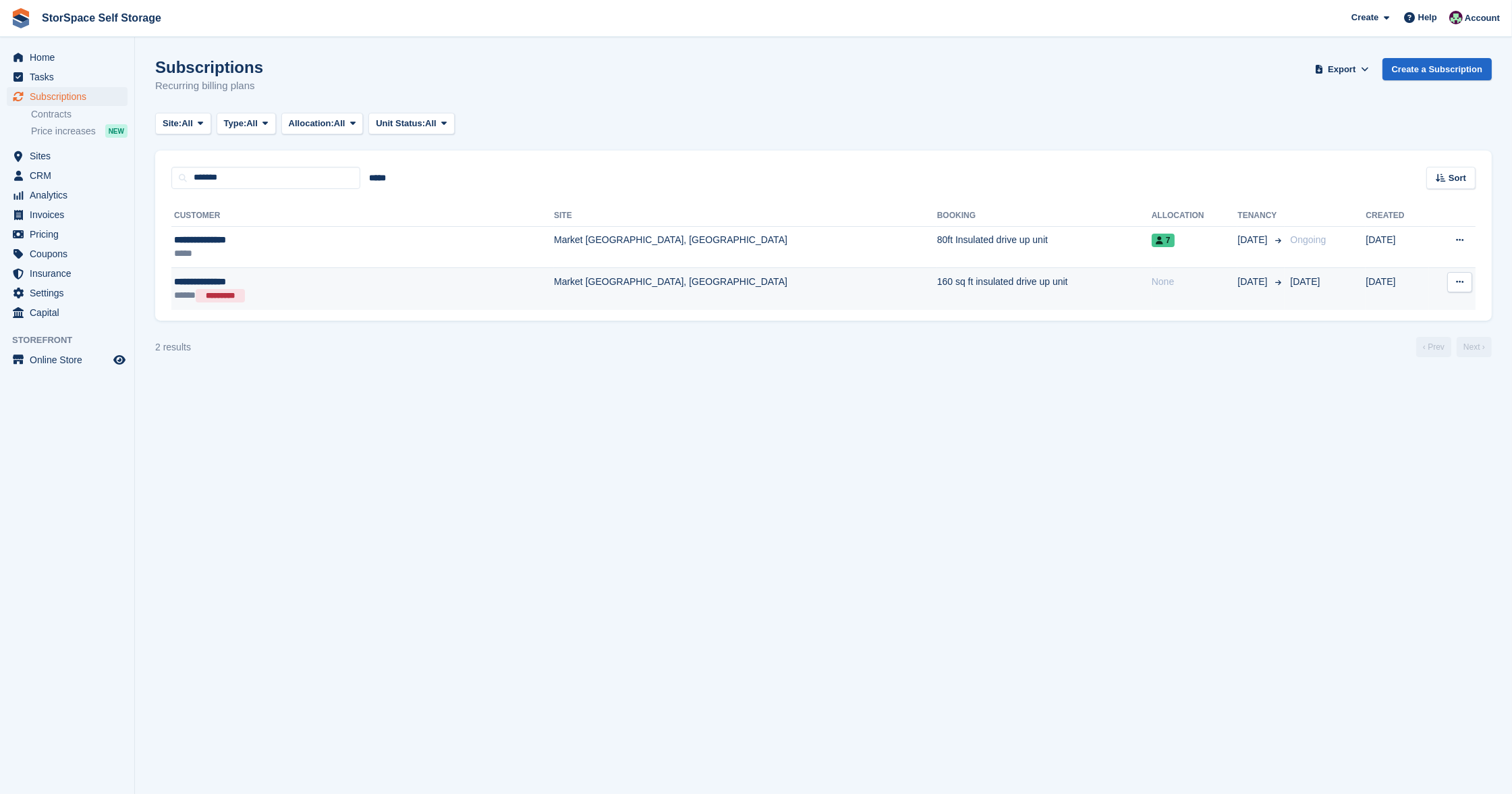
drag, startPoint x: 257, startPoint y: 173, endPoint x: 351, endPoint y: 272, distance: 136.5
click at [351, 272] on td "**********" at bounding box center [362, 289] width 383 height 42
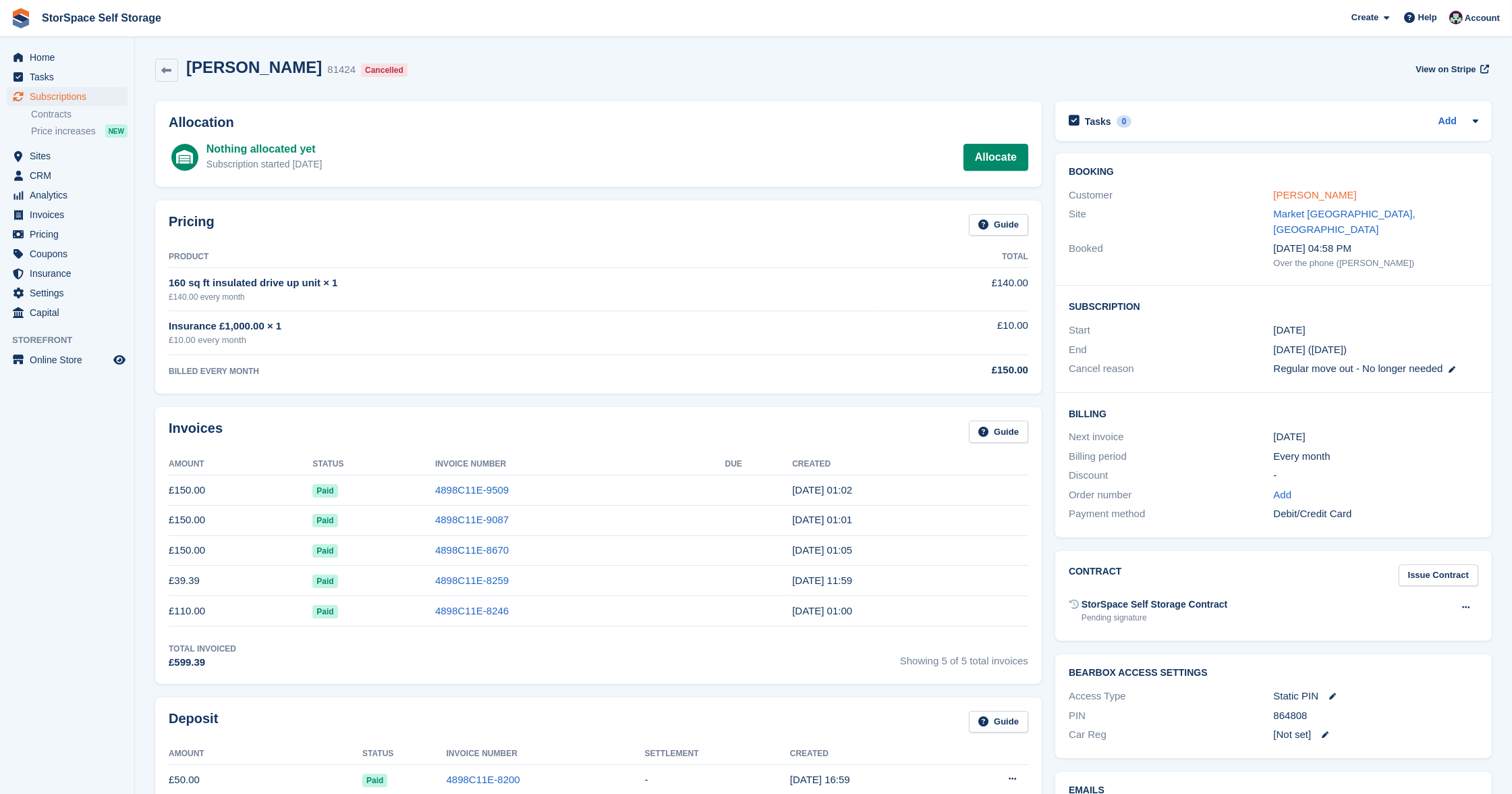
click at [1341, 190] on link "[PERSON_NAME]" at bounding box center [1315, 195] width 83 height 12
